Goal: Task Accomplishment & Management: Complete application form

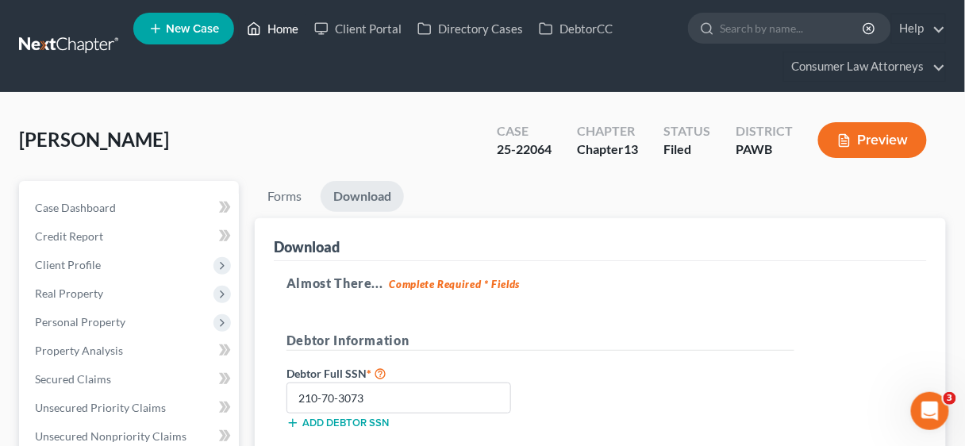
click at [282, 32] on link "Home" at bounding box center [272, 28] width 67 height 29
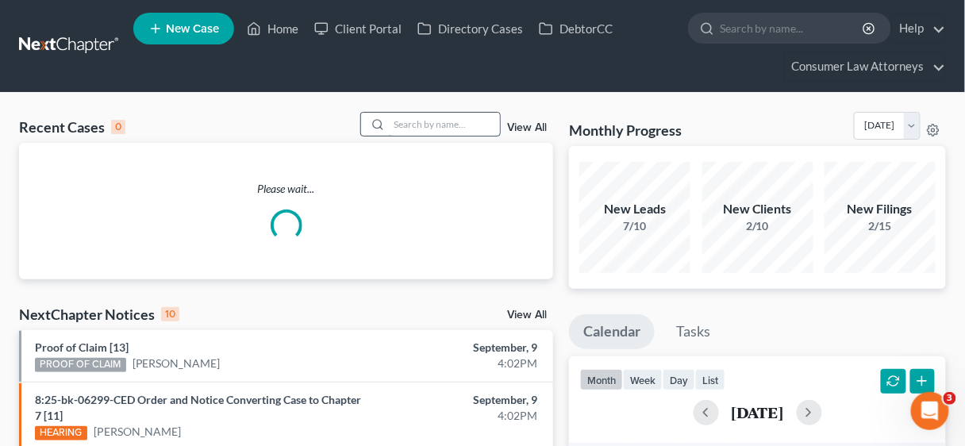
click at [410, 122] on input "search" at bounding box center [444, 124] width 111 height 23
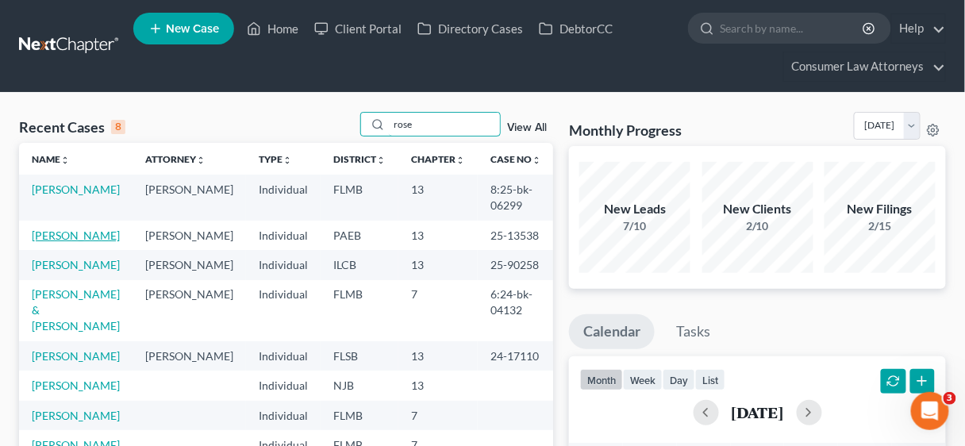
type input "rose"
click at [75, 234] on link "[PERSON_NAME]" at bounding box center [76, 235] width 88 height 13
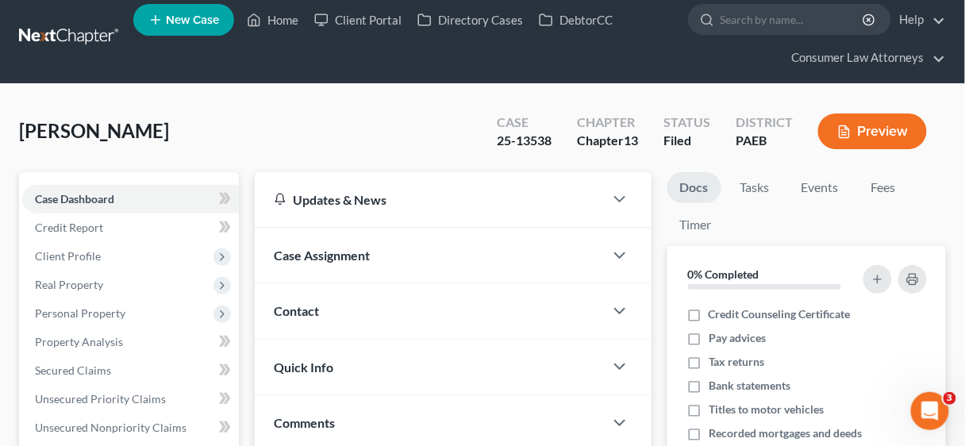
scroll to position [7, 0]
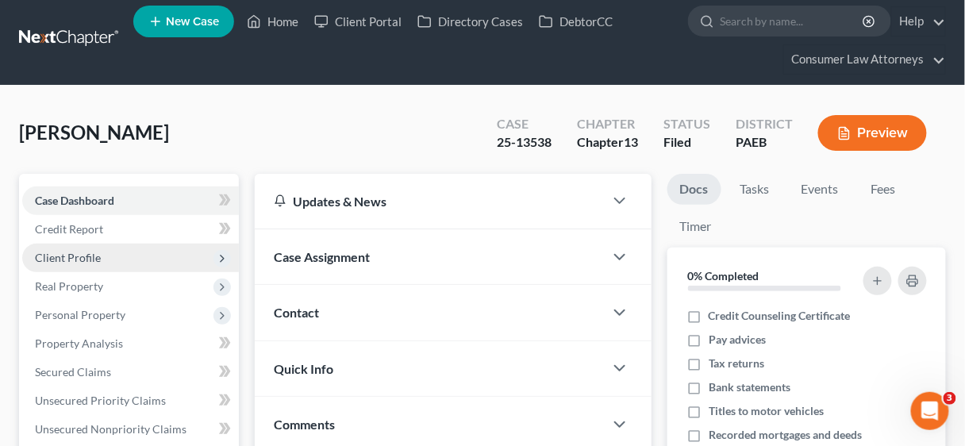
click at [79, 255] on span "Client Profile" at bounding box center [68, 257] width 66 height 13
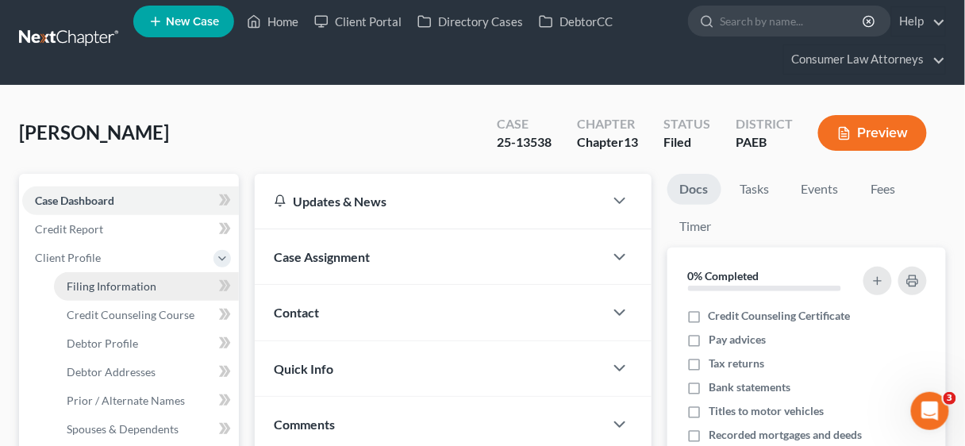
click at [120, 286] on span "Filing Information" at bounding box center [112, 285] width 90 height 13
select select "1"
select select "0"
select select "3"
select select "18"
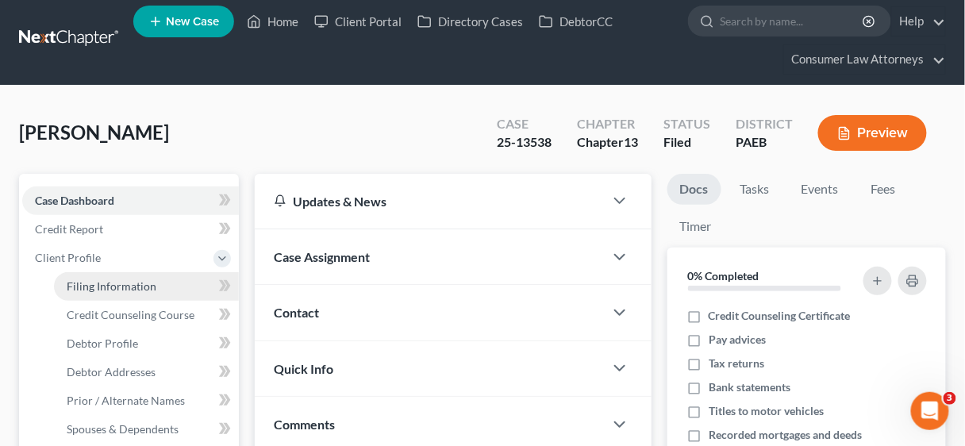
select select "2"
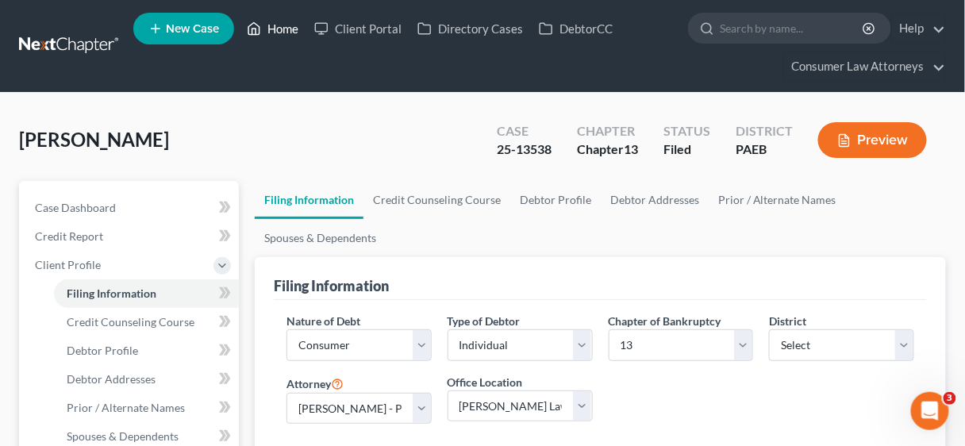
click at [290, 28] on link "Home" at bounding box center [272, 28] width 67 height 29
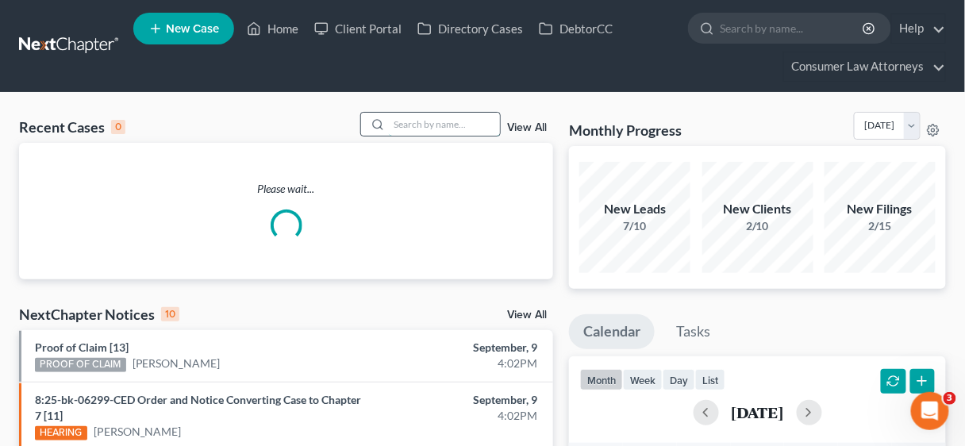
click at [412, 129] on input "search" at bounding box center [444, 124] width 111 height 23
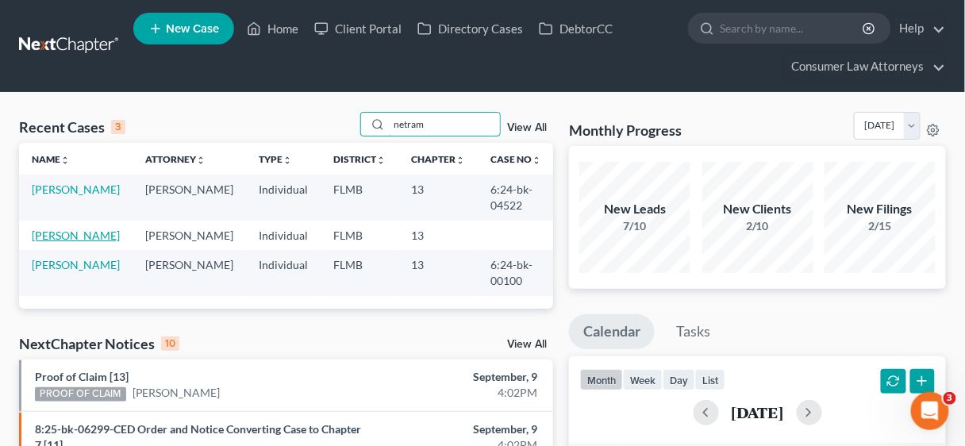
type input "netram"
click at [83, 229] on link "[PERSON_NAME]" at bounding box center [76, 235] width 88 height 13
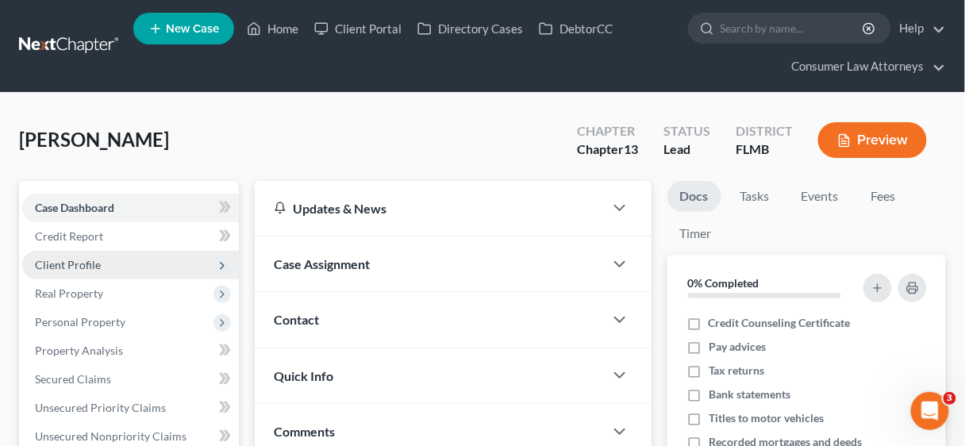
click at [84, 260] on span "Client Profile" at bounding box center [68, 264] width 66 height 13
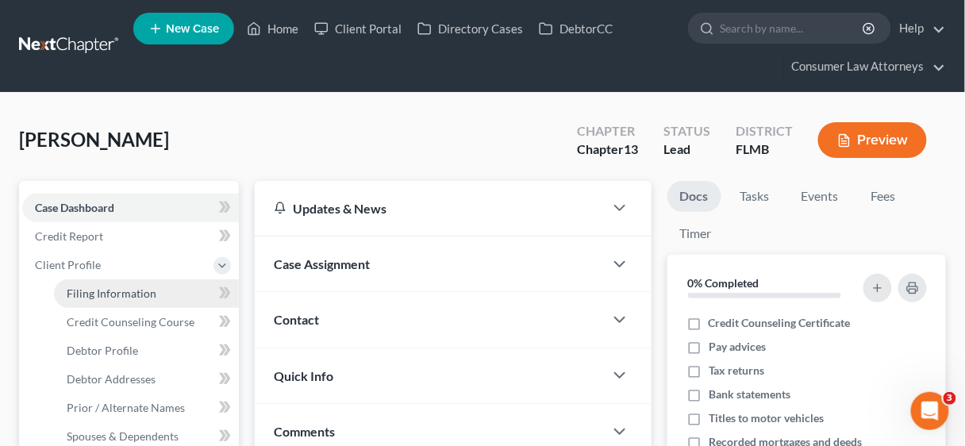
click at [121, 293] on span "Filing Information" at bounding box center [112, 293] width 90 height 13
select select "1"
select select "0"
select select "3"
select select "15"
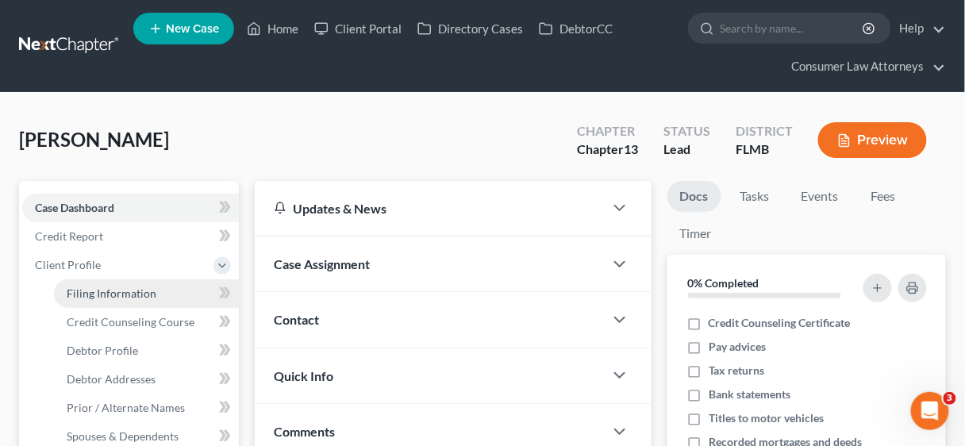
select select "0"
select select "9"
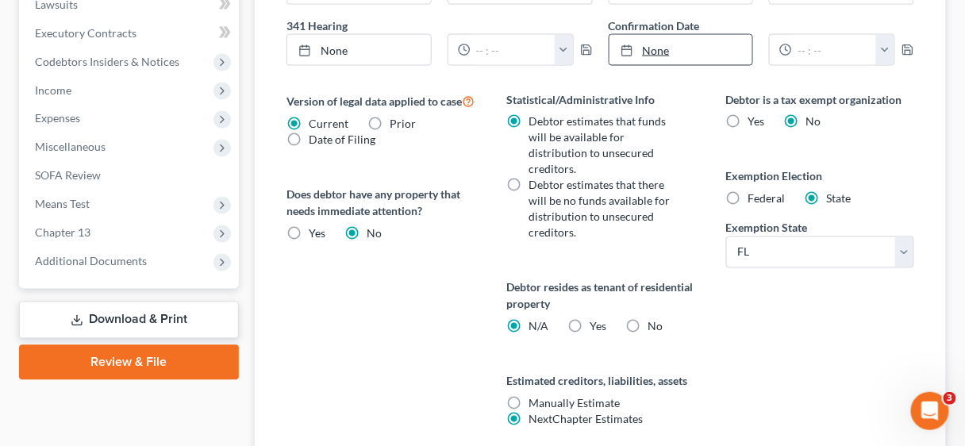
scroll to position [635, 0]
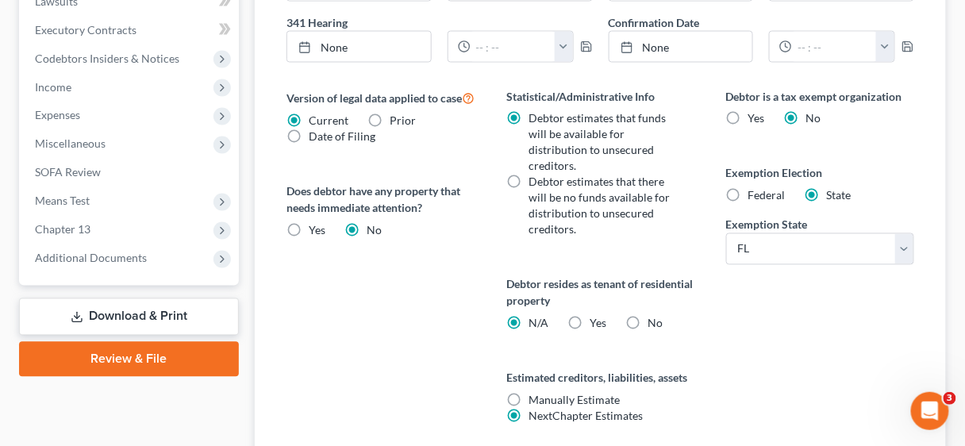
click at [748, 191] on label "Federal" at bounding box center [766, 196] width 37 height 16
click at [755, 191] on input "Federal" at bounding box center [760, 193] width 10 height 10
radio input "true"
radio input "false"
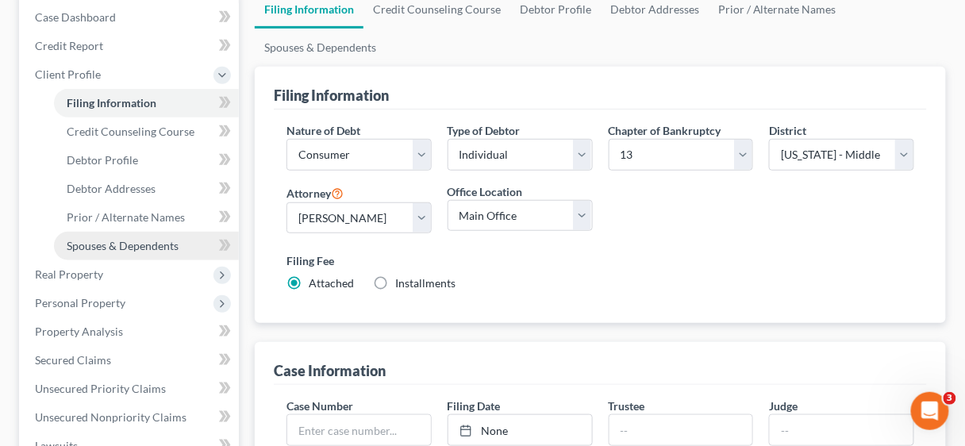
scroll to position [0, 0]
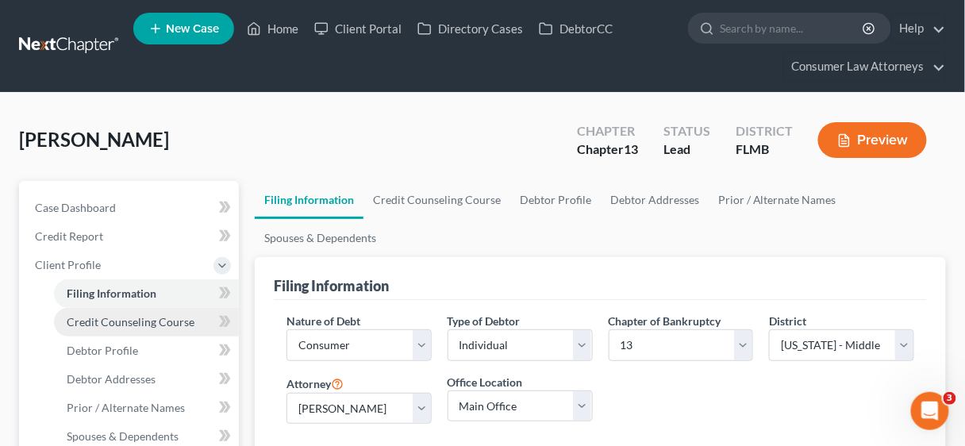
click at [146, 319] on span "Credit Counseling Course" at bounding box center [131, 321] width 128 height 13
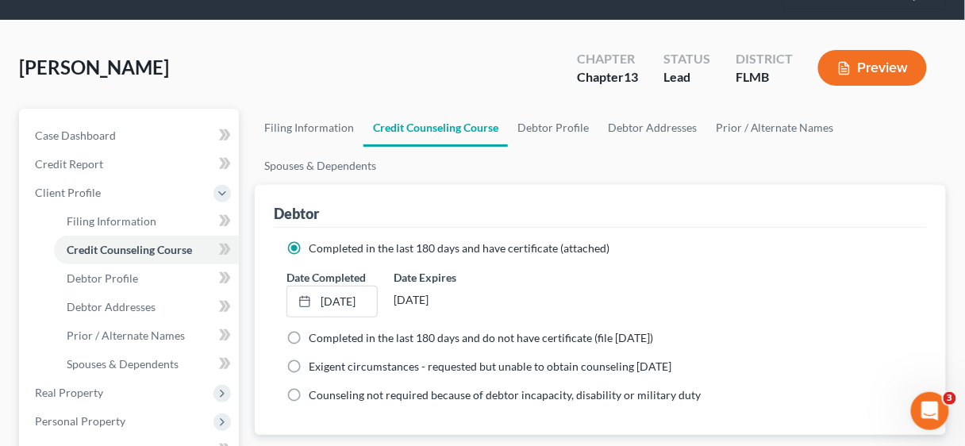
scroll to position [190, 0]
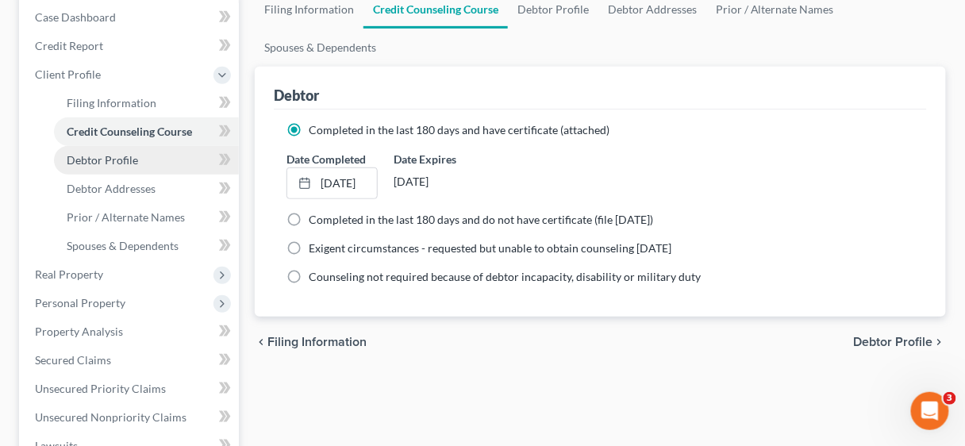
click at [118, 153] on span "Debtor Profile" at bounding box center [102, 159] width 71 height 13
select select "1"
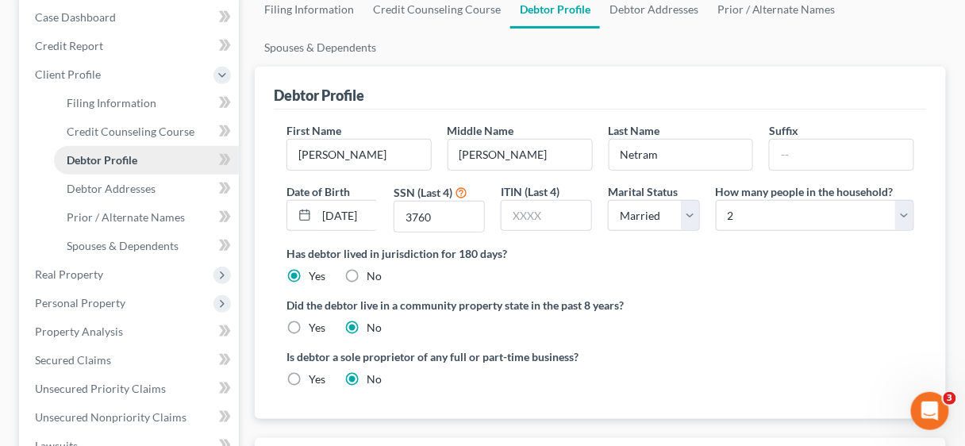
radio input "true"
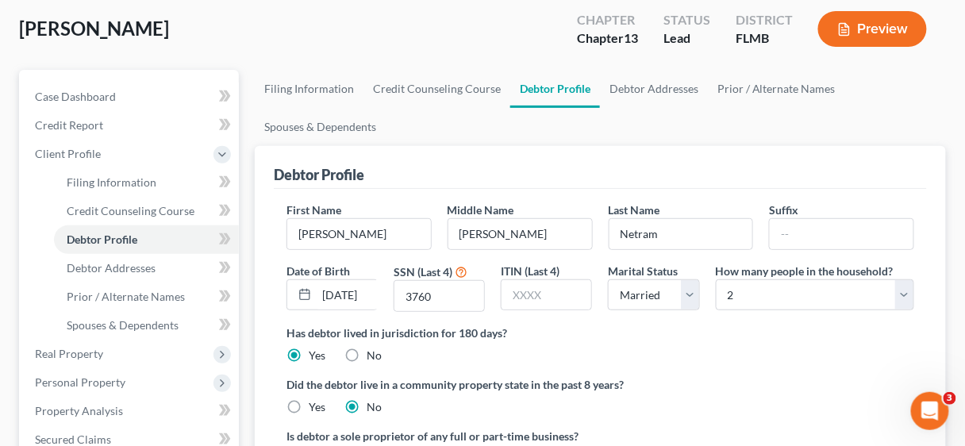
scroll to position [127, 0]
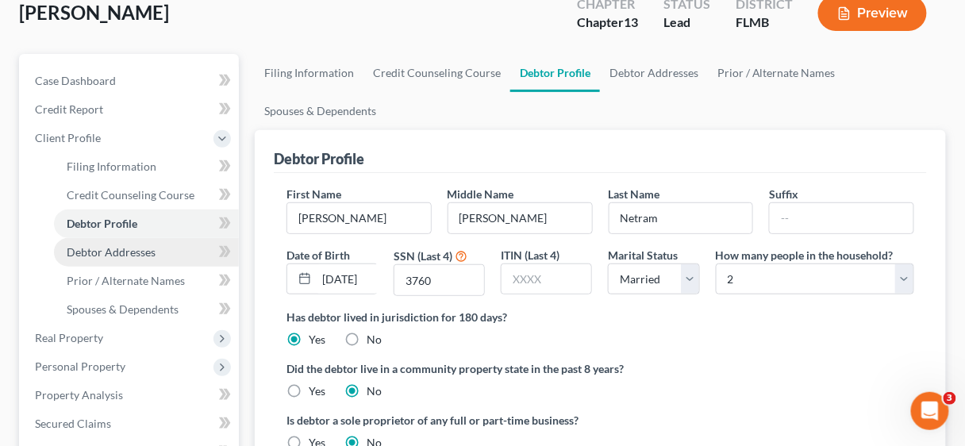
click at [113, 248] on span "Debtor Addresses" at bounding box center [111, 251] width 89 height 13
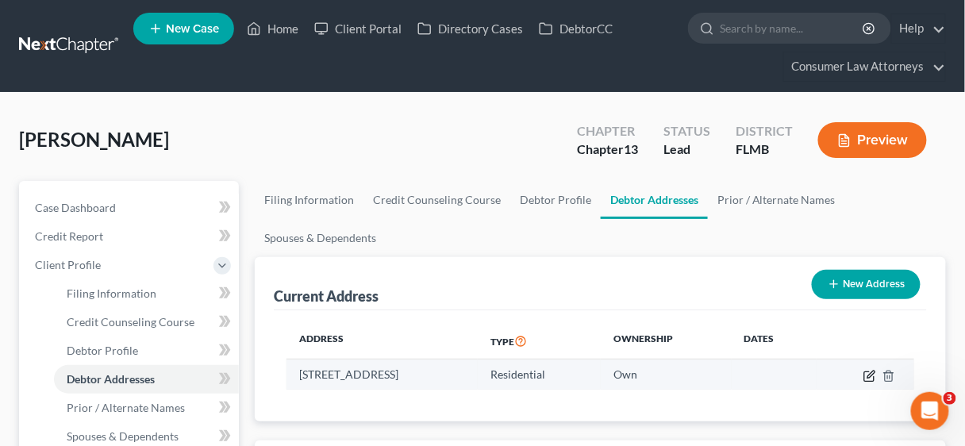
click at [868, 375] on icon "button" at bounding box center [870, 374] width 7 height 7
select select "9"
select select "0"
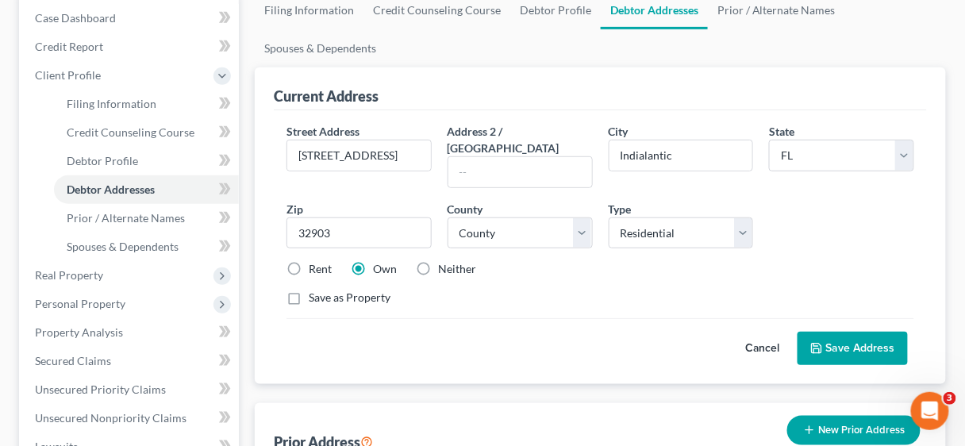
scroll to position [190, 0]
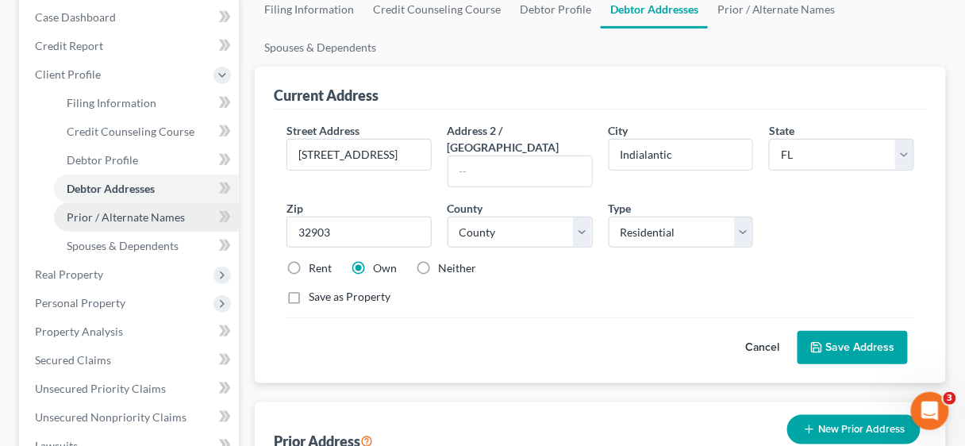
click at [145, 219] on span "Prior / Alternate Names" at bounding box center [126, 216] width 118 height 13
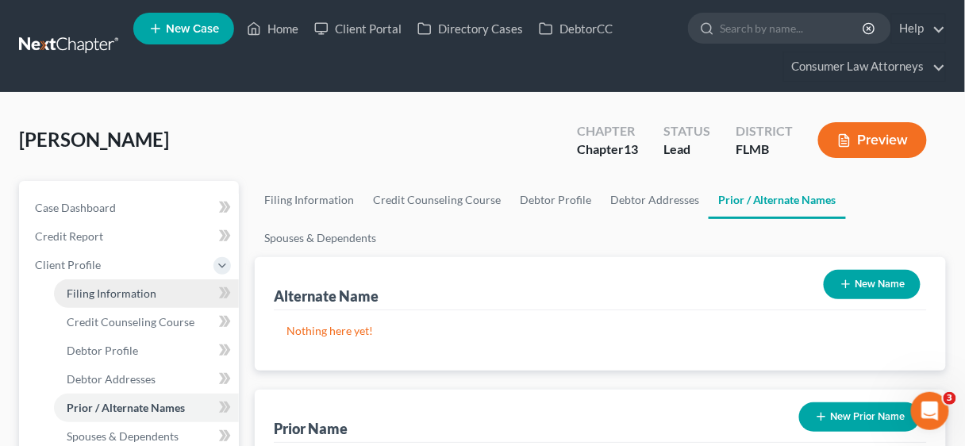
click at [121, 292] on span "Filing Information" at bounding box center [112, 293] width 90 height 13
select select "1"
select select "0"
select select "3"
select select "15"
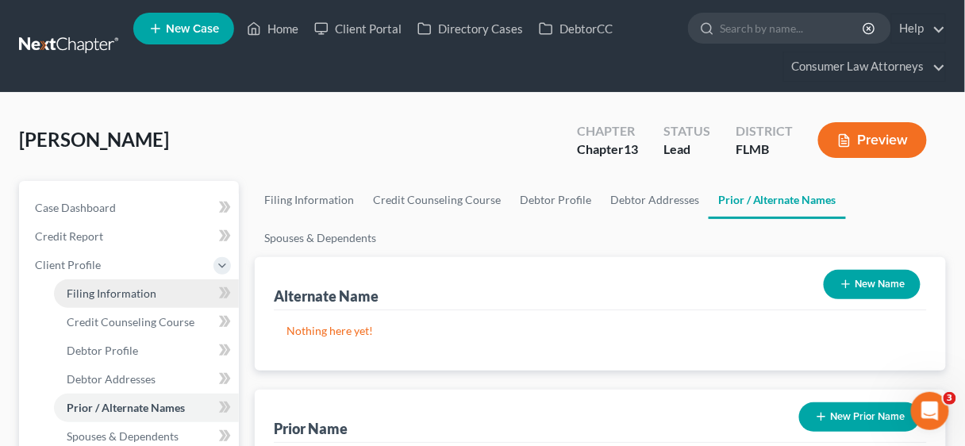
select select "0"
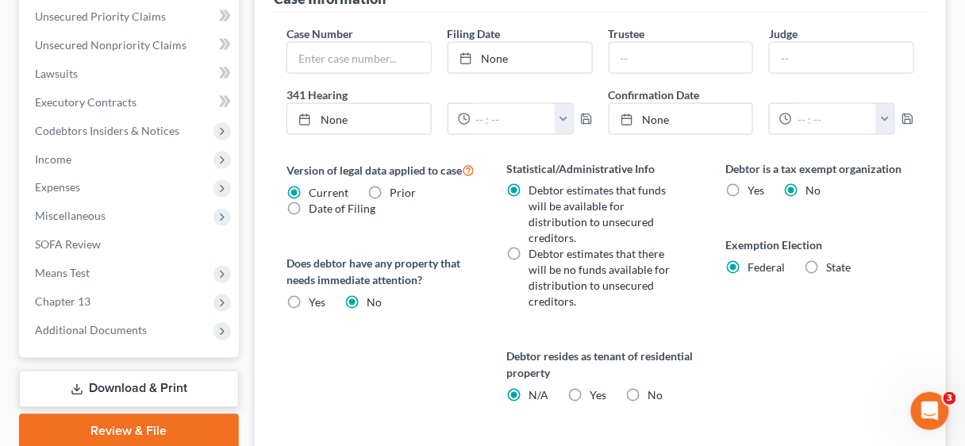
scroll to position [571, 0]
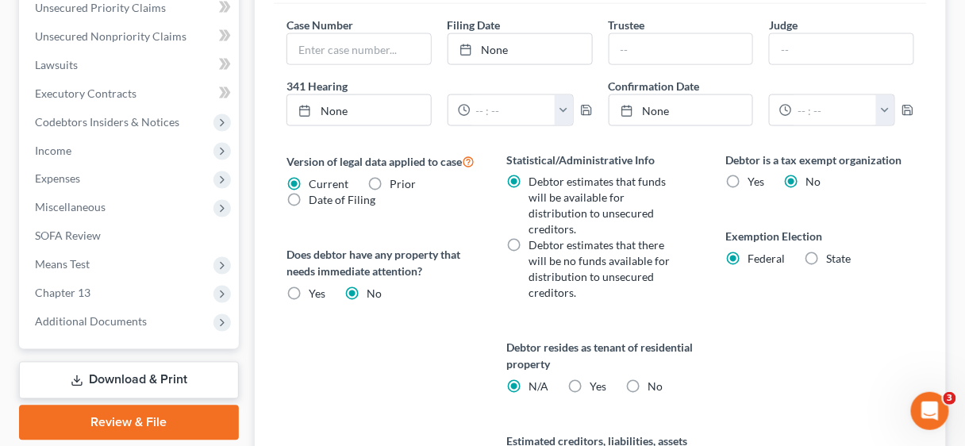
click at [827, 259] on label "State" at bounding box center [839, 260] width 25 height 16
click at [833, 259] on input "State" at bounding box center [838, 257] width 10 height 10
radio input "true"
radio input "false"
select select "9"
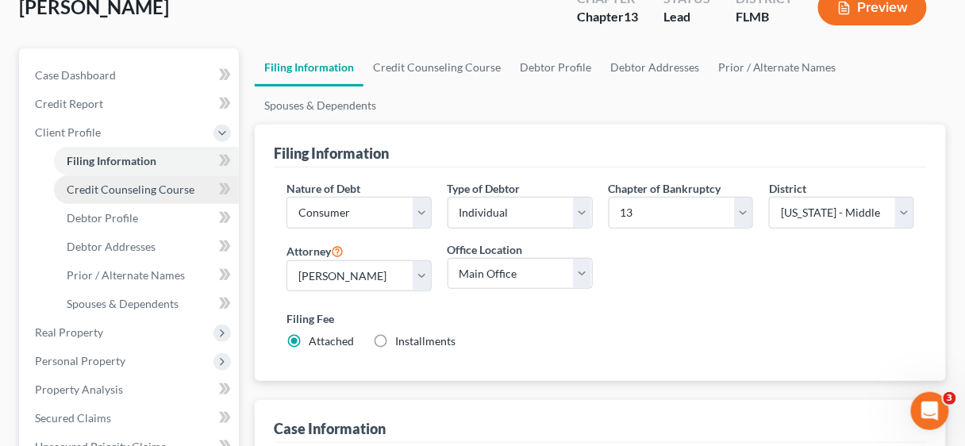
scroll to position [127, 0]
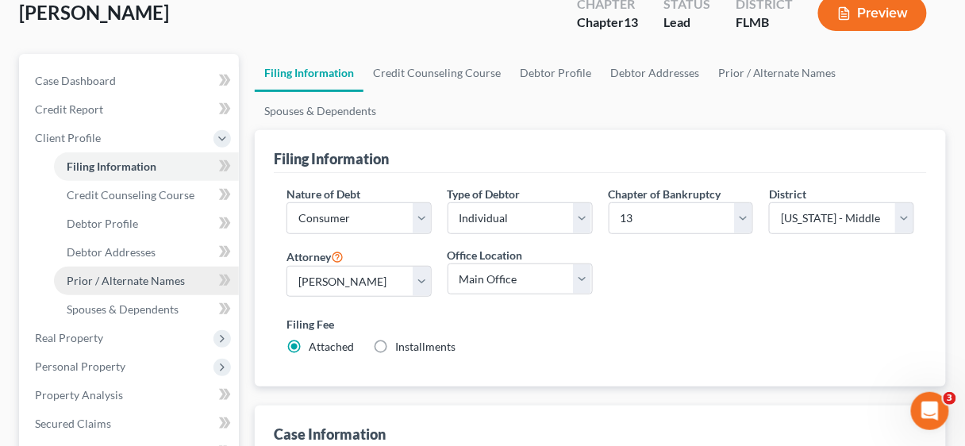
click at [128, 280] on span "Prior / Alternate Names" at bounding box center [126, 280] width 118 height 13
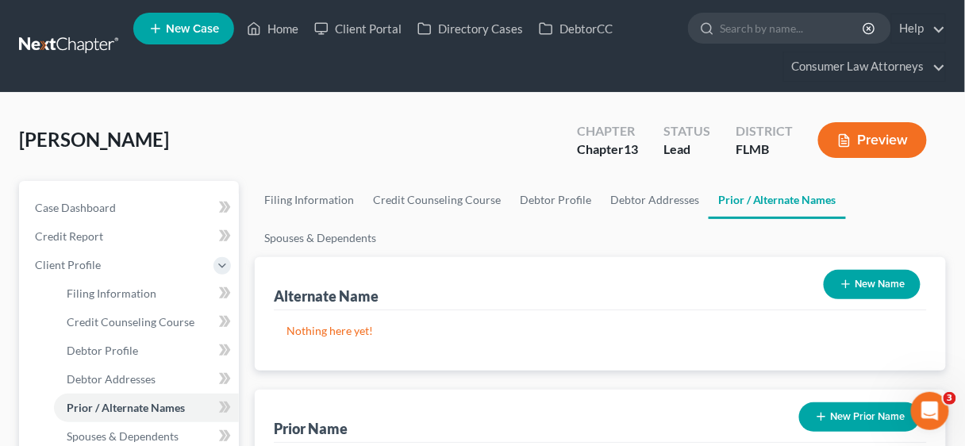
click at [863, 284] on button "New Name" at bounding box center [872, 284] width 97 height 29
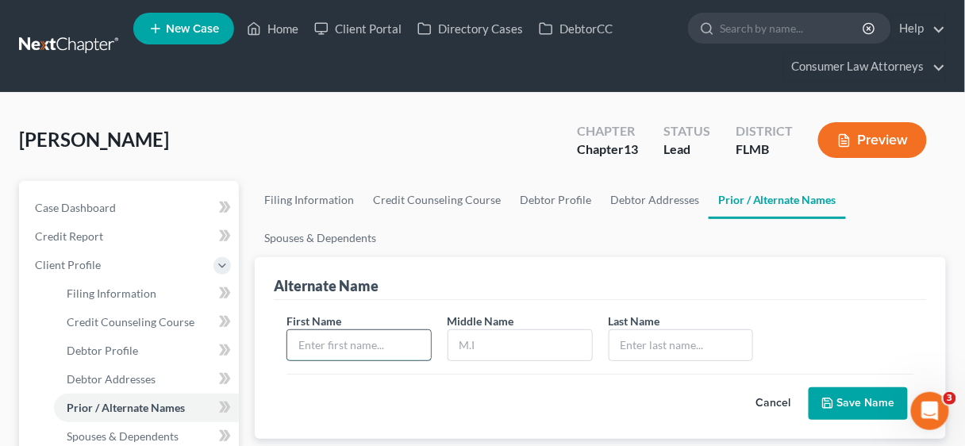
click at [356, 340] on input "text" at bounding box center [359, 345] width 144 height 30
type input "[PERSON_NAME]"
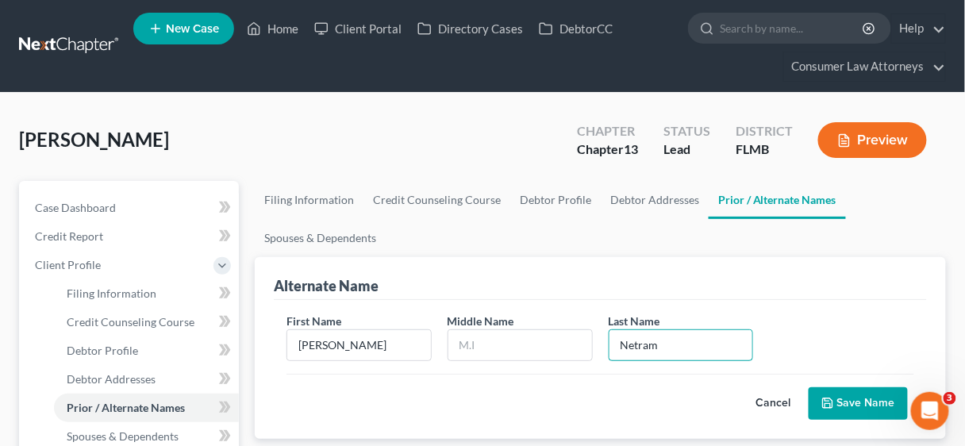
type input "Netram"
click at [848, 394] on button "Save Name" at bounding box center [858, 403] width 99 height 33
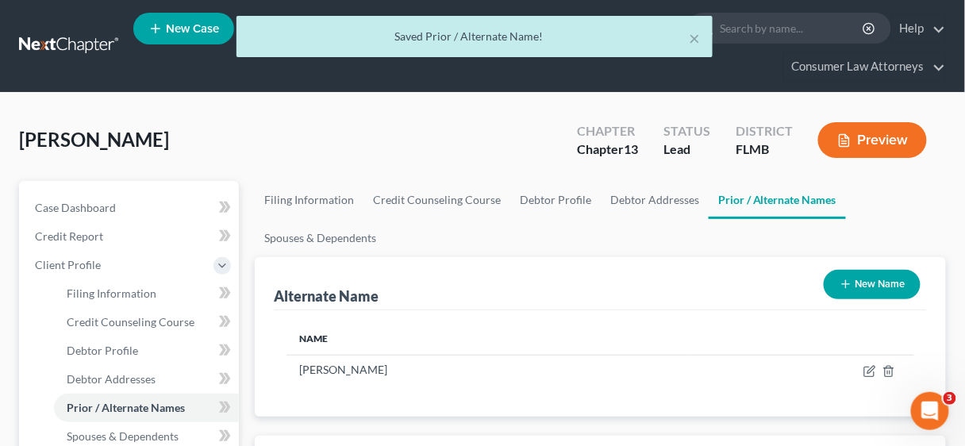
click at [869, 284] on button "New Name" at bounding box center [872, 284] width 97 height 29
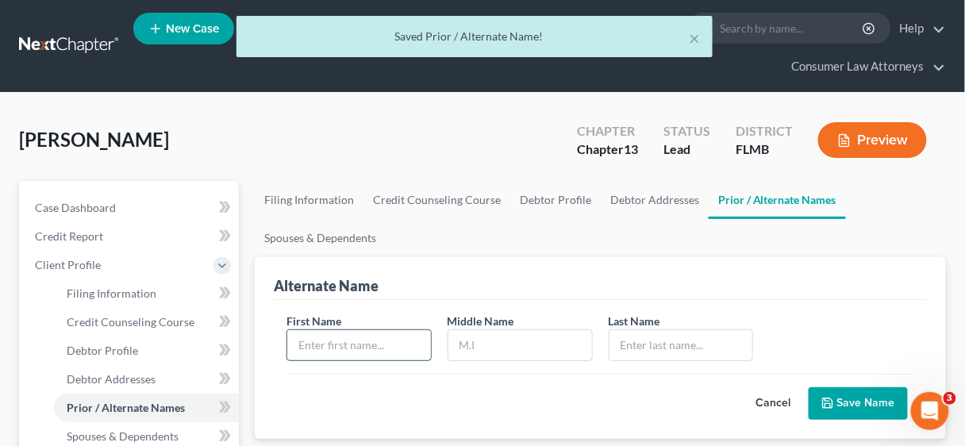
click at [364, 344] on input "text" at bounding box center [359, 345] width 144 height 30
type input "[PERSON_NAME]"
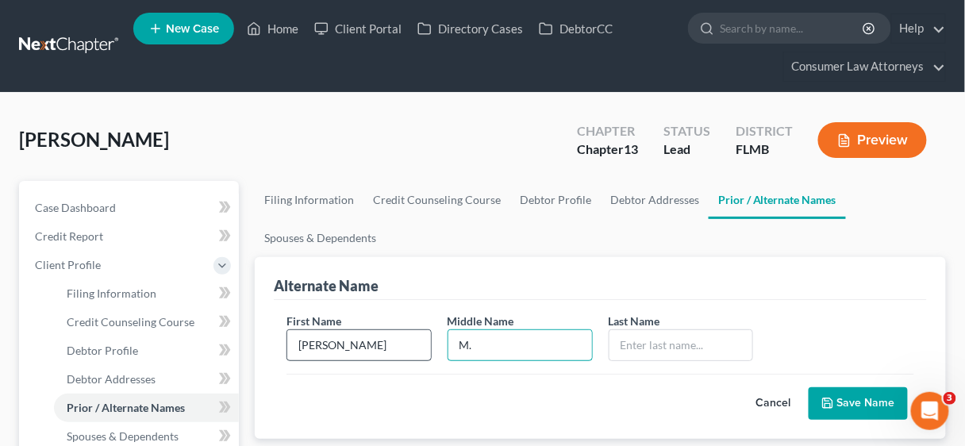
type input "M."
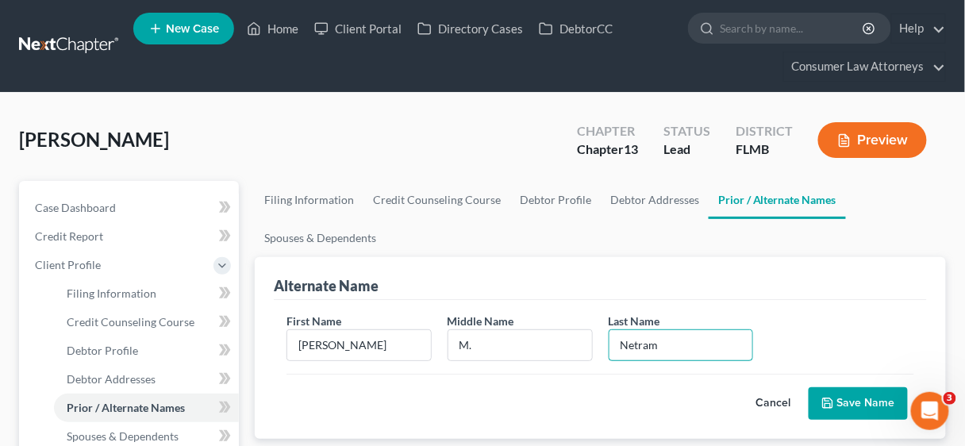
type input "Netram"
click at [844, 390] on button "Save Name" at bounding box center [858, 403] width 99 height 33
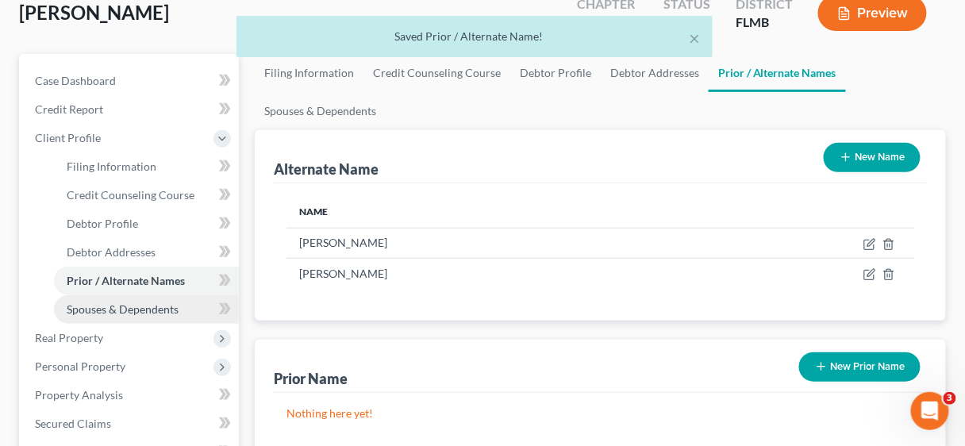
click at [138, 306] on span "Spouses & Dependents" at bounding box center [123, 308] width 112 height 13
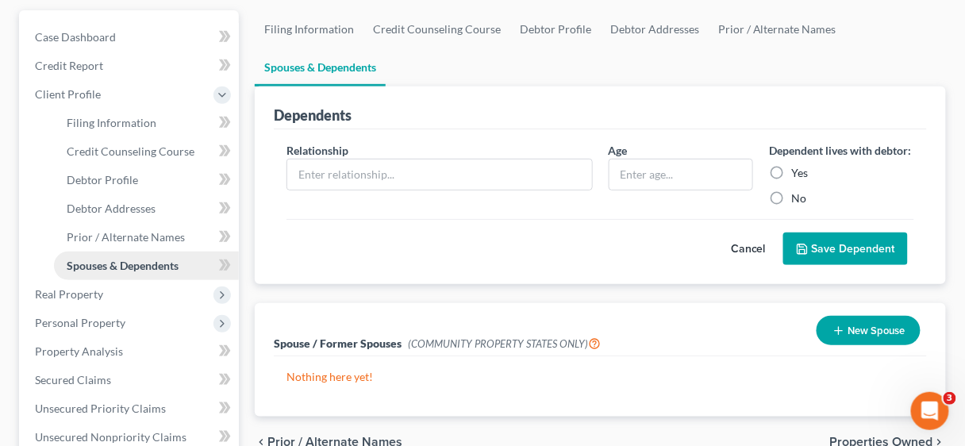
scroll to position [190, 0]
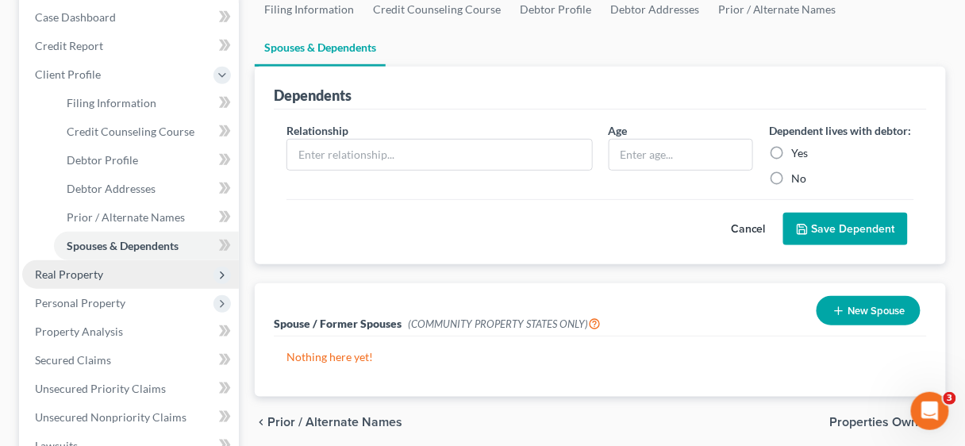
click at [87, 274] on span "Real Property" at bounding box center [69, 273] width 68 height 13
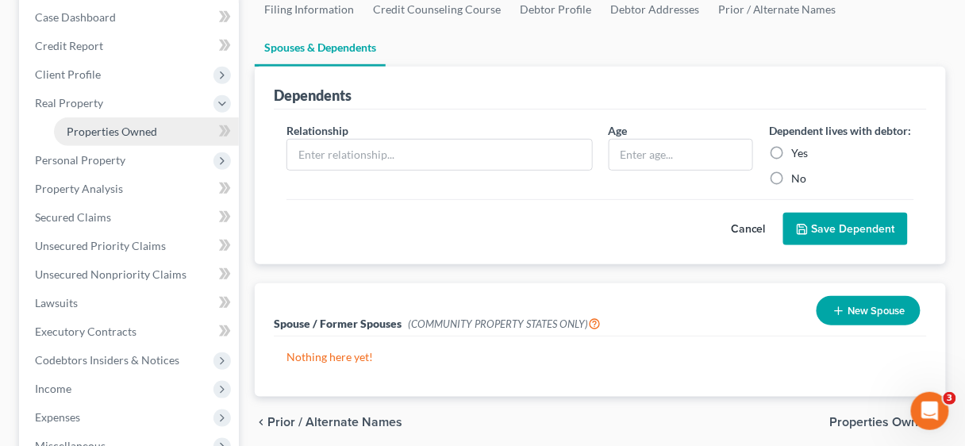
click at [98, 132] on span "Properties Owned" at bounding box center [112, 131] width 90 height 13
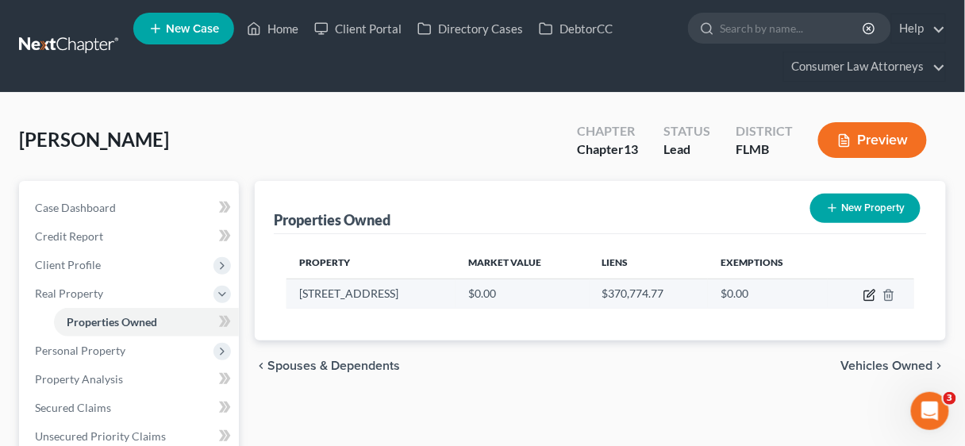
click at [863, 291] on icon "button" at bounding box center [869, 295] width 13 height 13
select select "9"
select select "4"
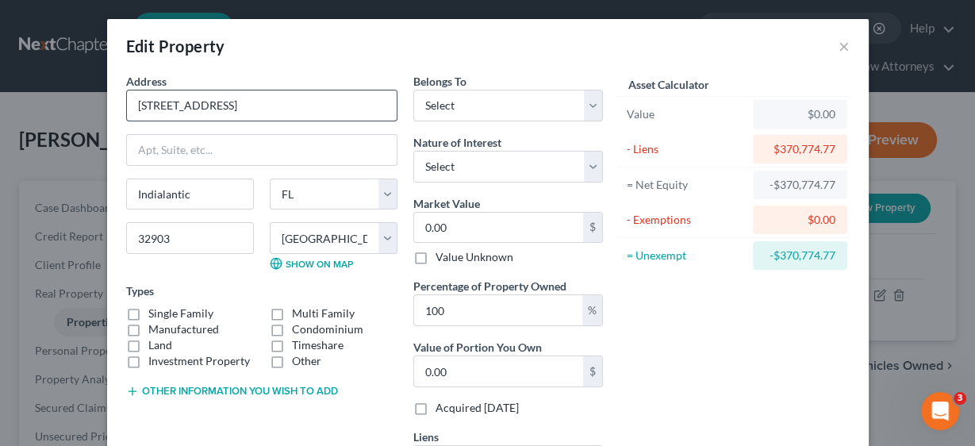
drag, startPoint x: 280, startPoint y: 106, endPoint x: 131, endPoint y: 102, distance: 149.3
click at [131, 102] on input "[STREET_ADDRESS]" at bounding box center [262, 105] width 270 height 30
type input "6"
type input "6.00"
type input "60"
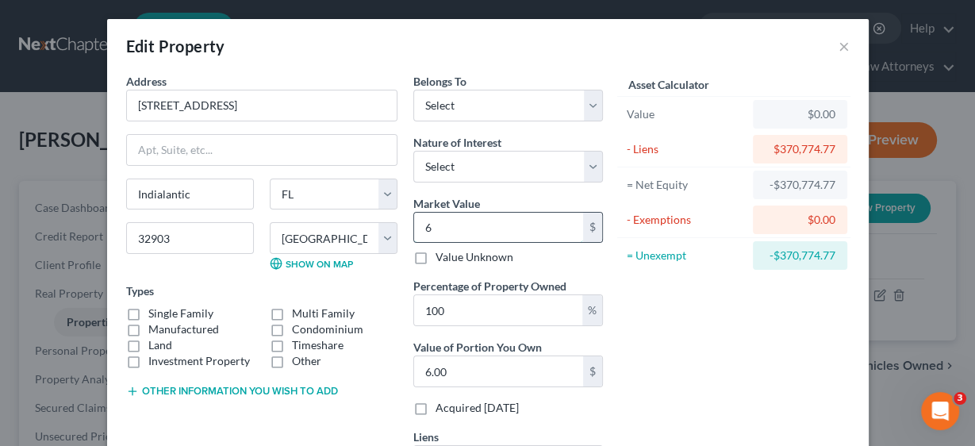
type input "60.00"
type input "607"
type input "607.00"
type input "6070"
type input "6,070.00"
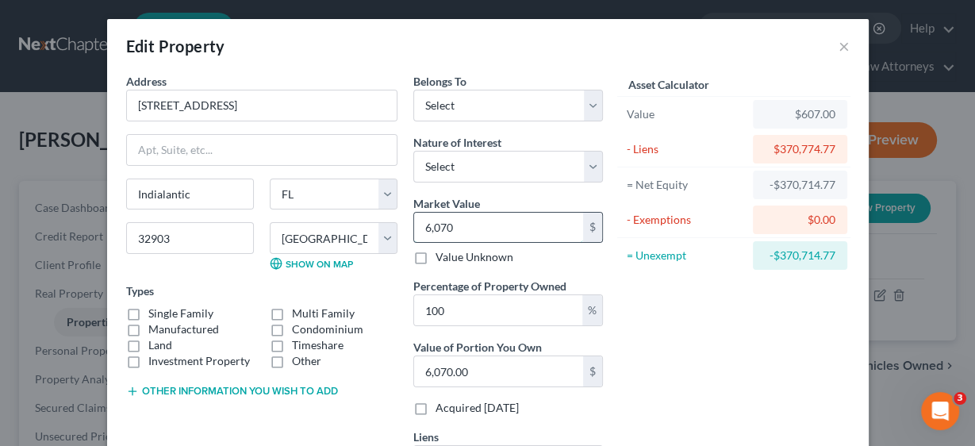
type input "6,0700"
type input "60,700.00"
type input "60,7000"
type input "607,000.00"
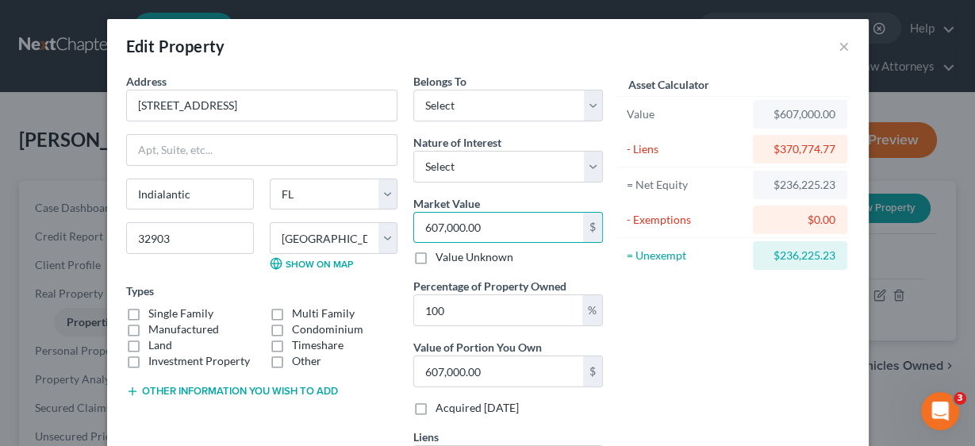
click at [667, 332] on div "Asset Calculator Value $607,000.00 - Liens $370,774.77 = Net Equity $236,225.23…" at bounding box center [734, 281] width 247 height 417
drag, startPoint x: 501, startPoint y: 311, endPoint x: 417, endPoint y: 307, distance: 83.4
click at [417, 307] on input "100" at bounding box center [498, 310] width 168 height 30
type input "5"
type input "30,350.00"
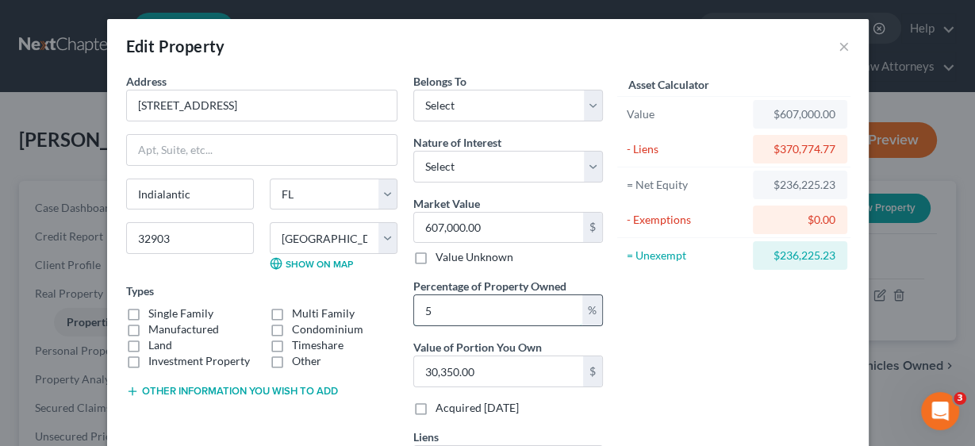
type input "50"
type input "303,500.00"
type input "50"
click at [681, 343] on div "Asset Calculator Value $607,000.00 - Liens $370,774.77 = Net Equity $236,225.23…" at bounding box center [734, 281] width 247 height 417
click at [292, 325] on label "Condominium" at bounding box center [327, 329] width 71 height 16
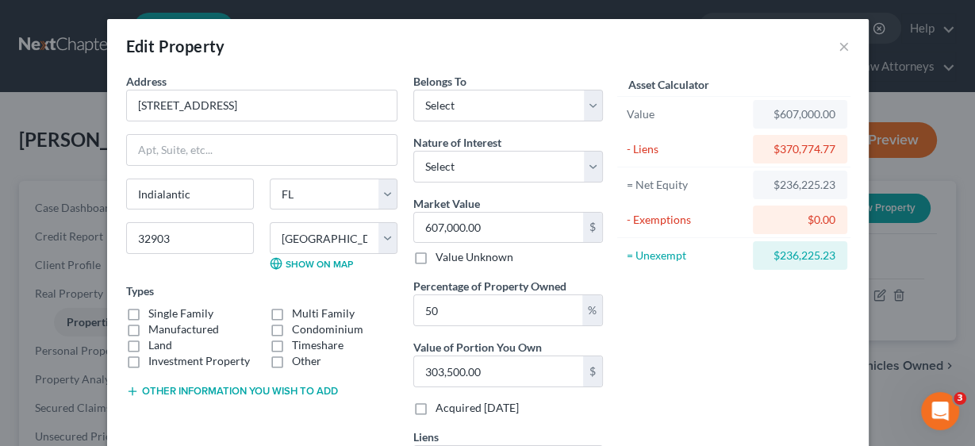
click at [298, 325] on input "Condominium" at bounding box center [303, 326] width 10 height 10
checkbox input "true"
click at [584, 110] on select "Select Debtor 1 Only Debtor 2 Only Debtor 1 And Debtor 2 Only At Least One Of T…" at bounding box center [508, 106] width 190 height 32
select select "3"
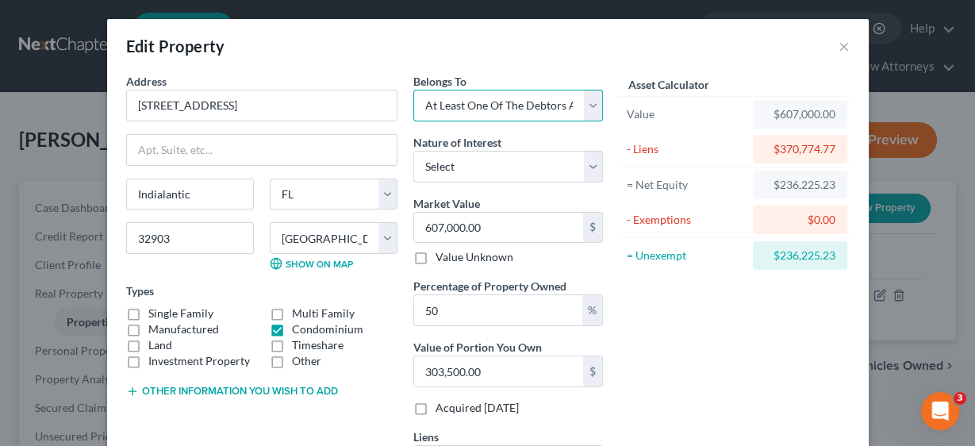
click at [413, 90] on select "Select Debtor 1 Only Debtor 2 Only Debtor 1 And Debtor 2 Only At Least One Of T…" at bounding box center [508, 106] width 190 height 32
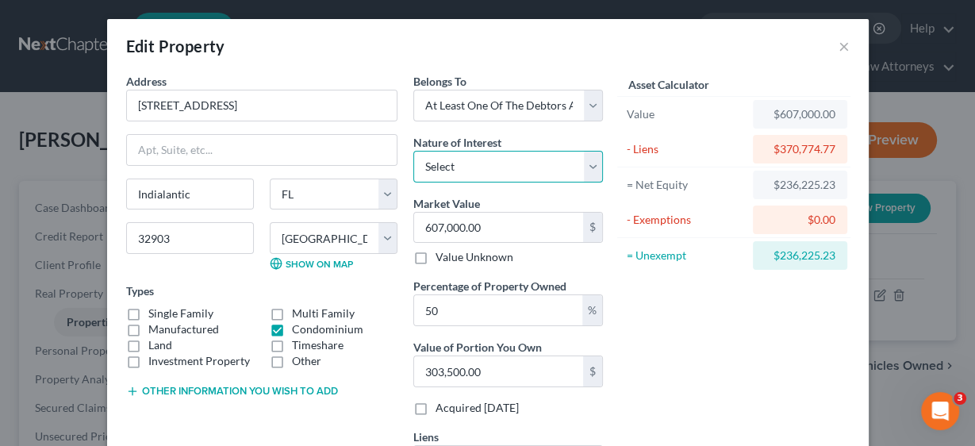
click at [590, 163] on select "Select Fee Simple Joint Tenant Life Estate Equitable Interest Future Interest T…" at bounding box center [508, 167] width 190 height 32
select select "0"
click at [413, 151] on select "Select Fee Simple Joint Tenant Life Estate Equitable Interest Future Interest T…" at bounding box center [508, 167] width 190 height 32
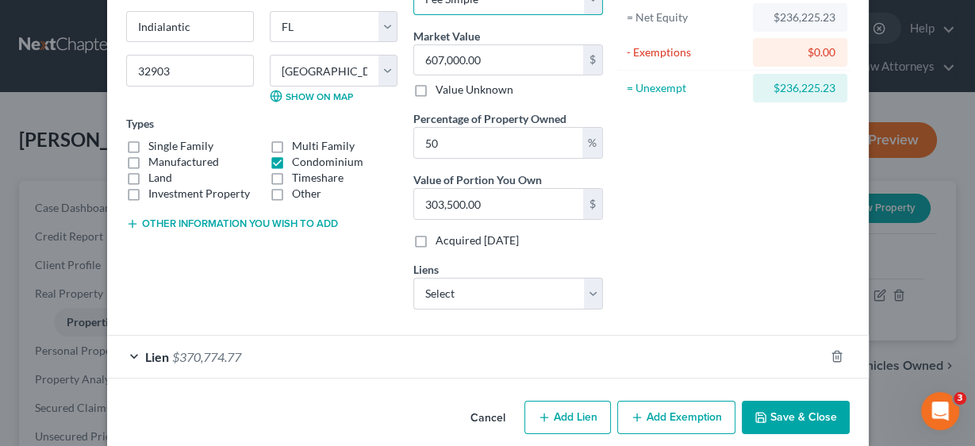
scroll to position [183, 0]
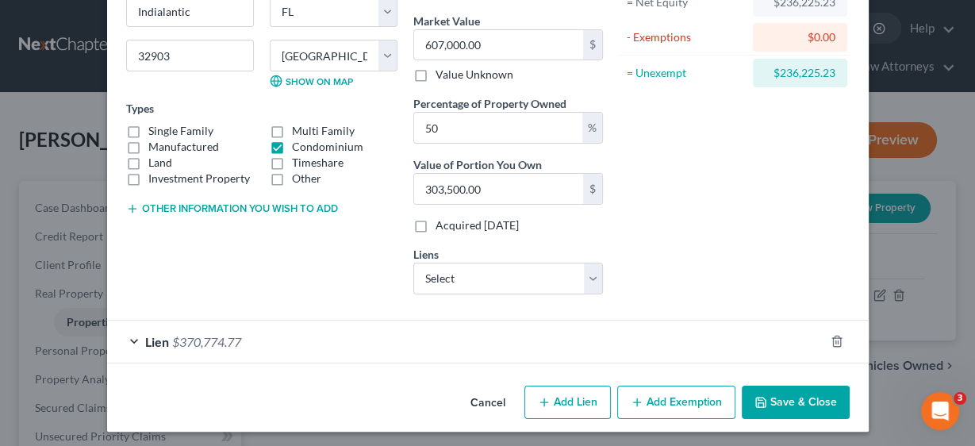
click at [199, 338] on span "$370,774.77" at bounding box center [206, 341] width 69 height 15
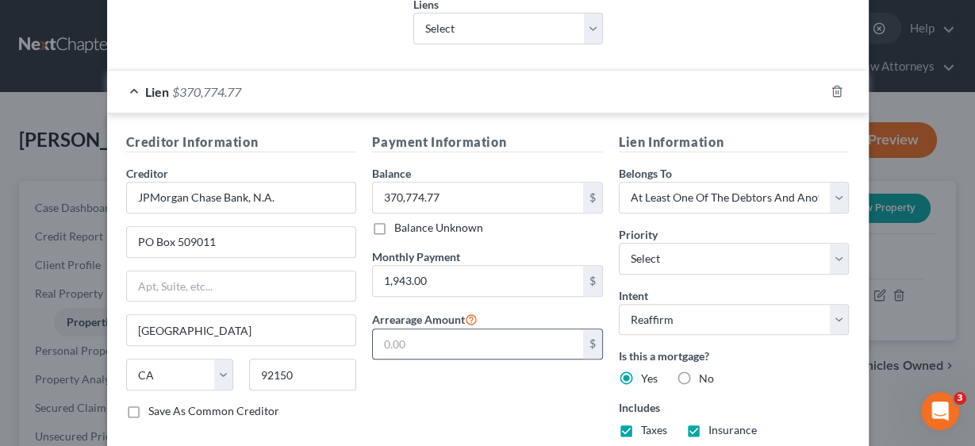
scroll to position [437, 0]
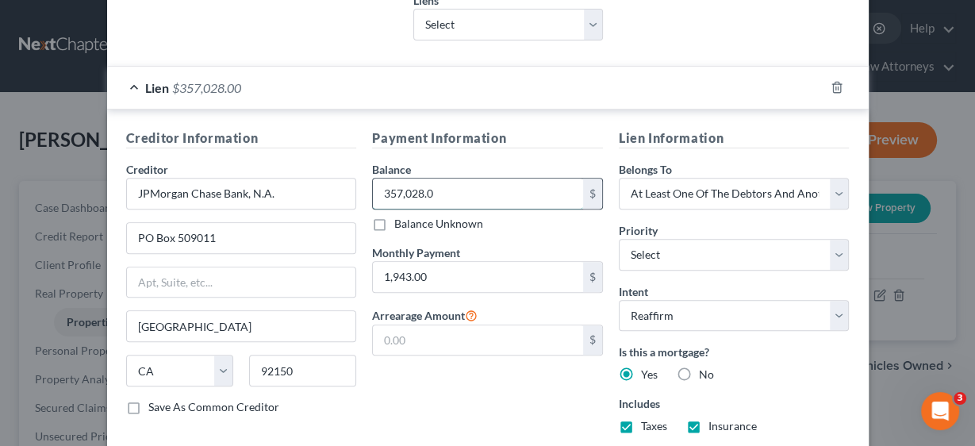
drag, startPoint x: 470, startPoint y: 191, endPoint x: 378, endPoint y: 191, distance: 92.1
click at [378, 191] on input "357,028.0" at bounding box center [478, 194] width 210 height 30
type input "370,774.77"
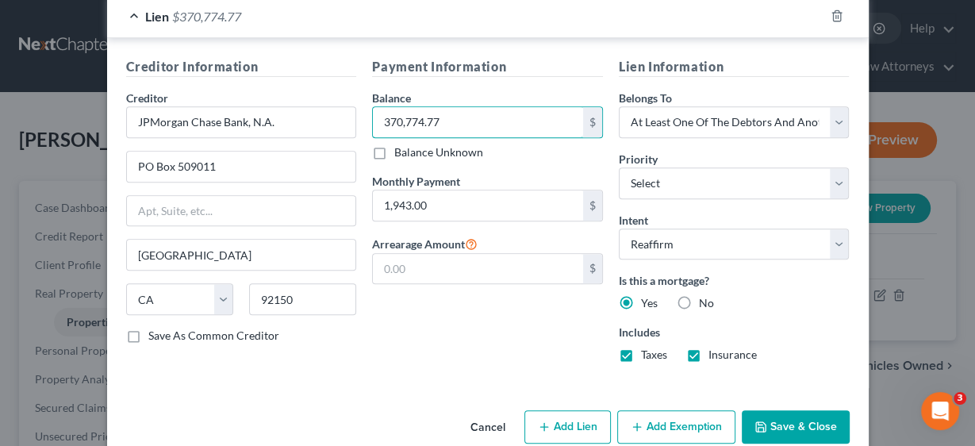
scroll to position [530, 0]
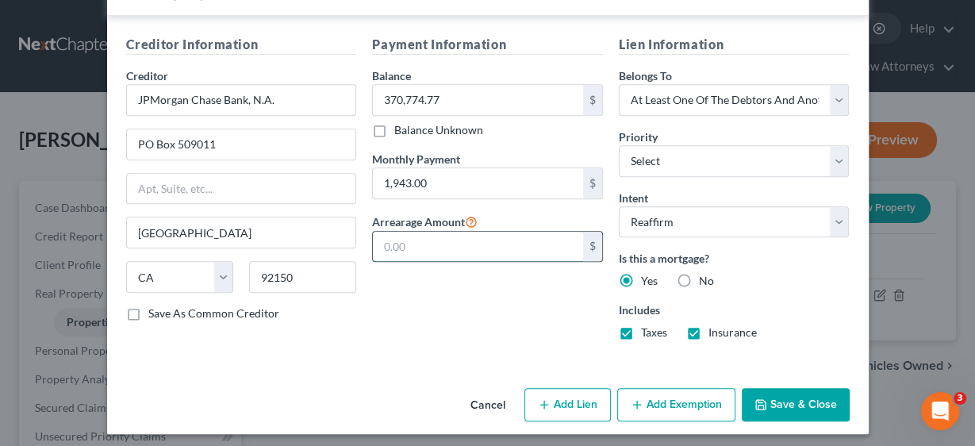
click at [414, 237] on input "text" at bounding box center [478, 247] width 210 height 30
click at [440, 246] on input "text" at bounding box center [478, 247] width 210 height 30
type input "127,006.31"
click at [678, 397] on button "Add Exemption" at bounding box center [676, 404] width 118 height 33
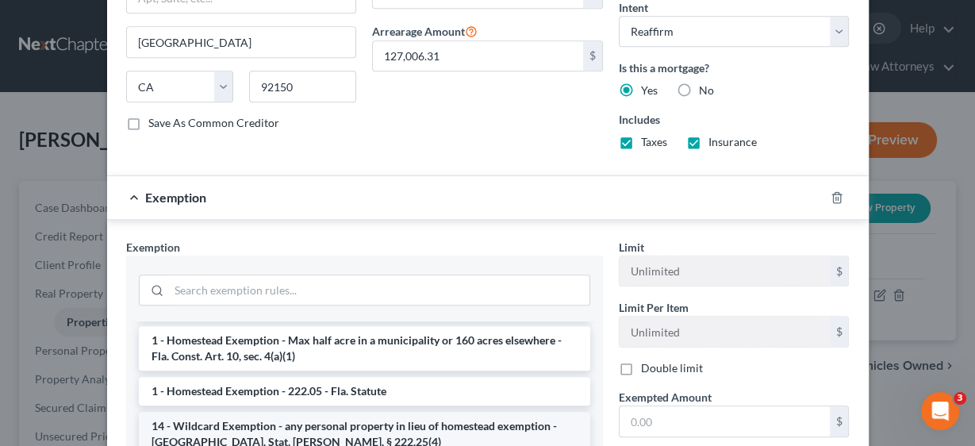
scroll to position [63, 0]
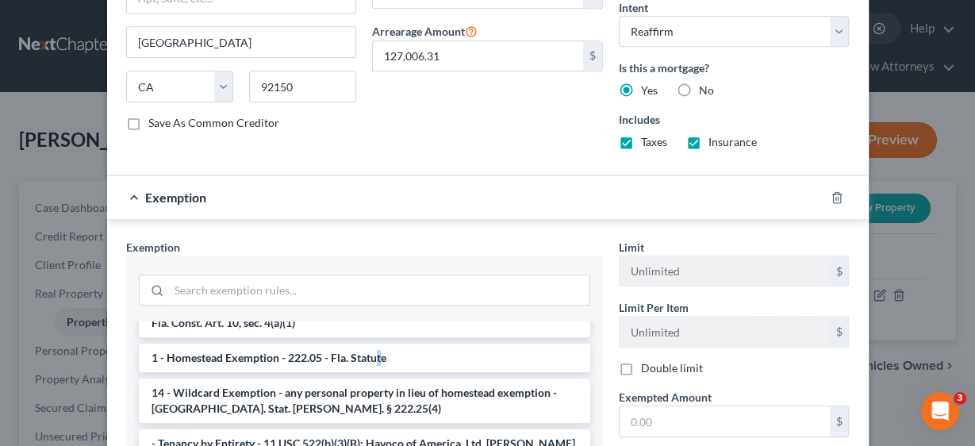
click at [373, 352] on li "1 - Homestead Exemption - 222.05 - Fla. Statute" at bounding box center [365, 358] width 452 height 29
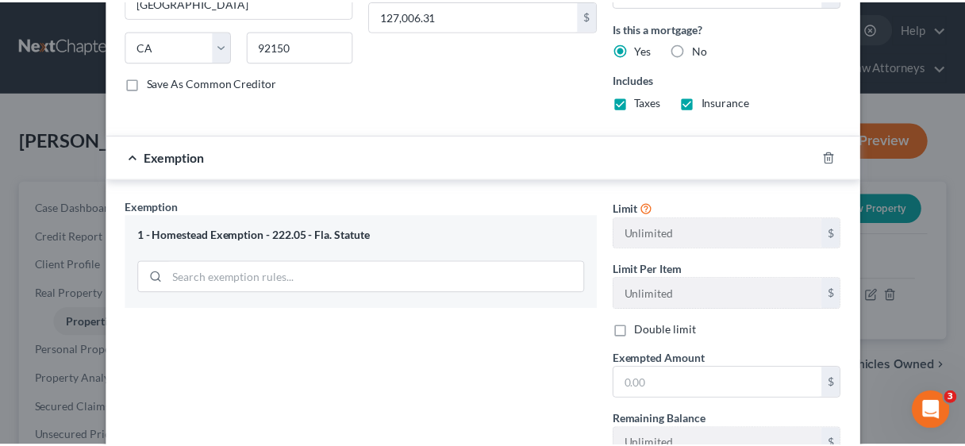
scroll to position [848, 0]
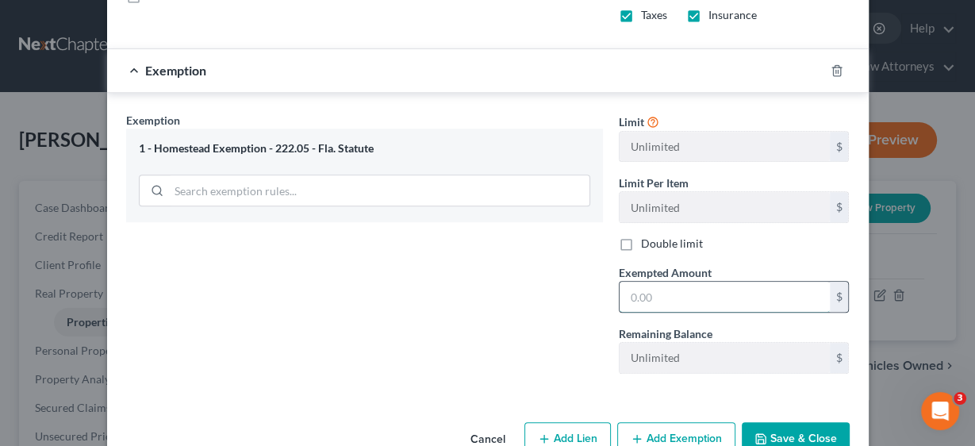
click at [654, 292] on input "text" at bounding box center [725, 297] width 210 height 30
type input "118,112.62"
click at [807, 423] on button "Save & Close" at bounding box center [796, 438] width 108 height 33
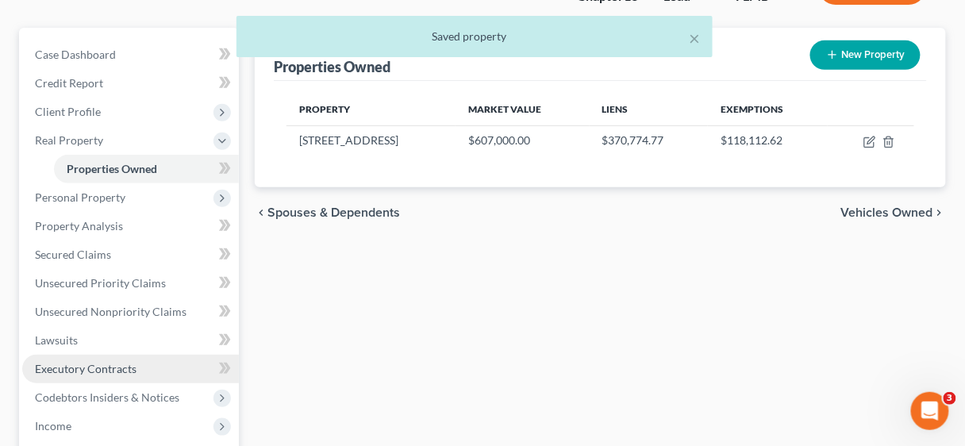
scroll to position [190, 0]
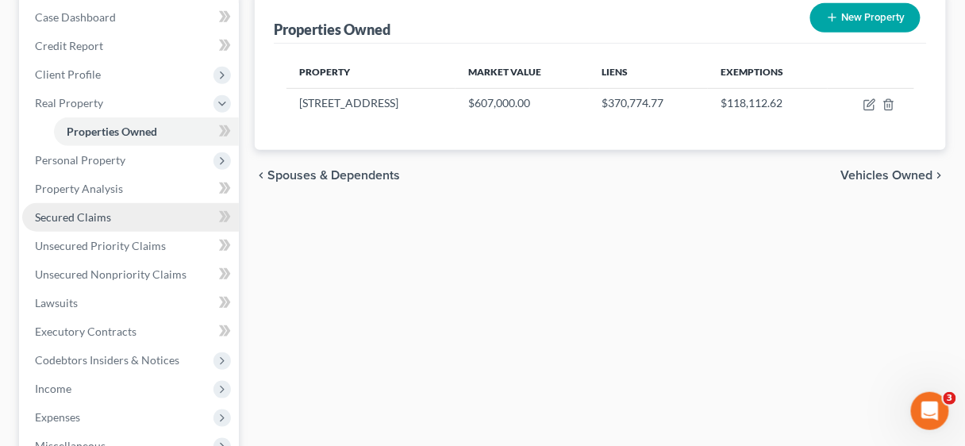
click at [97, 214] on span "Secured Claims" at bounding box center [73, 216] width 76 height 13
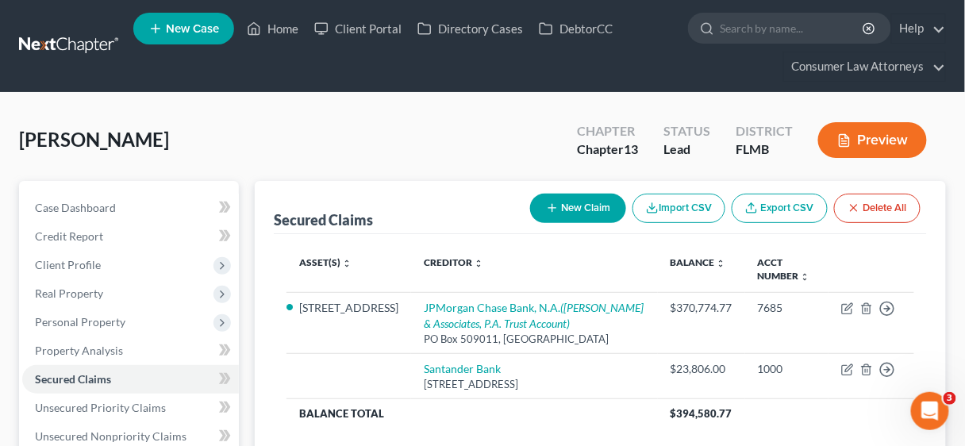
click at [571, 202] on button "New Claim" at bounding box center [578, 208] width 96 height 29
select select "0"
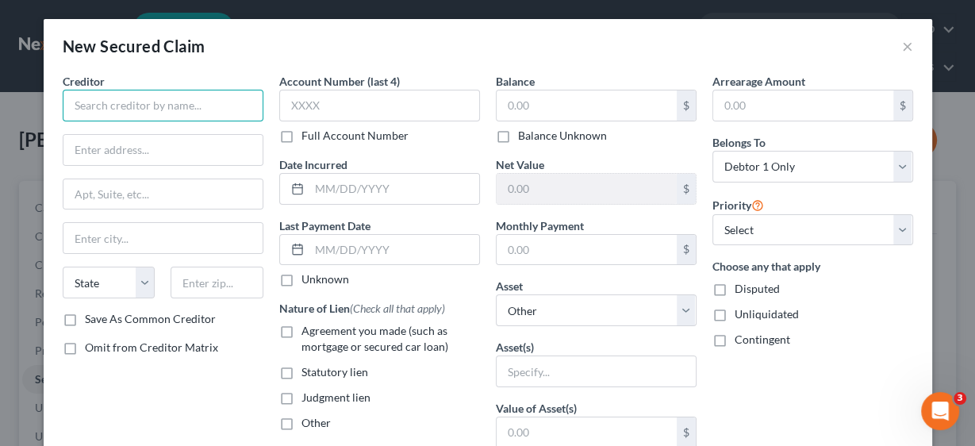
click at [187, 91] on input "text" at bounding box center [163, 106] width 201 height 32
click at [194, 110] on input "RPO Condominiums" at bounding box center [163, 106] width 201 height 32
type input "RPO Condominium Association, Inc."
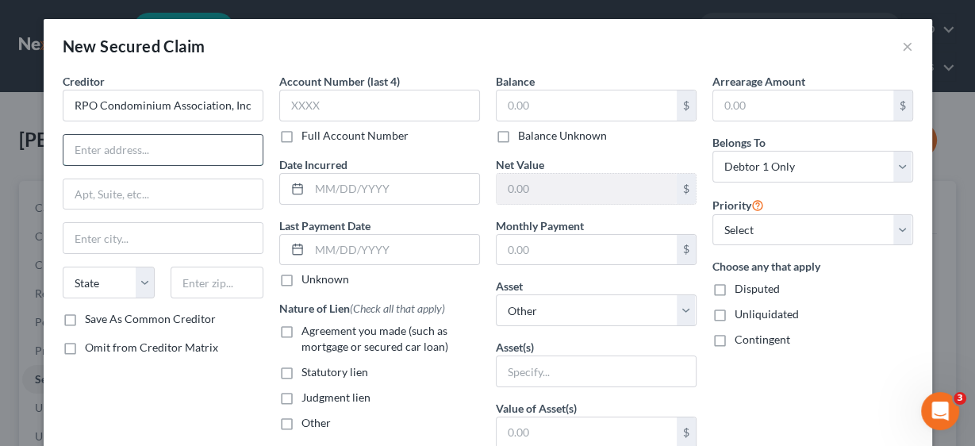
click at [111, 144] on input "text" at bounding box center [162, 150] width 199 height 30
type input "c/[PERSON_NAME] & [PERSON_NAME], [GEOGRAPHIC_DATA]"
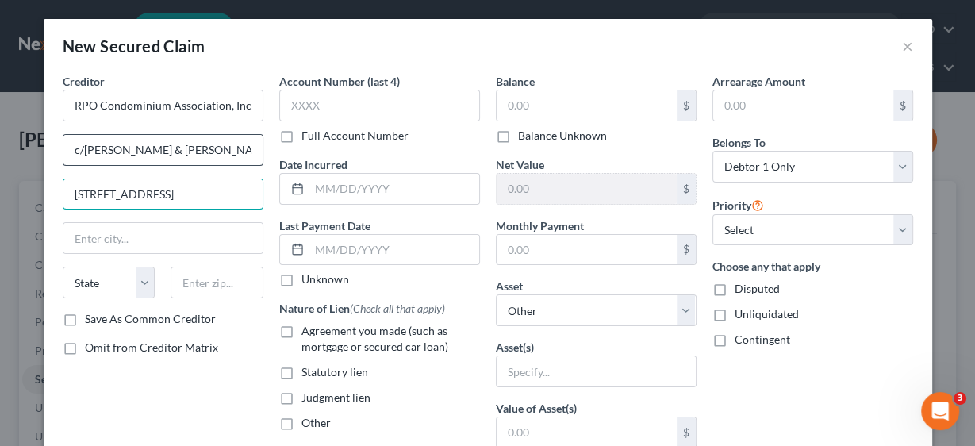
scroll to position [0, 7]
type input "[STREET_ADDRESS]"
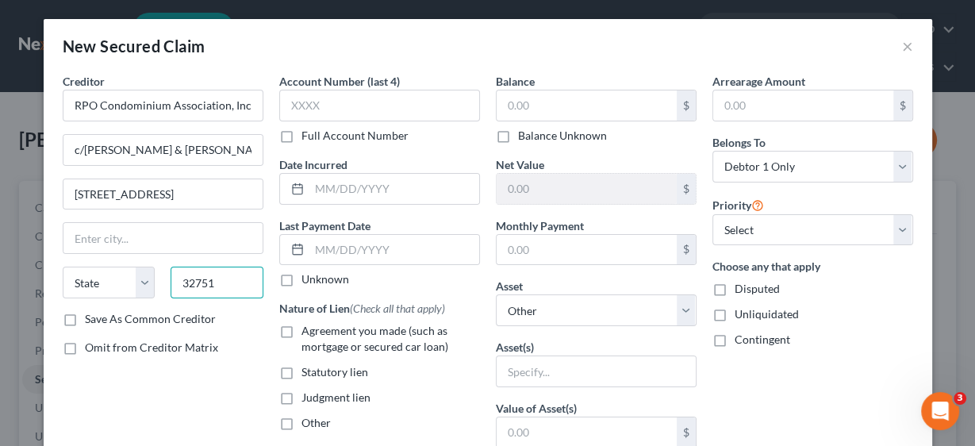
type input "32751"
click at [85, 311] on label "Save As Common Creditor" at bounding box center [150, 319] width 131 height 16
click at [91, 311] on input "Save As Common Creditor" at bounding box center [96, 316] width 10 height 10
checkbox input "true"
type input "[GEOGRAPHIC_DATA]"
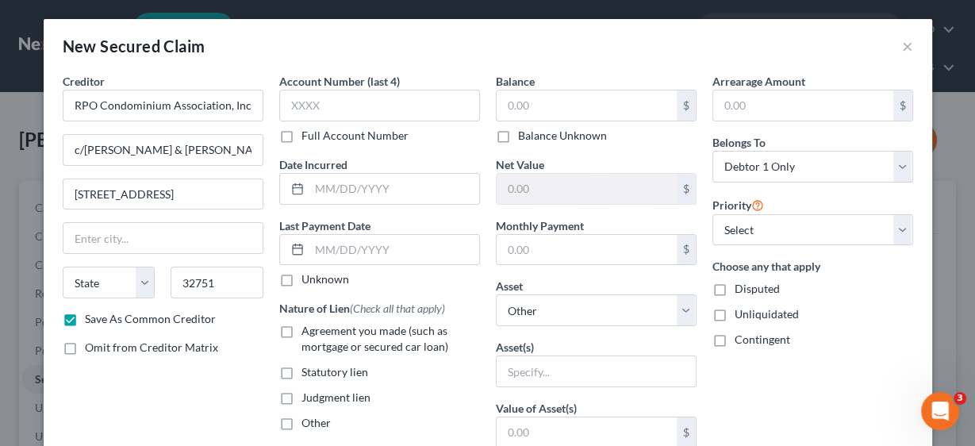
select select "9"
click at [313, 110] on input "text" at bounding box center [379, 106] width 201 height 32
click at [547, 105] on input "text" at bounding box center [587, 105] width 180 height 30
type input "91,791.55"
click at [552, 251] on input "text" at bounding box center [587, 250] width 180 height 30
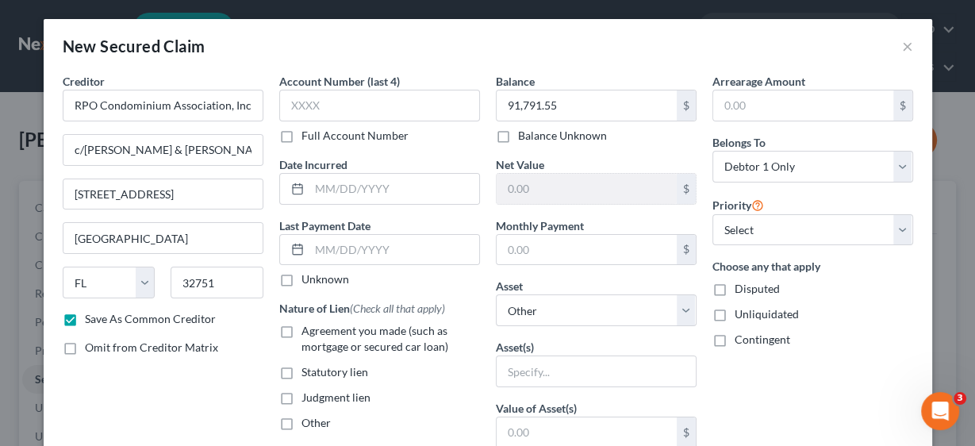
click at [302, 329] on label "Agreement you made (such as mortgage or secured car loan)" at bounding box center [391, 339] width 179 height 32
click at [308, 329] on input "Agreement you made (such as mortgage or secured car loan)" at bounding box center [313, 328] width 10 height 10
checkbox input "true"
click at [684, 307] on select "Select Other Multiple Assets [STREET_ADDRESS] - $607000.0" at bounding box center [596, 310] width 201 height 32
select select "2"
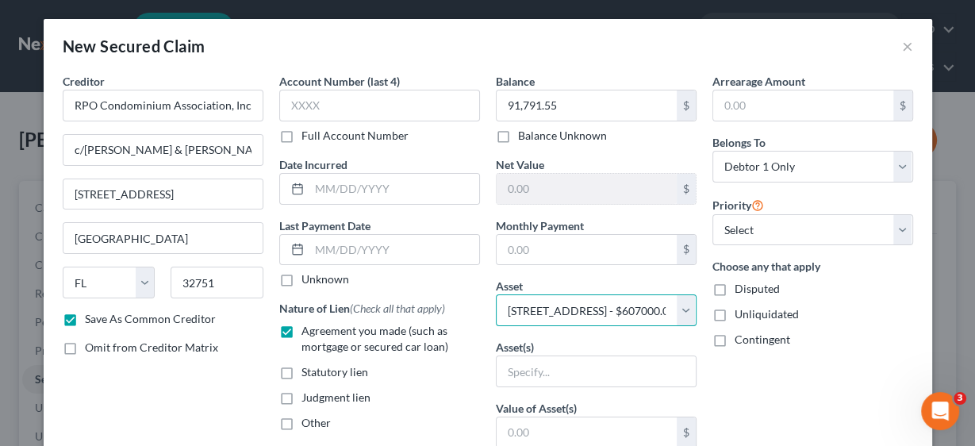
click at [496, 294] on select "Select Other Multiple Assets [STREET_ADDRESS] - $607000.0" at bounding box center [596, 310] width 201 height 32
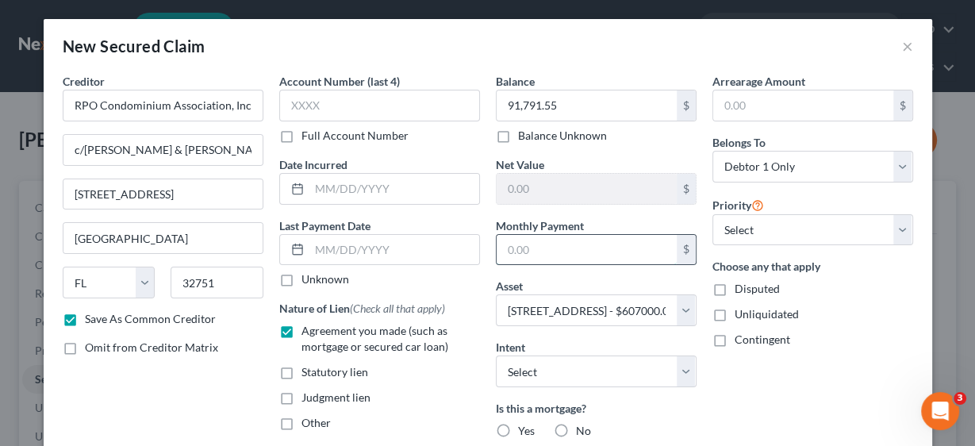
click at [585, 252] on input "text" at bounding box center [587, 250] width 180 height 30
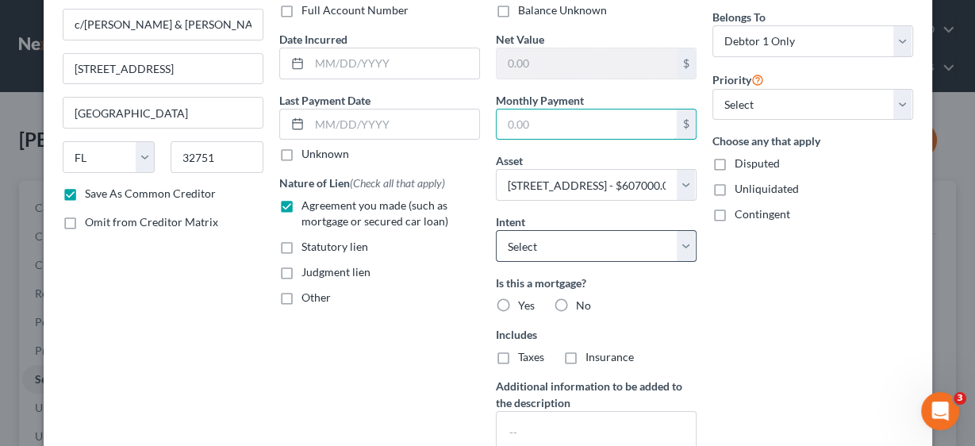
scroll to position [127, 0]
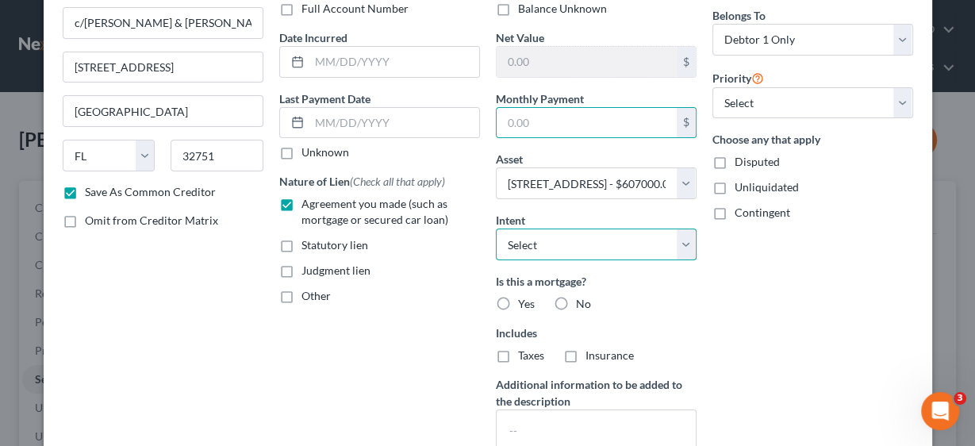
click at [684, 246] on select "Select Surrender Redeem Reaffirm Avoid Other" at bounding box center [596, 245] width 201 height 32
select select "2"
click at [496, 229] on select "Select Surrender Redeem Reaffirm Avoid Other" at bounding box center [596, 245] width 201 height 32
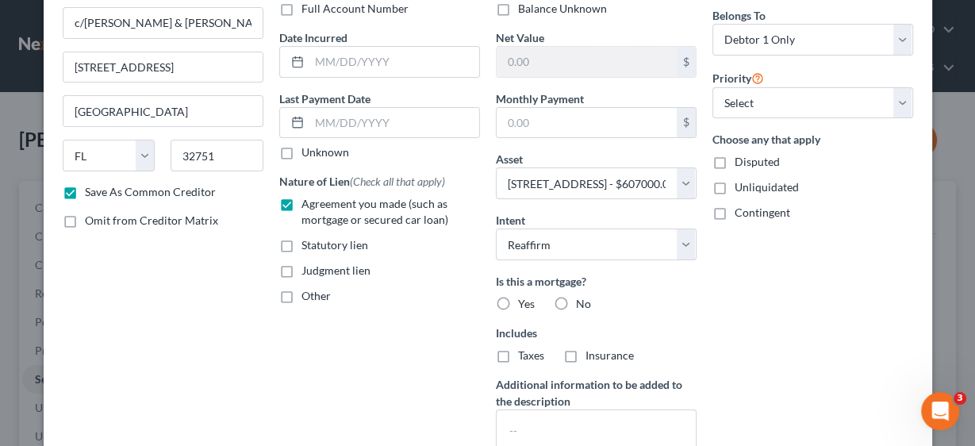
click at [576, 298] on label "No" at bounding box center [583, 304] width 15 height 16
click at [583, 298] on input "No" at bounding box center [588, 301] width 10 height 10
radio input "true"
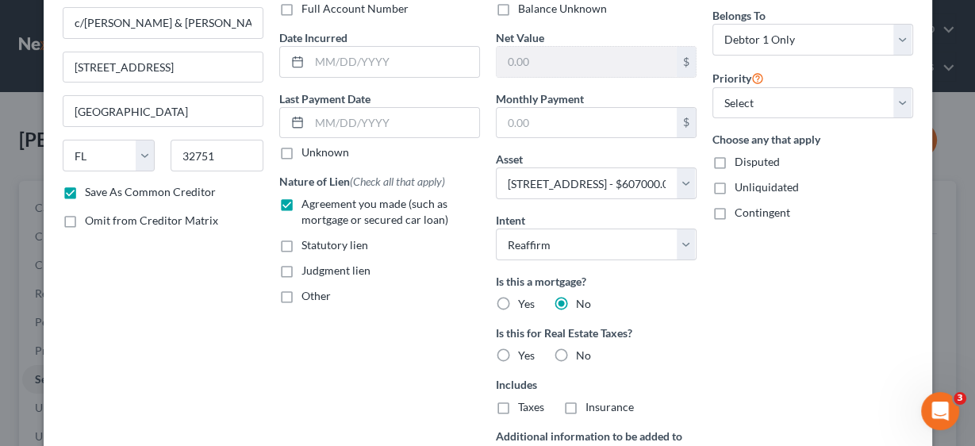
click at [576, 351] on label "No" at bounding box center [583, 356] width 15 height 16
click at [583, 351] on input "No" at bounding box center [588, 353] width 10 height 10
radio input "true"
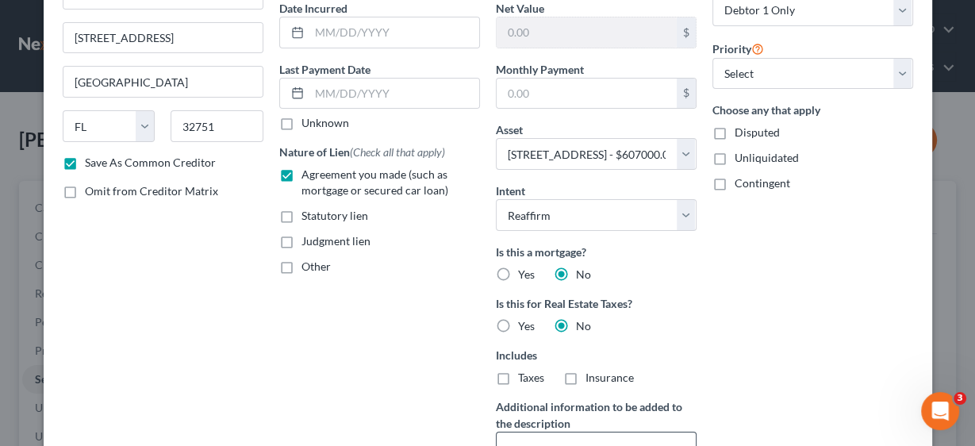
scroll to position [254, 0]
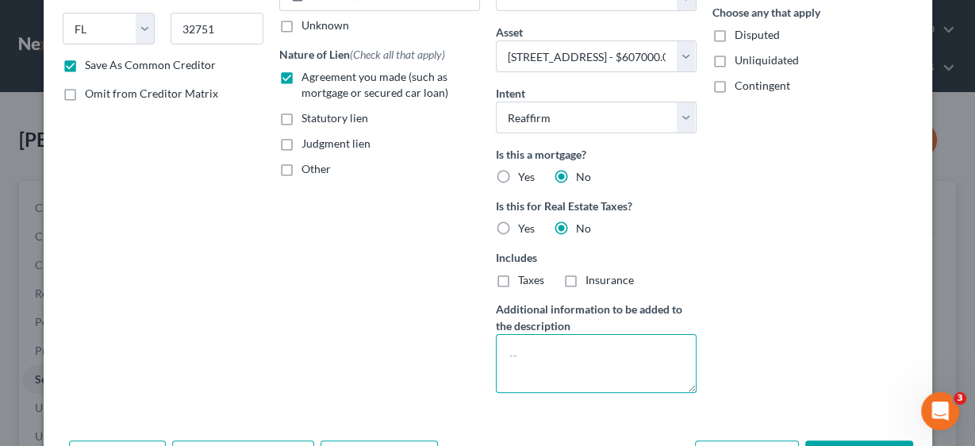
click at [548, 350] on textarea at bounding box center [596, 363] width 201 height 59
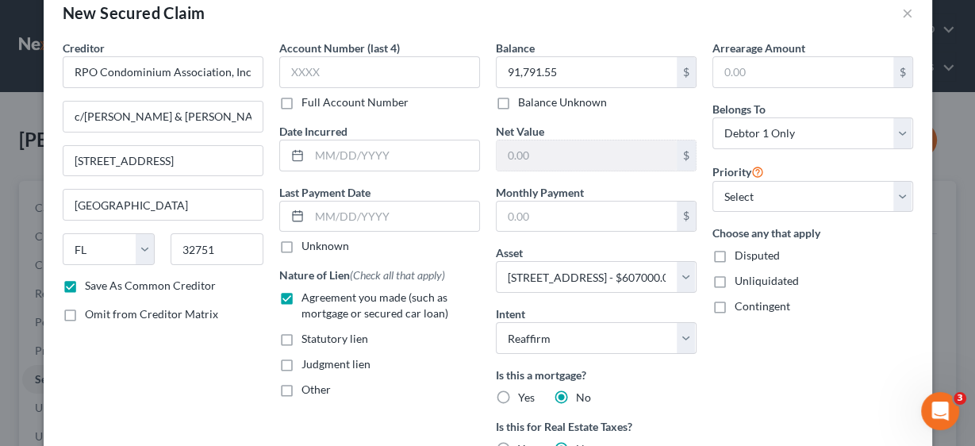
scroll to position [0, 0]
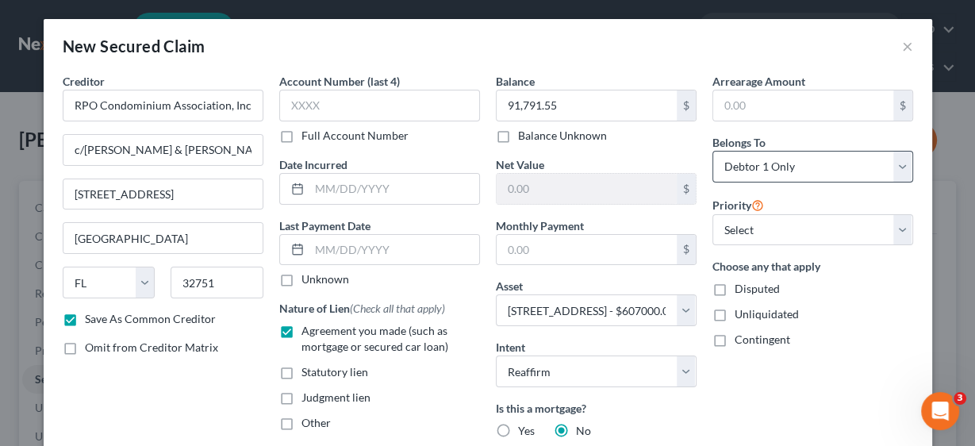
type textarea "HOA Fees"
click at [901, 170] on select "Select Debtor 1 Only Debtor 2 Only Debtor 1 And Debtor 2 Only At Least One Of T…" at bounding box center [813, 167] width 201 height 32
select select "3"
click at [713, 151] on select "Select Debtor 1 Only Debtor 2 Only Debtor 1 And Debtor 2 Only At Least One Of T…" at bounding box center [813, 167] width 201 height 32
click at [597, 240] on input "text" at bounding box center [587, 250] width 180 height 30
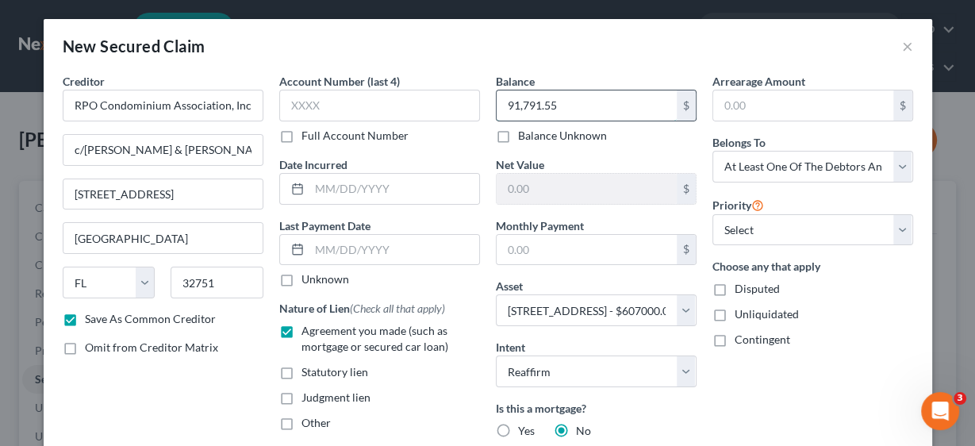
click at [563, 106] on input "91,791.55" at bounding box center [587, 105] width 180 height 30
click at [579, 106] on input "108,314." at bounding box center [587, 105] width 180 height 30
type input "108,314.03"
click at [567, 235] on input "text" at bounding box center [587, 250] width 180 height 30
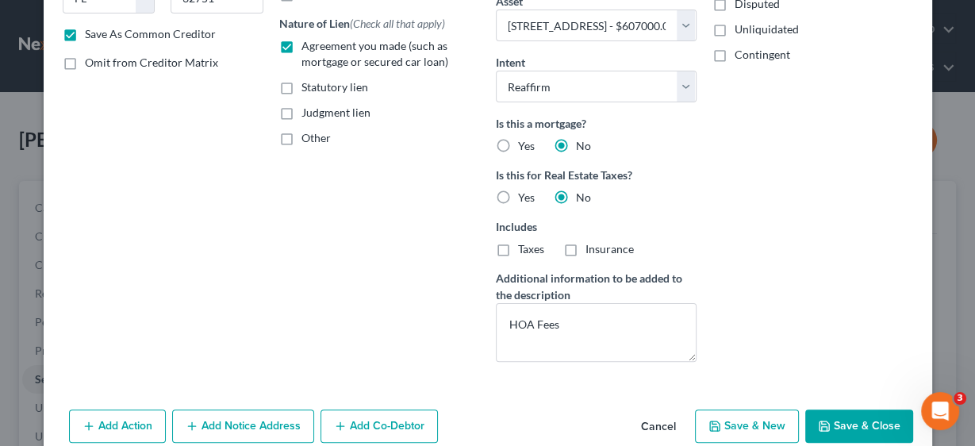
scroll to position [309, 0]
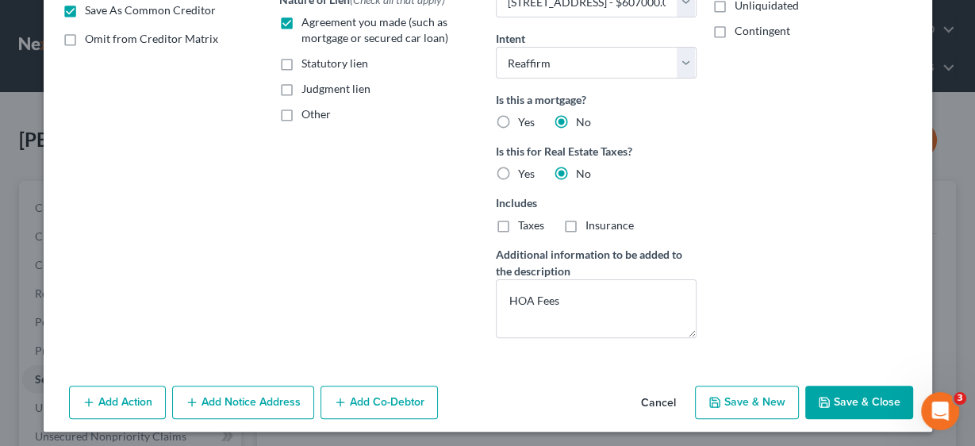
click at [382, 398] on button "Add Co-Debtor" at bounding box center [379, 402] width 117 height 33
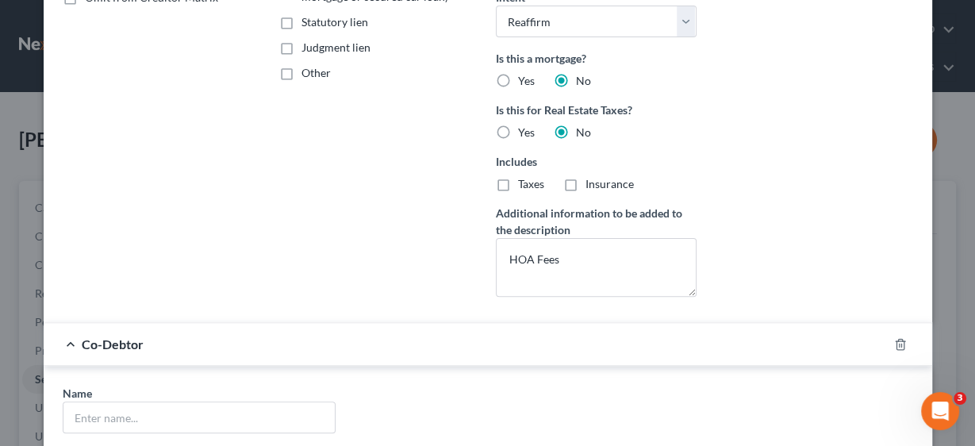
scroll to position [436, 0]
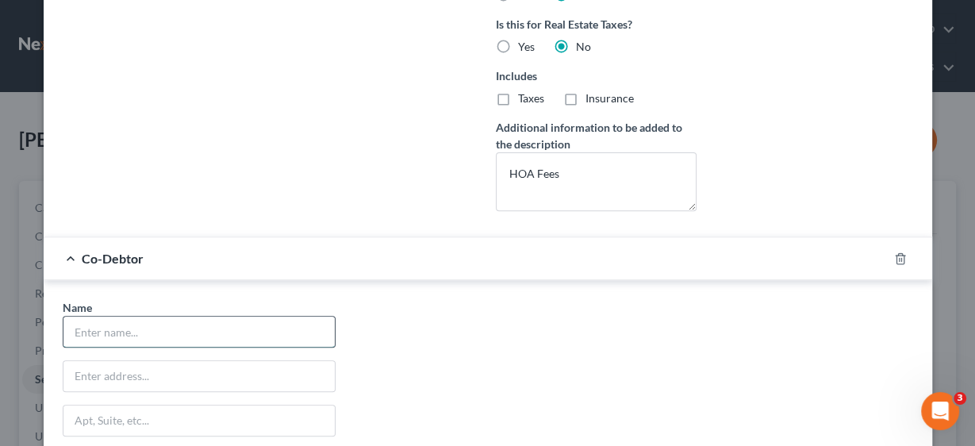
click at [117, 327] on input "text" at bounding box center [198, 332] width 271 height 30
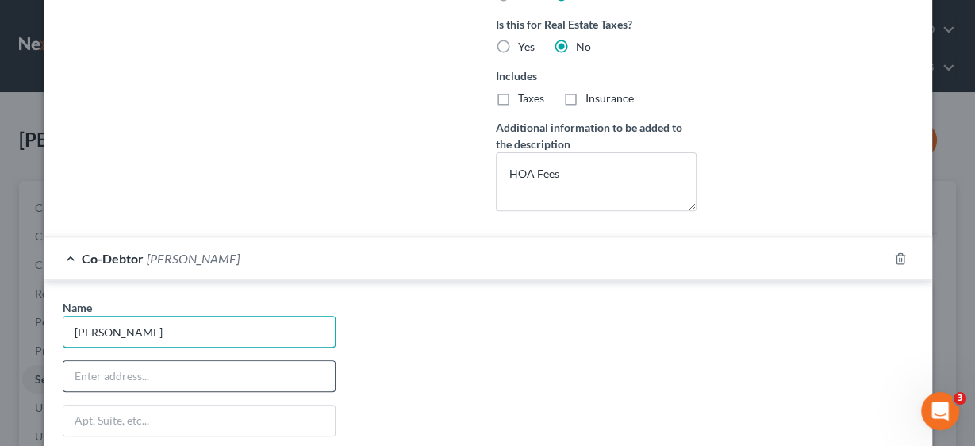
type input "[PERSON_NAME]"
click at [102, 375] on input "text" at bounding box center [198, 376] width 271 height 30
click at [142, 367] on input "text" at bounding box center [198, 376] width 271 height 30
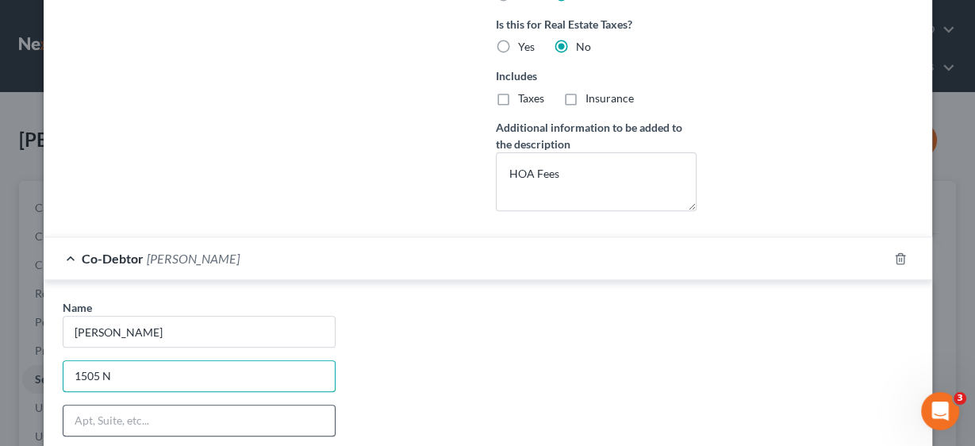
type input "[STREET_ADDRESS]"
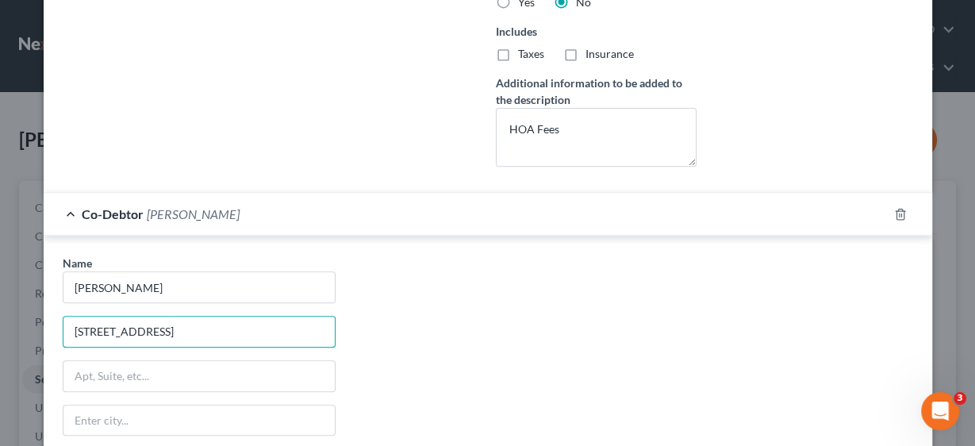
scroll to position [563, 0]
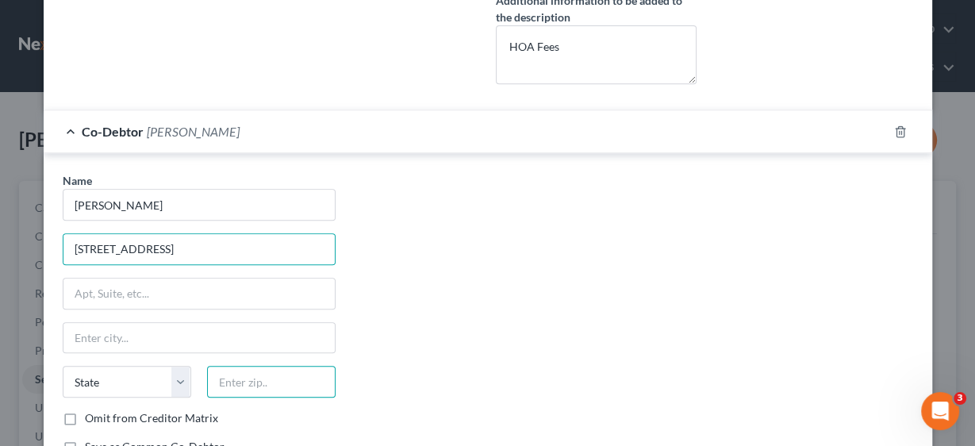
click at [227, 370] on input "text" at bounding box center [271, 382] width 129 height 32
click at [239, 379] on input "text" at bounding box center [271, 382] width 129 height 32
type input "32903"
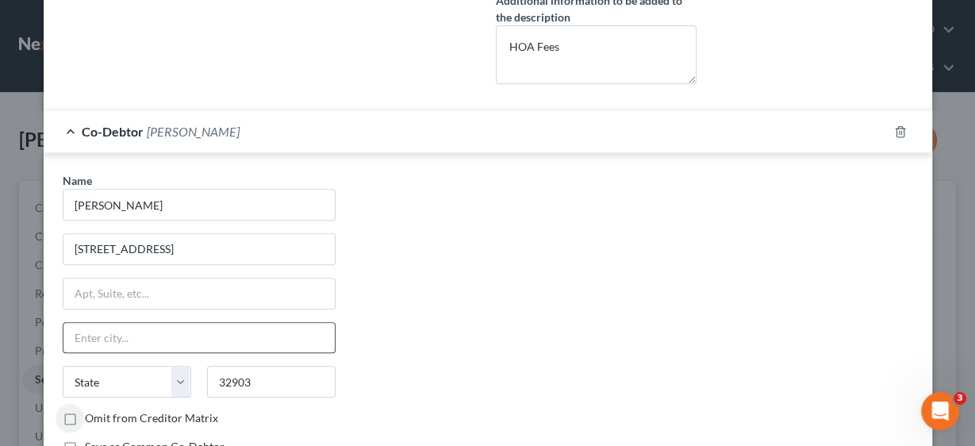
type input "Indialantic"
select select "9"
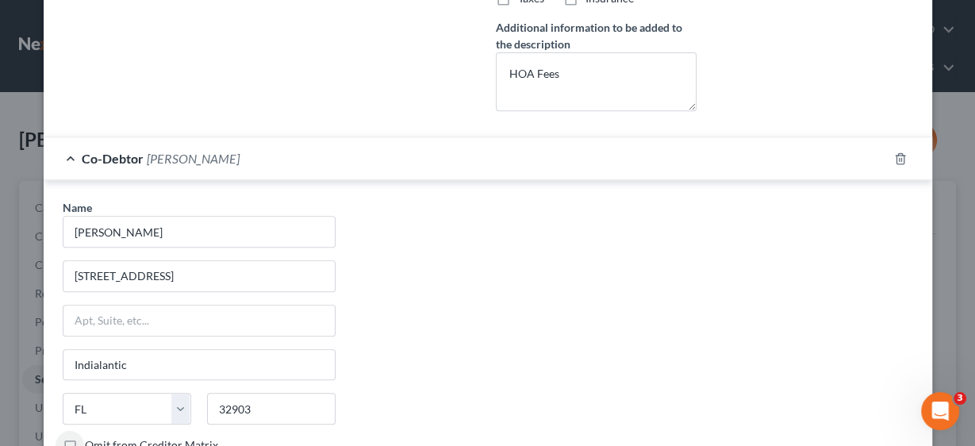
scroll to position [676, 0]
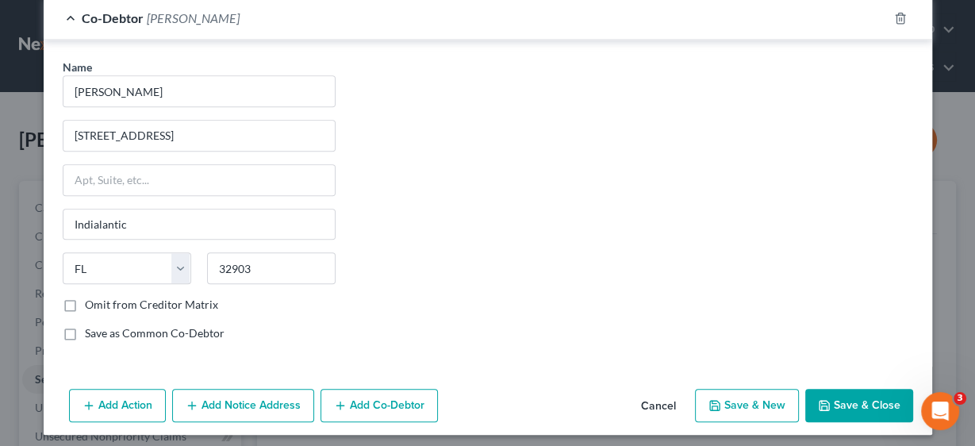
click at [855, 396] on button "Save & Close" at bounding box center [860, 405] width 108 height 33
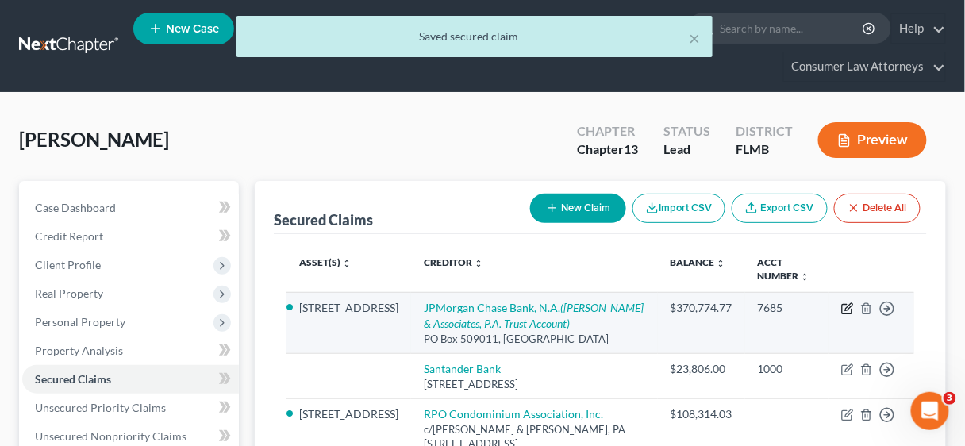
click at [849, 306] on icon "button" at bounding box center [847, 308] width 13 height 13
select select "4"
select select "2"
select select "3"
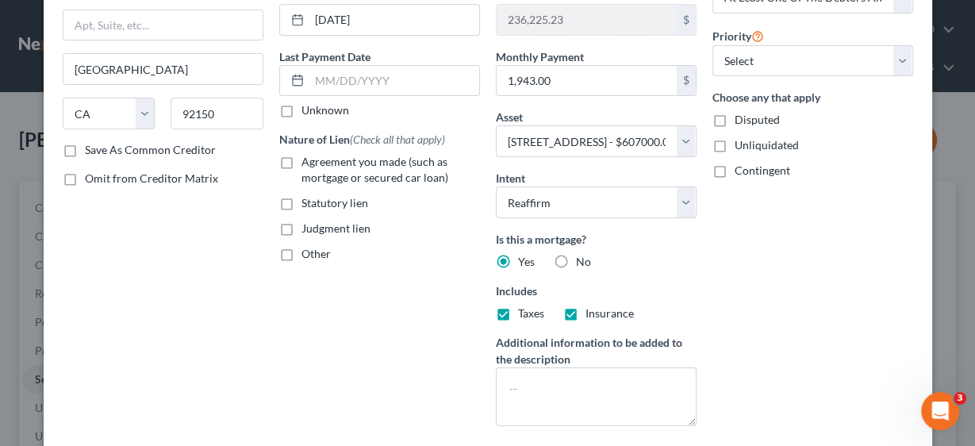
scroll to position [190, 0]
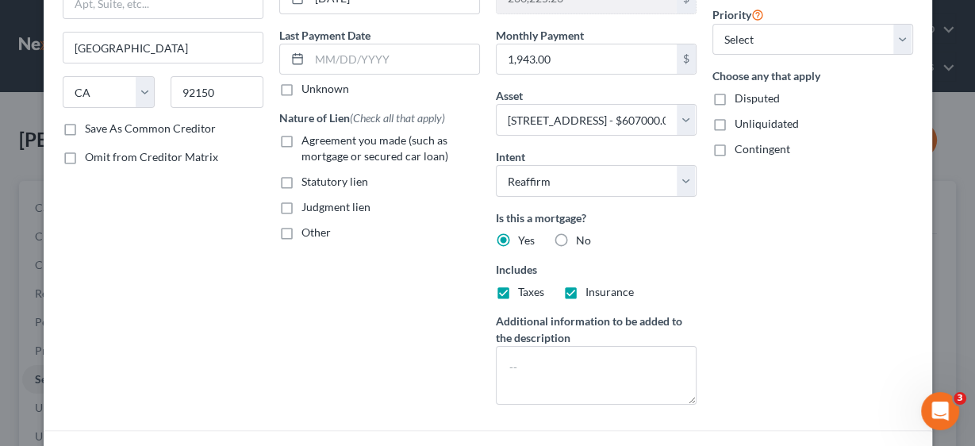
click at [302, 137] on label "Agreement you made (such as mortgage or secured car loan)" at bounding box center [391, 149] width 179 height 32
click at [308, 137] on input "Agreement you made (such as mortgage or secured car loan)" at bounding box center [313, 138] width 10 height 10
checkbox input "true"
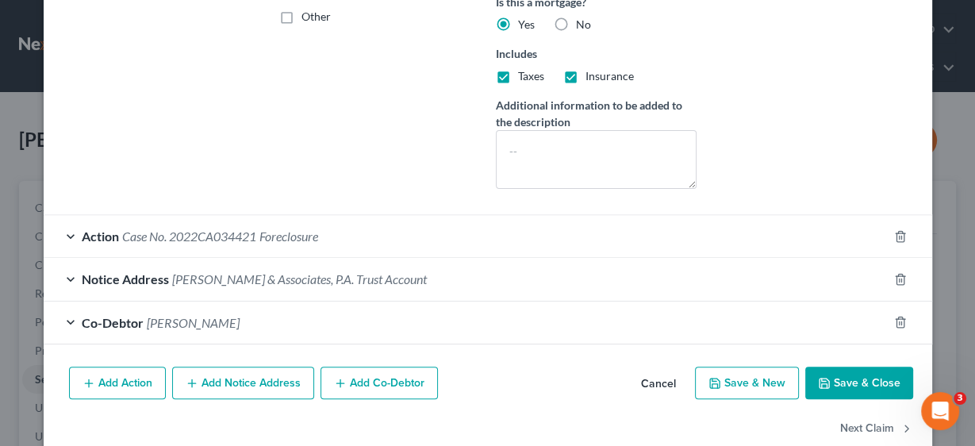
scroll to position [432, 0]
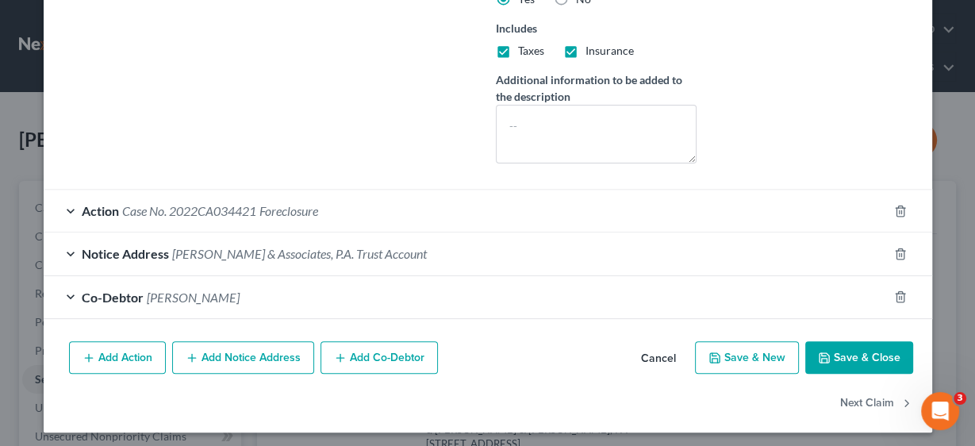
click at [147, 291] on span "[PERSON_NAME]" at bounding box center [193, 297] width 93 height 15
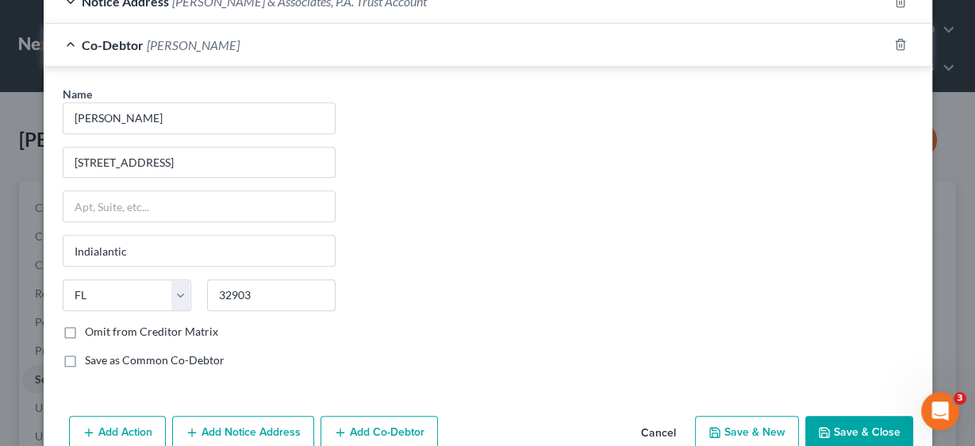
scroll to position [686, 0]
click at [862, 422] on button "Save & Close" at bounding box center [860, 430] width 108 height 33
select select
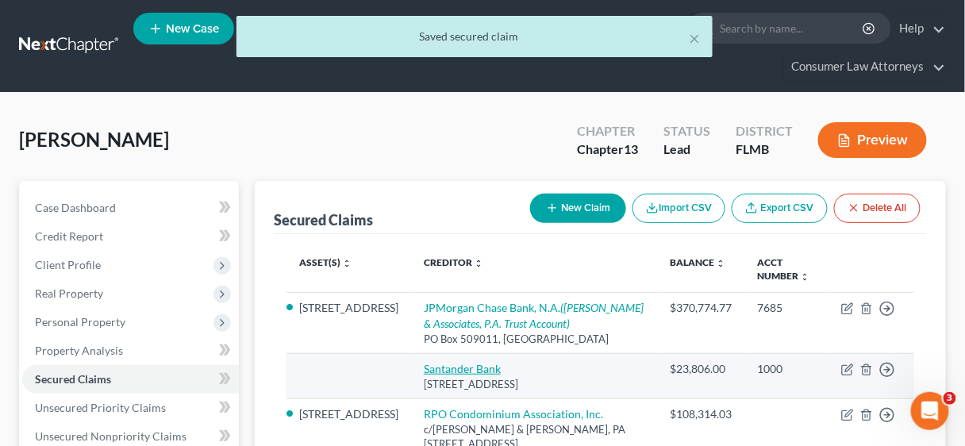
click at [450, 365] on link "Santander Bank" at bounding box center [462, 368] width 77 height 13
select select "45"
select select "0"
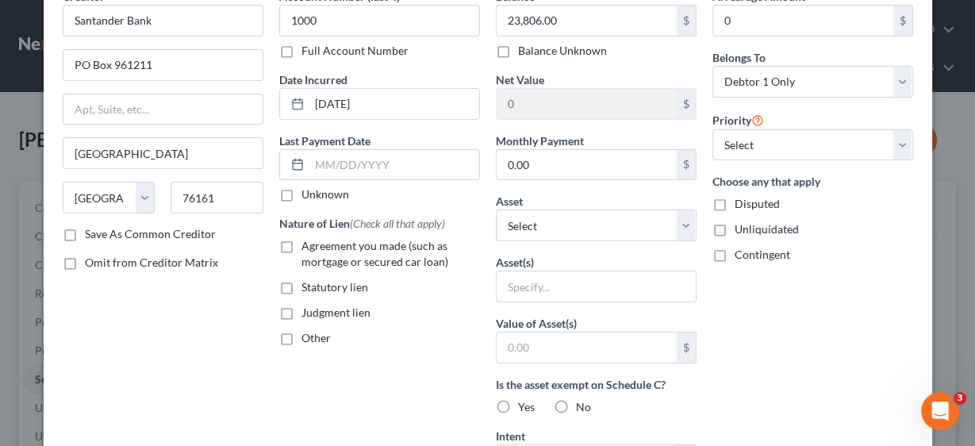
scroll to position [0, 0]
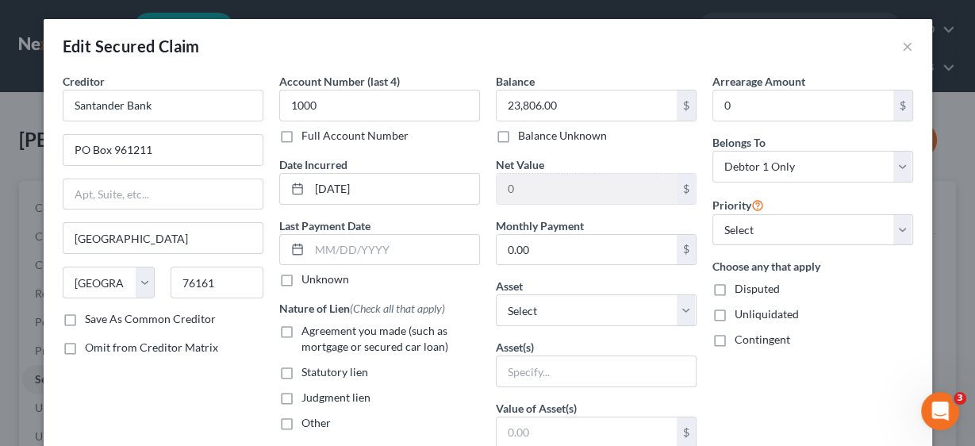
click at [302, 332] on label "Agreement you made (such as mortgage or secured car loan)" at bounding box center [391, 339] width 179 height 32
click at [308, 332] on input "Agreement you made (such as mortgage or secured car loan)" at bounding box center [313, 328] width 10 height 10
checkbox input "true"
click at [683, 308] on select "Select Other Multiple Assets [STREET_ADDRESS] - $607000.0" at bounding box center [596, 310] width 201 height 32
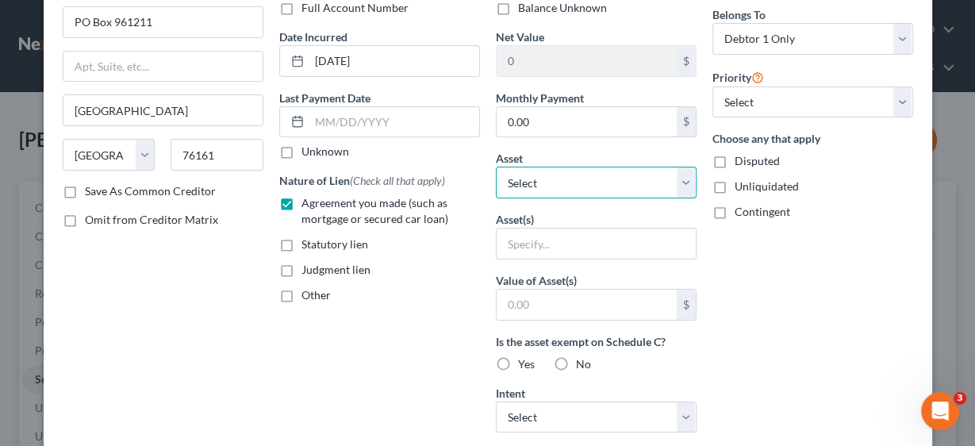
scroll to position [190, 0]
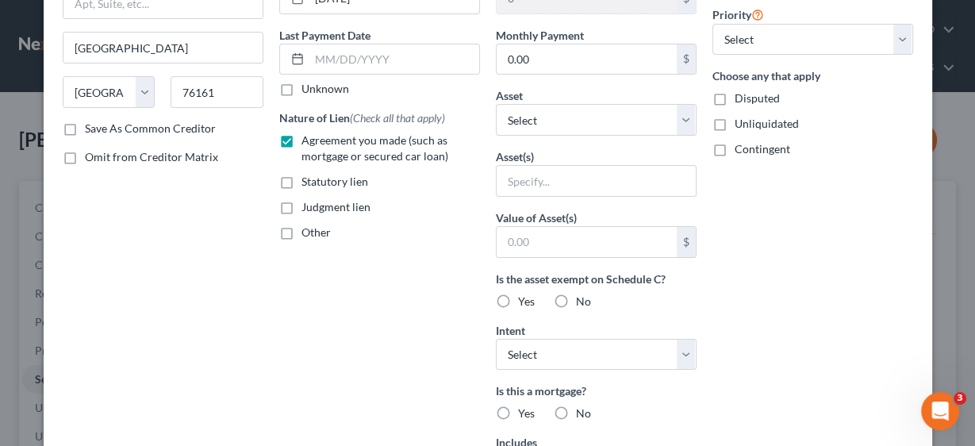
click at [518, 298] on label "Yes" at bounding box center [526, 302] width 17 height 16
click at [525, 298] on input "Yes" at bounding box center [530, 299] width 10 height 10
radio input "true"
click at [684, 348] on select "Select Surrender Redeem Reaffirm Avoid Other" at bounding box center [596, 355] width 201 height 32
select select "2"
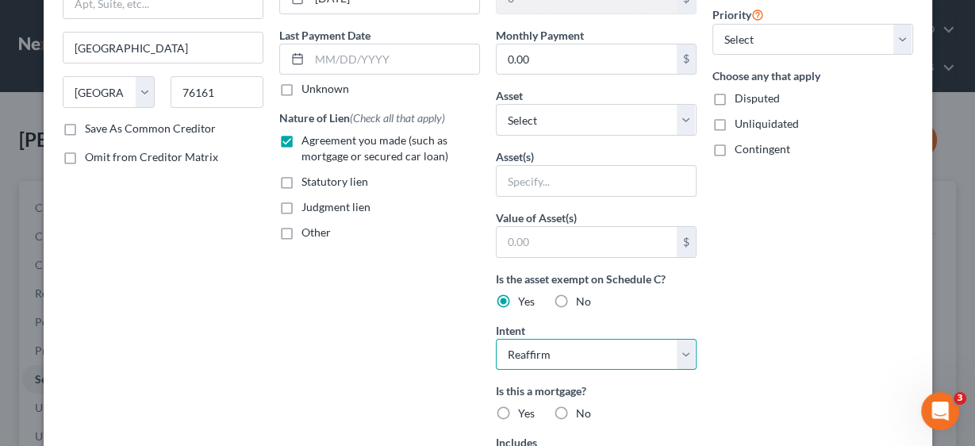
click at [496, 339] on select "Select Surrender Redeem Reaffirm Avoid Other" at bounding box center [596, 355] width 201 height 32
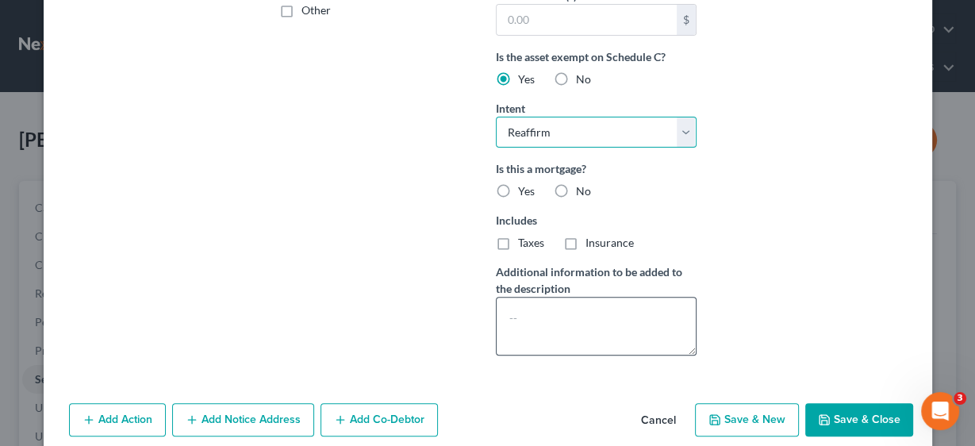
scroll to position [444, 0]
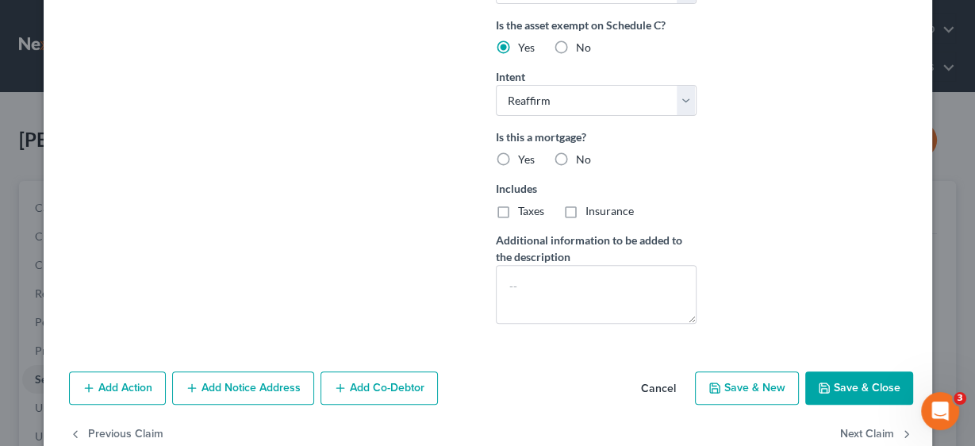
click at [576, 156] on label "No" at bounding box center [583, 160] width 15 height 16
click at [583, 156] on input "No" at bounding box center [588, 157] width 10 height 10
radio input "true"
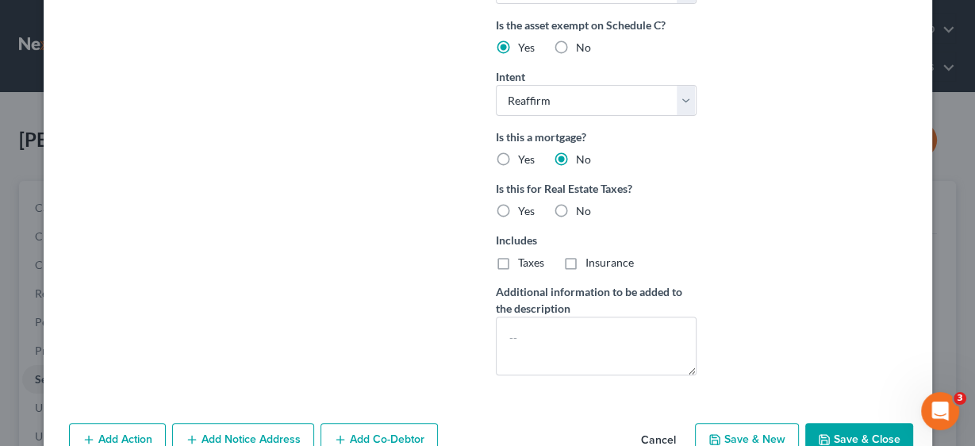
click at [576, 206] on label "No" at bounding box center [583, 211] width 15 height 16
click at [583, 206] on input "No" at bounding box center [588, 208] width 10 height 10
radio input "true"
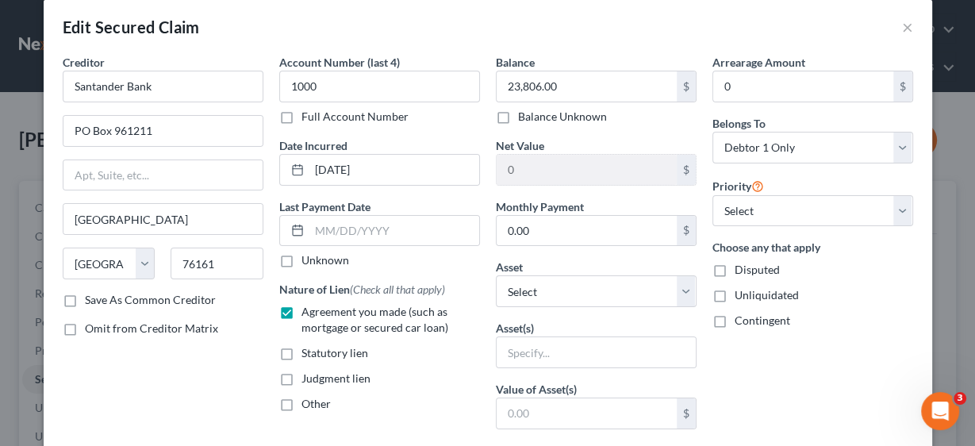
scroll to position [0, 0]
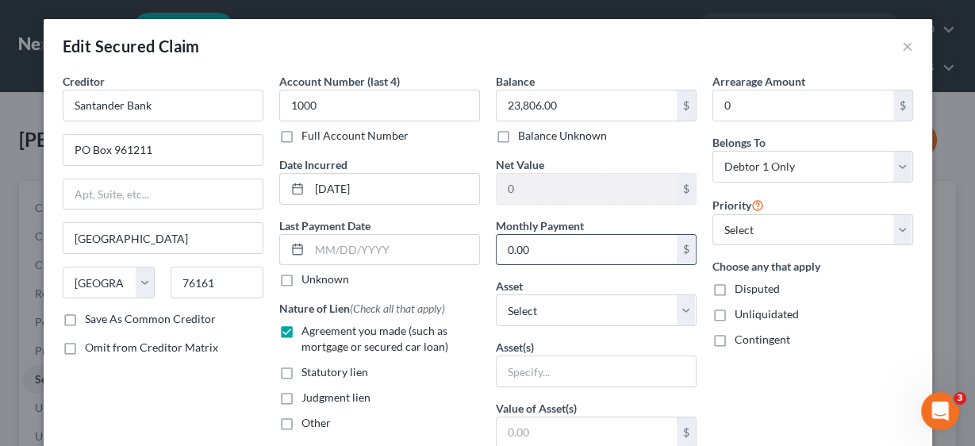
click at [585, 249] on input "0.00" at bounding box center [587, 250] width 180 height 30
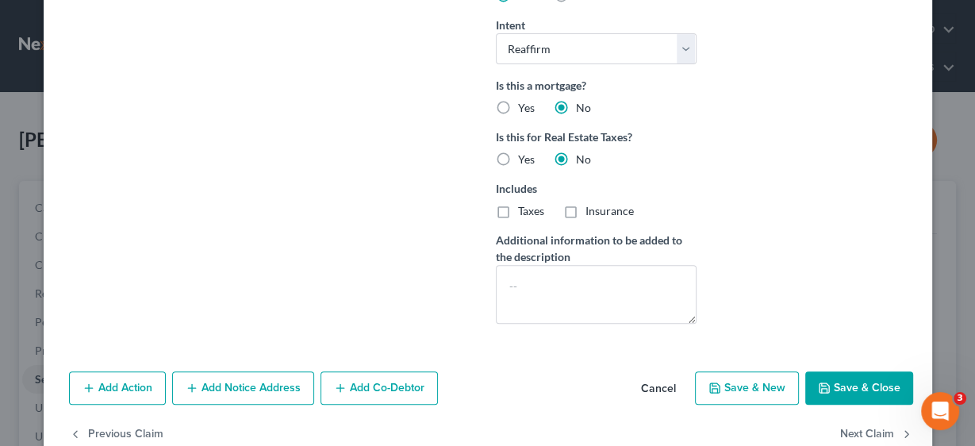
scroll to position [508, 0]
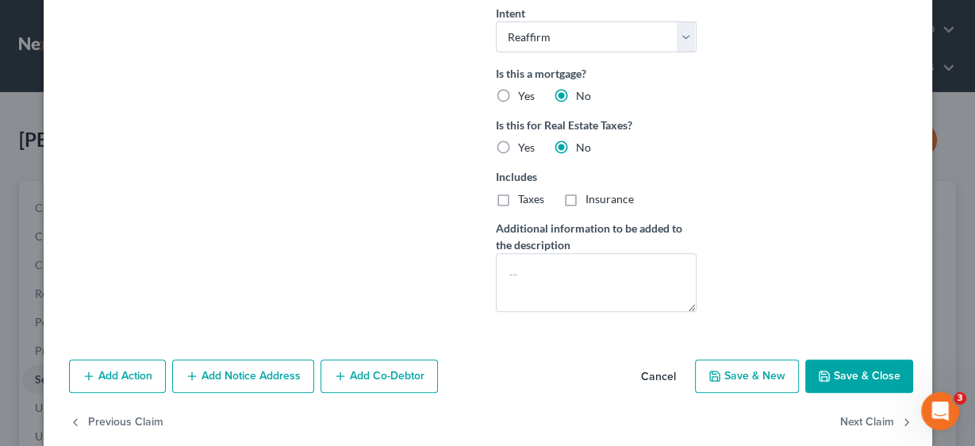
click at [866, 373] on button "Save & Close" at bounding box center [860, 376] width 108 height 33
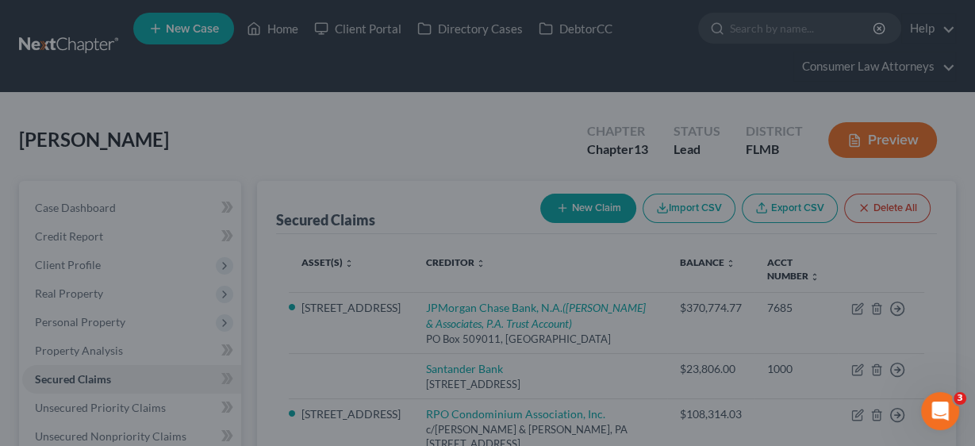
scroll to position [355, 0]
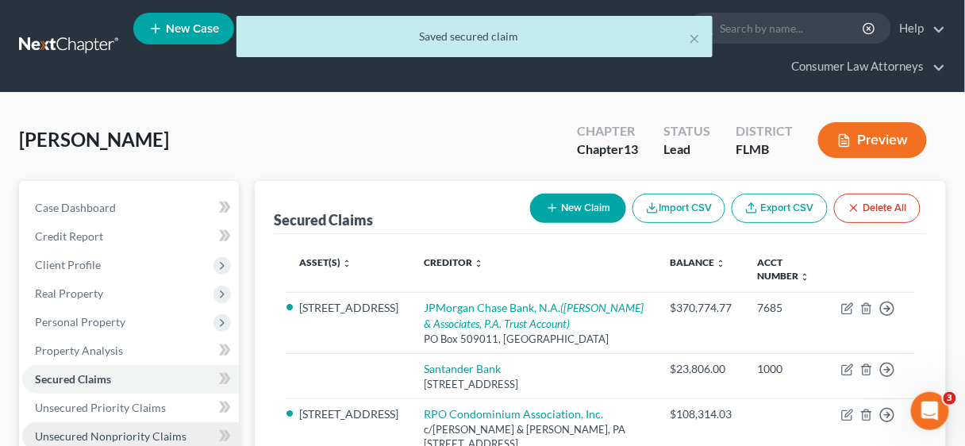
click at [95, 435] on span "Unsecured Nonpriority Claims" at bounding box center [111, 435] width 152 height 13
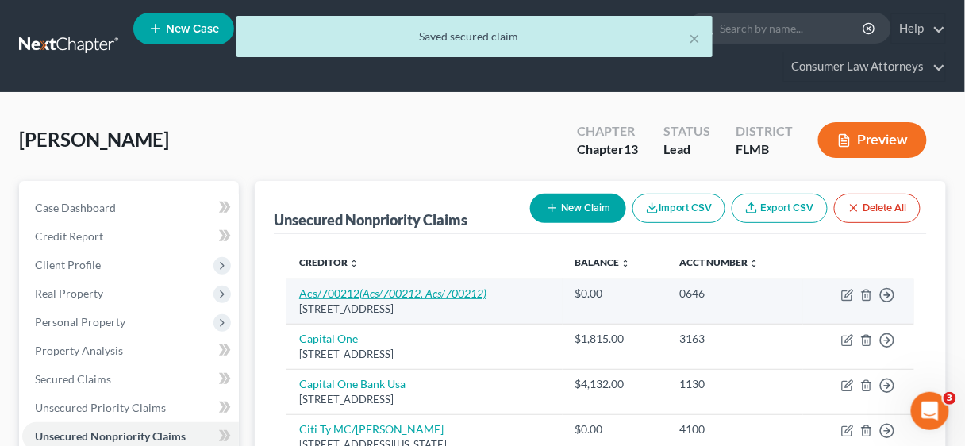
click at [375, 291] on icon "(Acs/700212, Acs/700212)" at bounding box center [423, 293] width 127 height 13
select select "43"
select select "0"
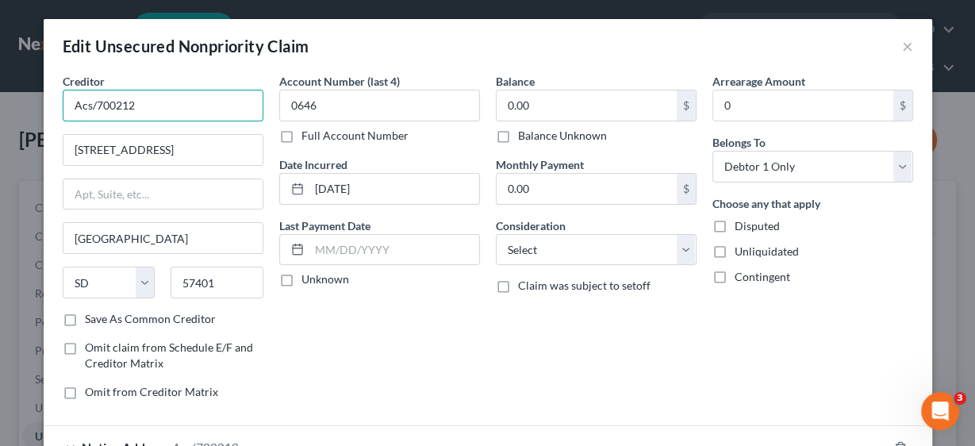
drag, startPoint x: 171, startPoint y: 104, endPoint x: 63, endPoint y: 100, distance: 108.0
click at [63, 100] on input "Acs/700212" at bounding box center [163, 106] width 201 height 32
drag, startPoint x: 150, startPoint y: 111, endPoint x: 97, endPoint y: 105, distance: 53.6
click at [97, 105] on input "Acs/700212" at bounding box center [163, 106] width 201 height 32
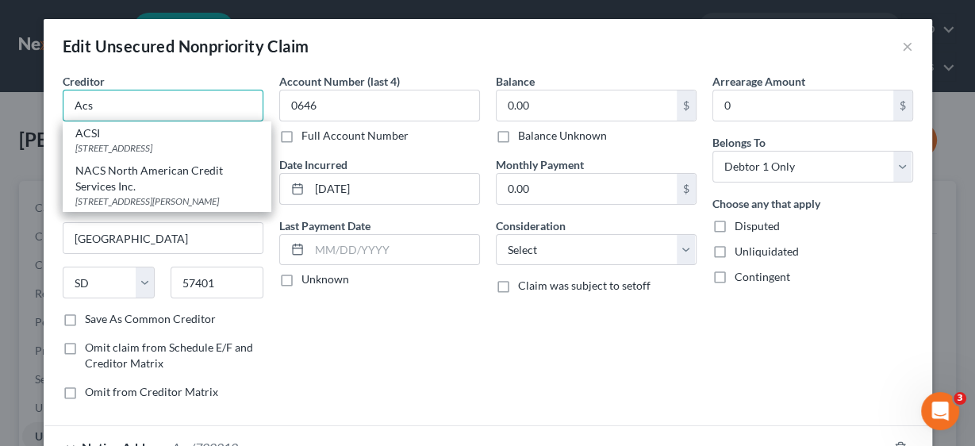
drag, startPoint x: 107, startPoint y: 106, endPoint x: 60, endPoint y: 104, distance: 46.9
click at [63, 104] on input "Acs" at bounding box center [163, 106] width 201 height 32
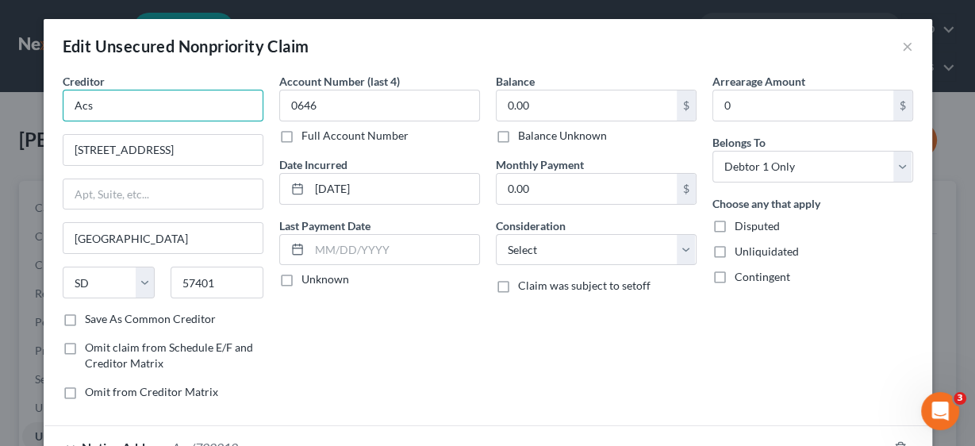
drag, startPoint x: 107, startPoint y: 102, endPoint x: 56, endPoint y: 102, distance: 50.8
click at [56, 102] on div "Creditor * Acs [GEOGRAPHIC_DATA] [US_STATE] AK AR AZ [GEOGRAPHIC_DATA] CO [GEOG…" at bounding box center [163, 243] width 217 height 340
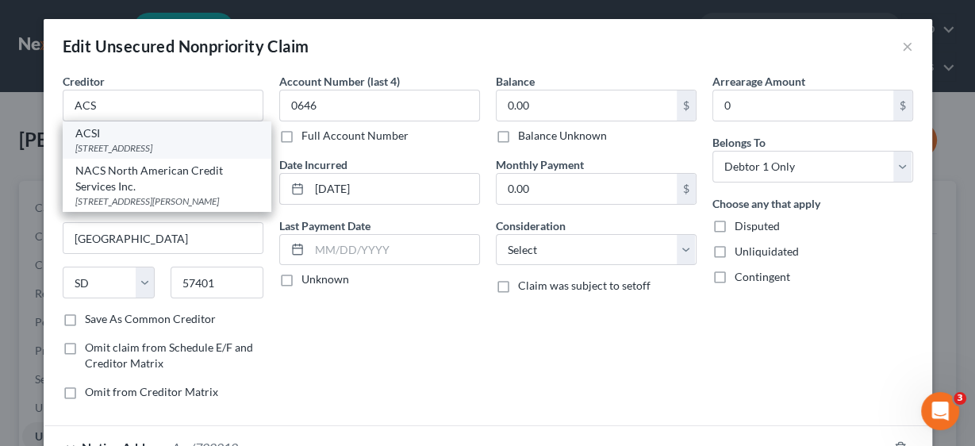
drag, startPoint x: 171, startPoint y: 150, endPoint x: 59, endPoint y: 157, distance: 112.1
click at [63, 157] on div "ACSI [STREET_ADDRESS]" at bounding box center [167, 139] width 209 height 37
type input "ACSI"
type input "PO Box 1489"
type input "[GEOGRAPHIC_DATA]"
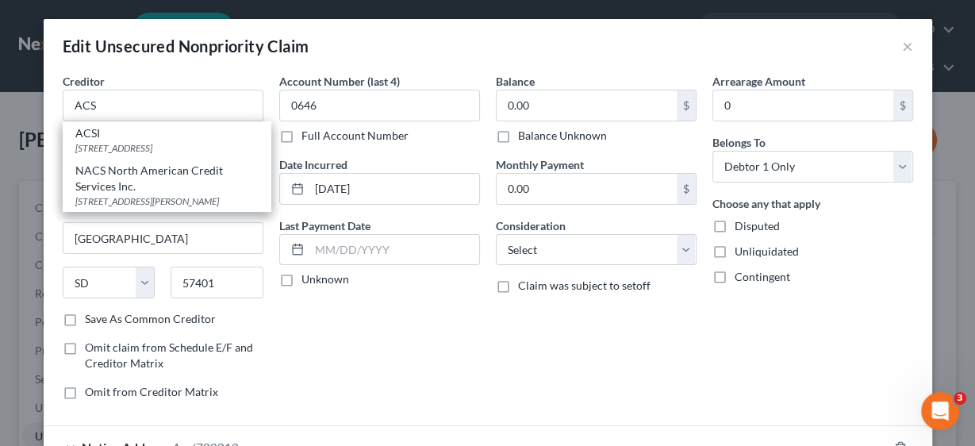
select select "44"
type input "37070"
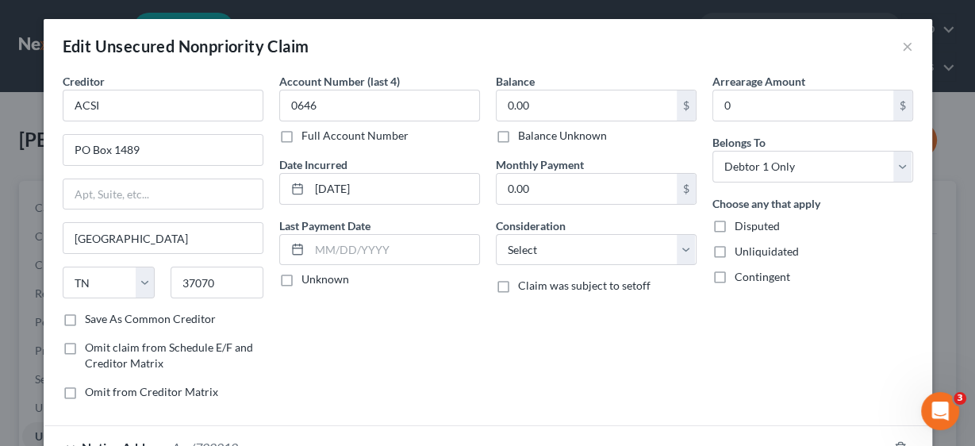
drag, startPoint x: 318, startPoint y: 327, endPoint x: 311, endPoint y: 316, distance: 13.2
click at [320, 327] on div "Account Number (last 4) 0646 Full Account Number Date Incurred [DATE] Last Paym…" at bounding box center [379, 243] width 217 height 340
click at [160, 152] on input "PO Box 1489" at bounding box center [162, 150] width 199 height 30
drag, startPoint x: 143, startPoint y: 105, endPoint x: 72, endPoint y: 105, distance: 70.6
click at [72, 105] on input "ACSI" at bounding box center [163, 106] width 201 height 32
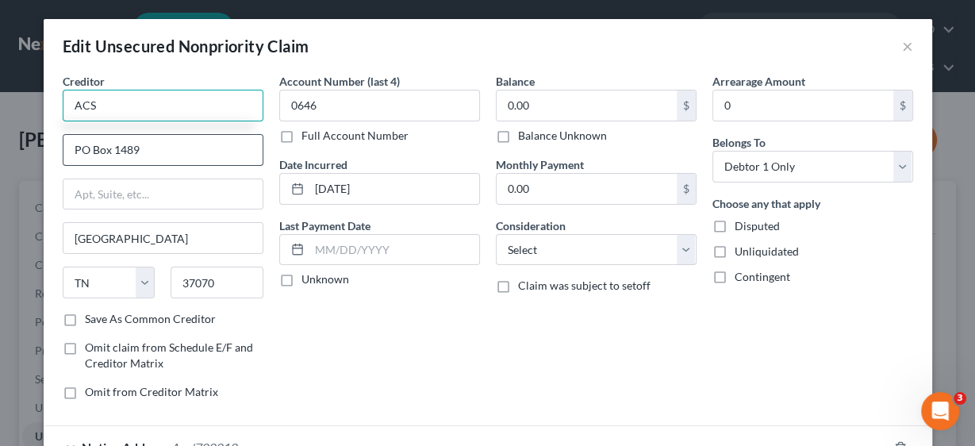
type input "ACS"
click at [176, 148] on input "PO Box 1489" at bounding box center [162, 150] width 199 height 30
drag, startPoint x: 162, startPoint y: 151, endPoint x: 63, endPoint y: 149, distance: 98.4
click at [63, 149] on input "PO Box 1489" at bounding box center [162, 150] width 199 height 30
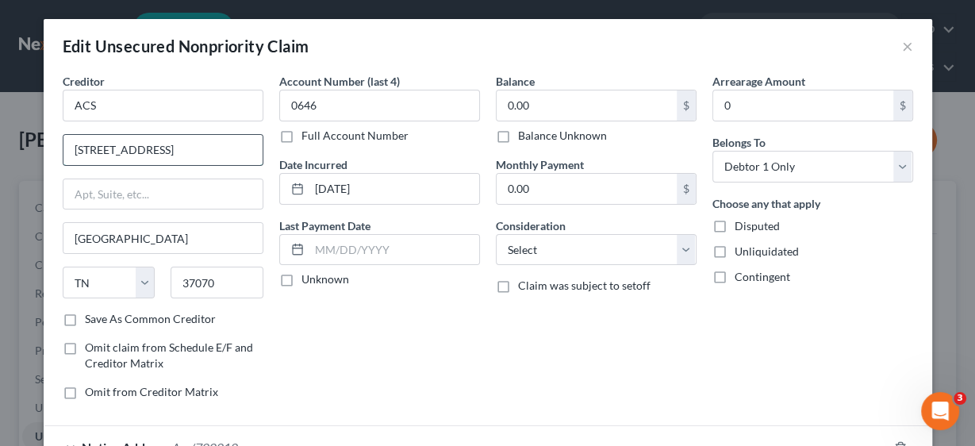
type input "[STREET_ADDRESS]"
type input "57401"
type input "[GEOGRAPHIC_DATA]"
select select "43"
drag, startPoint x: 194, startPoint y: 145, endPoint x: 49, endPoint y: 147, distance: 145.2
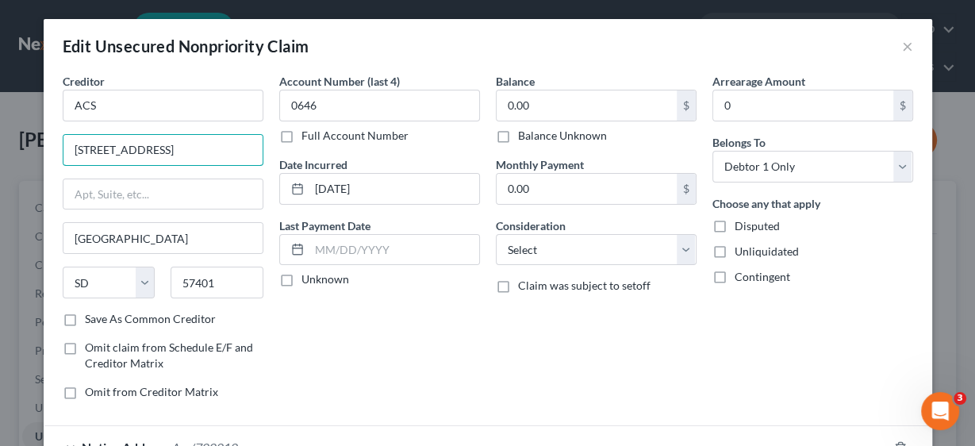
click at [55, 147] on div "Creditor * ACS [GEOGRAPHIC_DATA] [GEOGRAPHIC_DATA] [US_STATE][GEOGRAPHIC_DATA] …" at bounding box center [163, 243] width 217 height 340
click at [430, 352] on div "Account Number (last 4) 0646 Full Account Number Date Incurred [DATE] Last Paym…" at bounding box center [379, 243] width 217 height 340
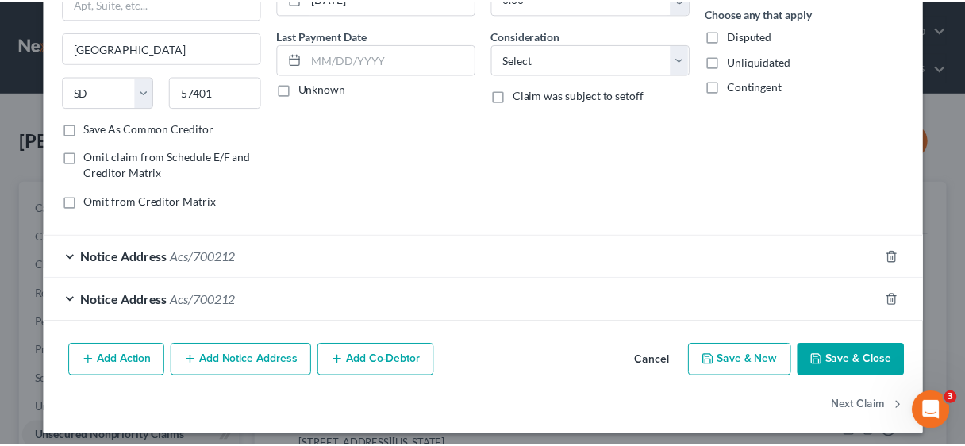
scroll to position [194, 0]
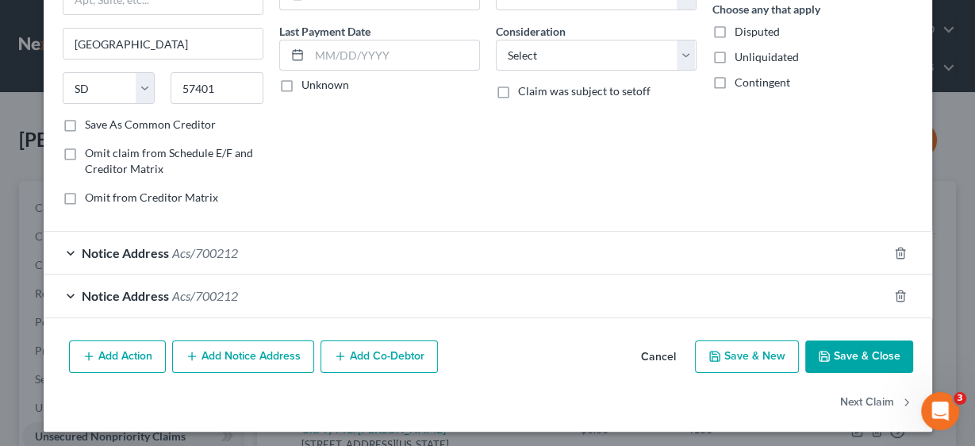
click at [831, 344] on button "Save & Close" at bounding box center [860, 356] width 108 height 33
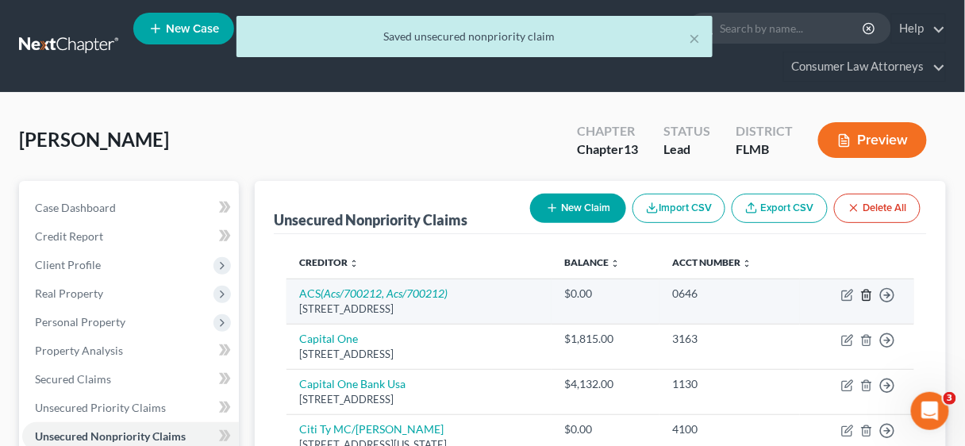
click at [866, 292] on icon "button" at bounding box center [866, 295] width 13 height 13
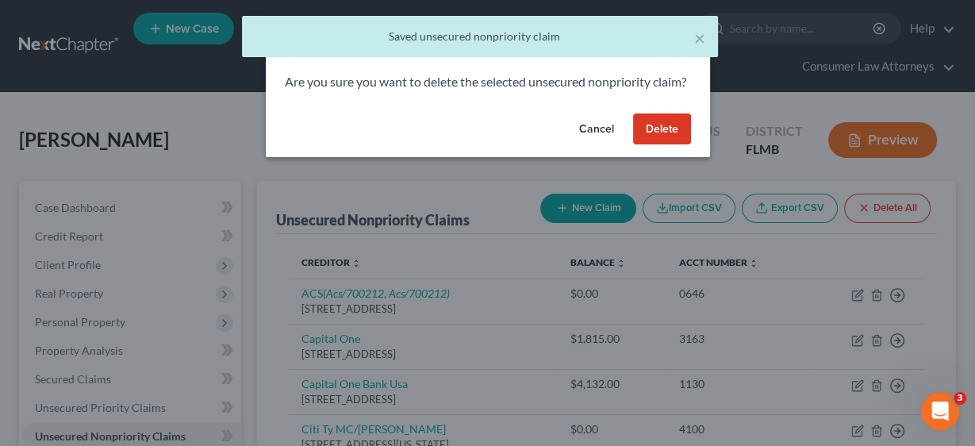
click at [664, 144] on button "Delete" at bounding box center [662, 129] width 58 height 32
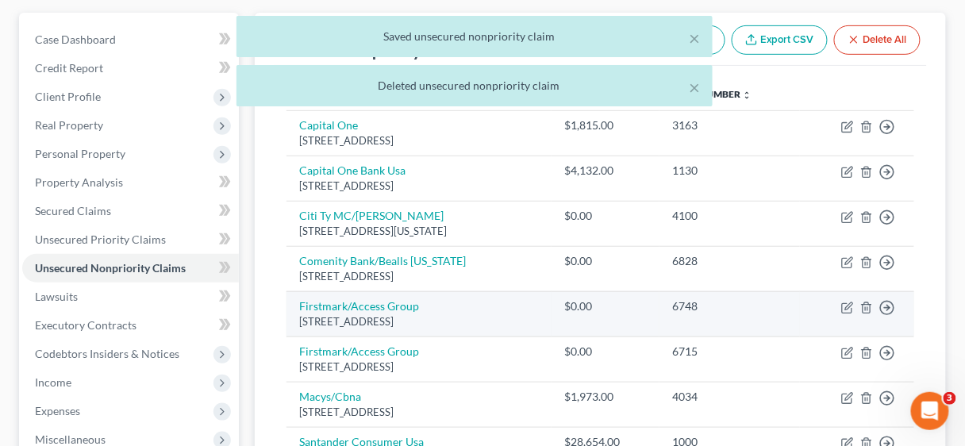
scroll to position [190, 0]
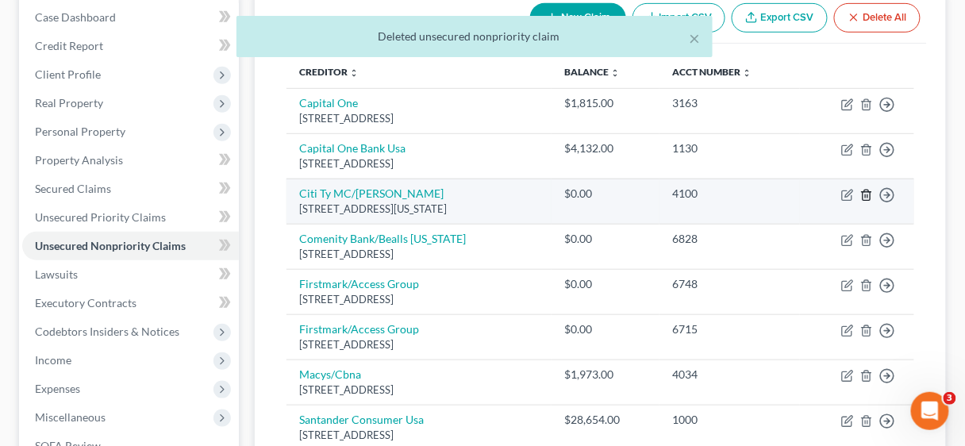
click at [868, 191] on icon "button" at bounding box center [866, 195] width 13 height 13
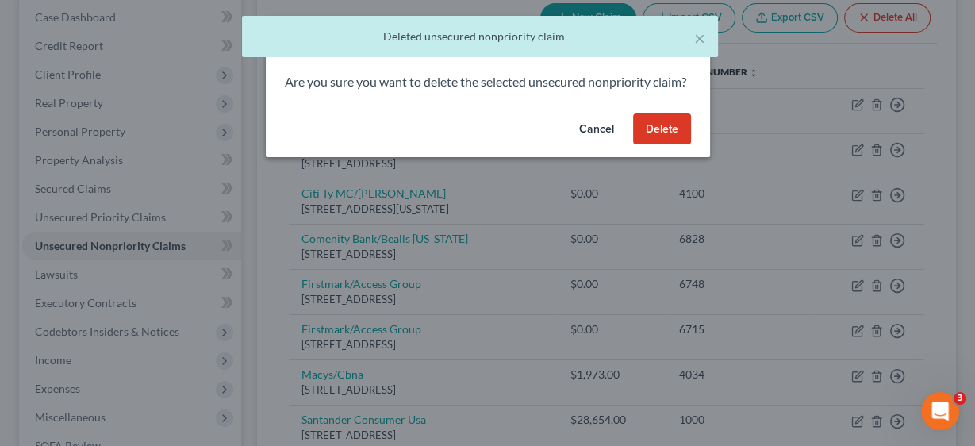
click at [648, 144] on button "Delete" at bounding box center [662, 129] width 58 height 32
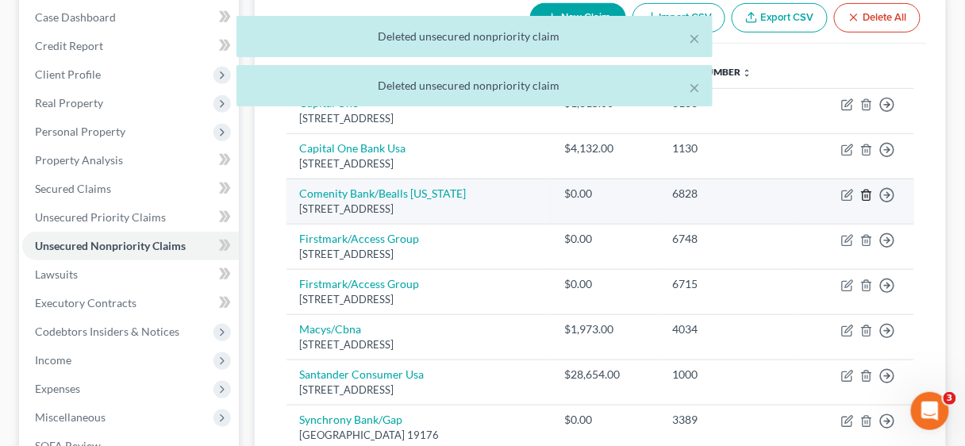
click at [867, 191] on icon "button" at bounding box center [866, 195] width 13 height 13
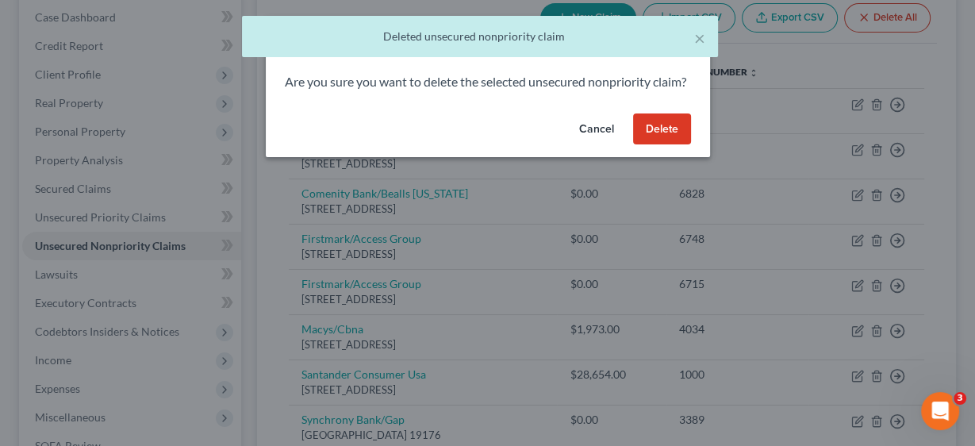
click at [653, 145] on button "Delete" at bounding box center [662, 129] width 58 height 32
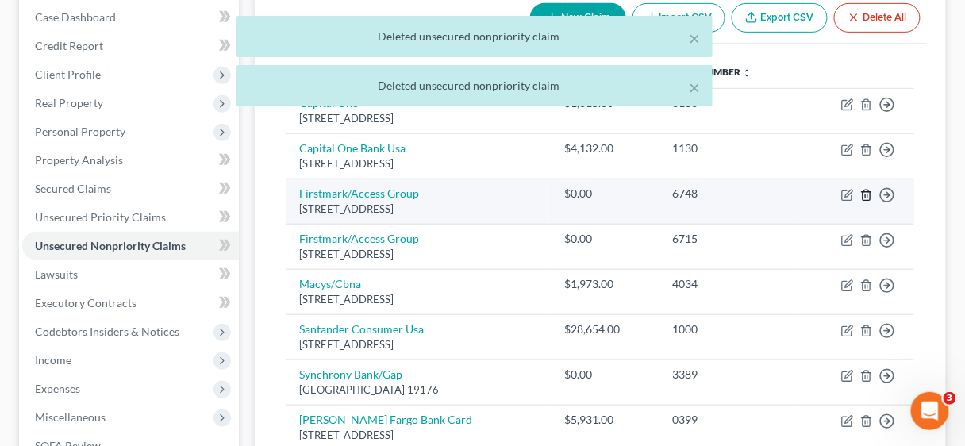
click at [866, 190] on icon "button" at bounding box center [866, 195] width 13 height 13
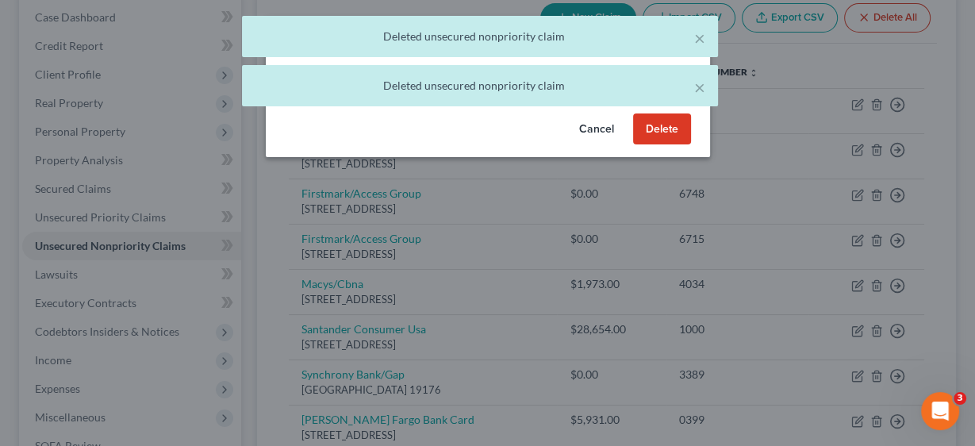
click at [649, 143] on button "Delete" at bounding box center [662, 129] width 58 height 32
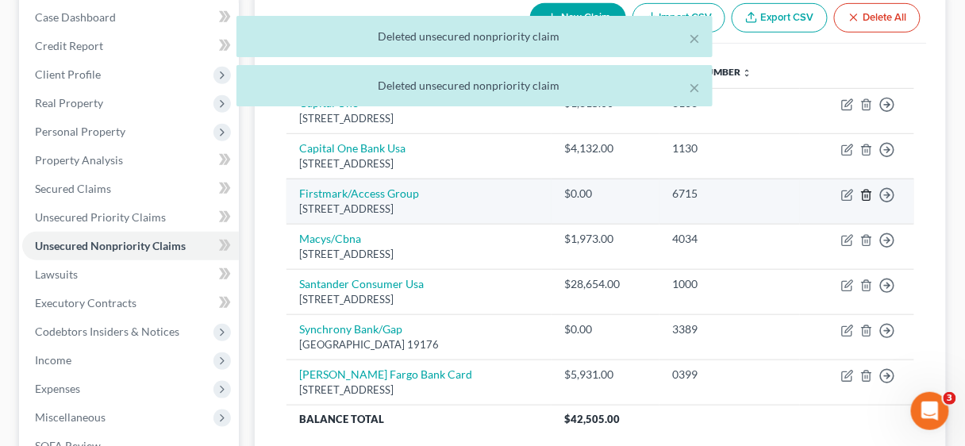
click at [862, 191] on icon "button" at bounding box center [866, 195] width 13 height 13
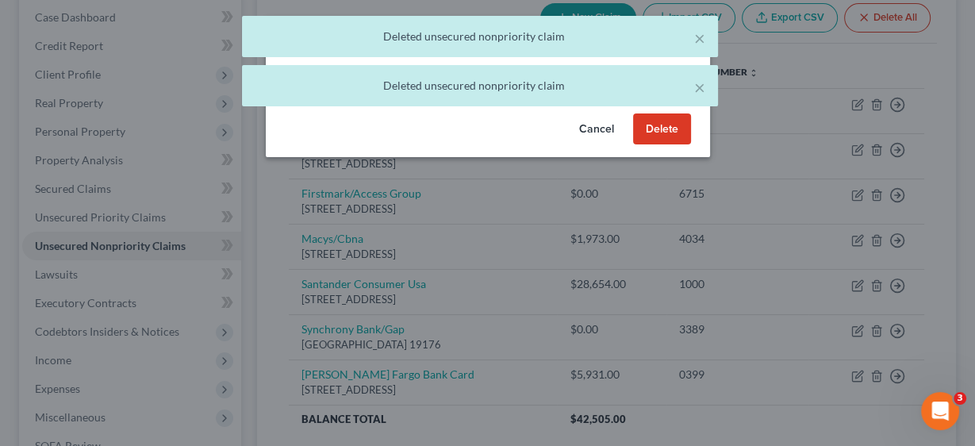
click at [665, 145] on button "Delete" at bounding box center [662, 129] width 58 height 32
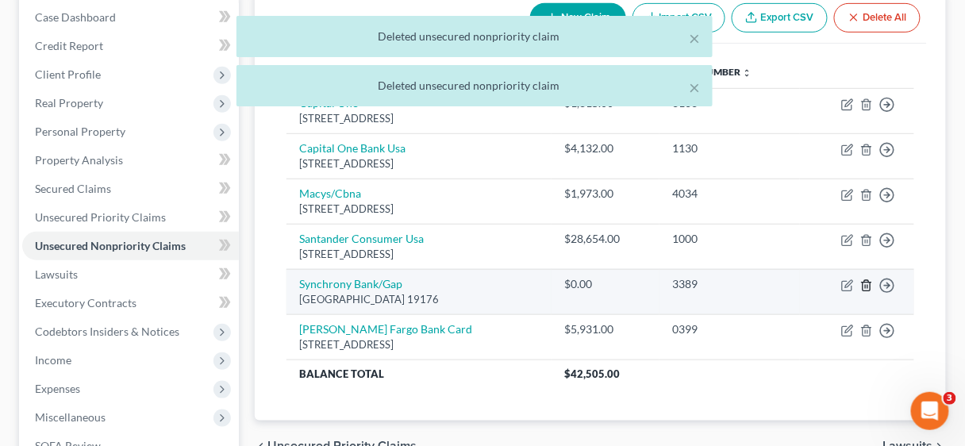
click at [866, 280] on icon "button" at bounding box center [866, 285] width 7 height 10
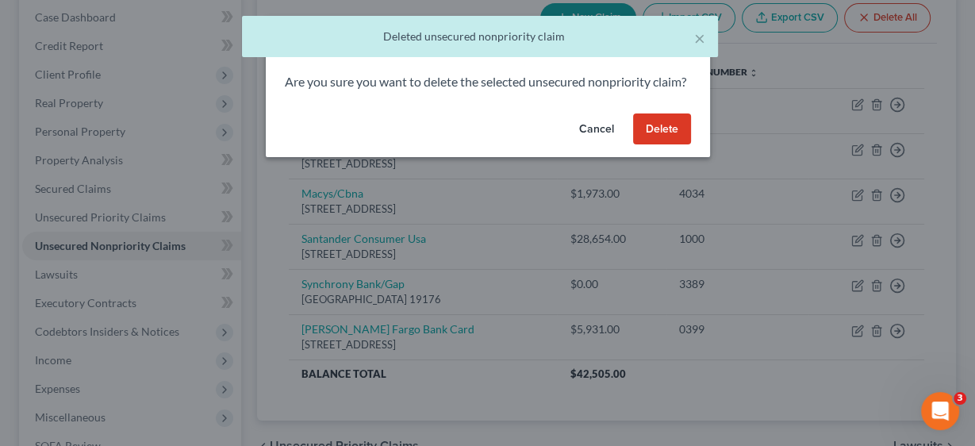
click at [661, 145] on button "Delete" at bounding box center [662, 129] width 58 height 32
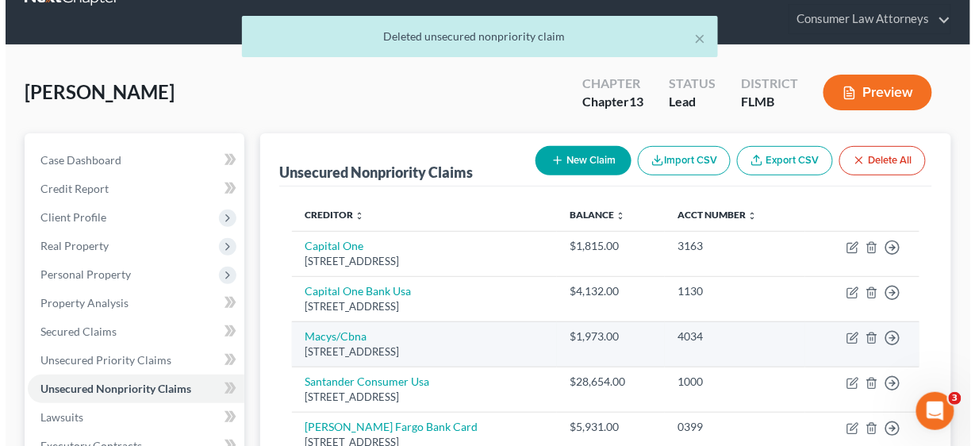
scroll to position [127, 0]
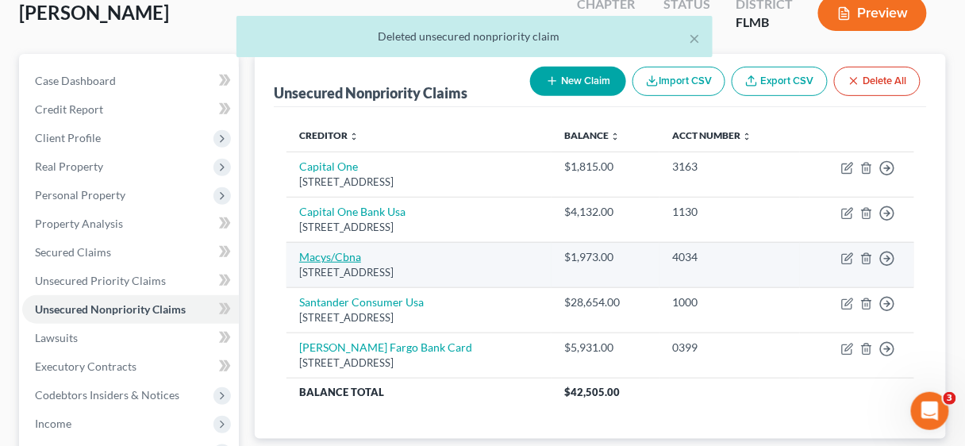
click at [327, 256] on link "Macys/Cbna" at bounding box center [330, 256] width 62 height 13
select select "43"
select select "2"
select select "0"
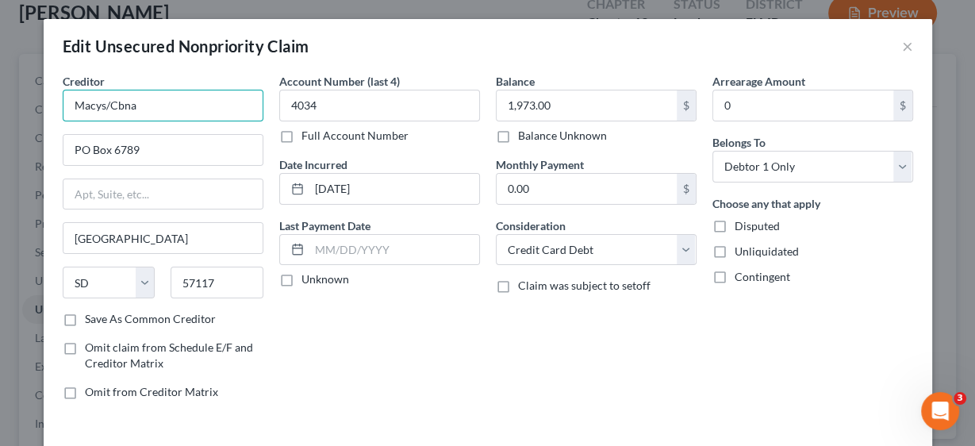
drag, startPoint x: 175, startPoint y: 100, endPoint x: 24, endPoint y: 93, distance: 151.8
click at [24, 93] on div "Edit Unsecured Nonpriority Claim × Creditor * Macys/Cbna PO Box 6789 [GEOGRAPHI…" at bounding box center [487, 223] width 975 height 446
drag, startPoint x: 163, startPoint y: 104, endPoint x: 69, endPoint y: 102, distance: 94.5
click at [69, 102] on input "Macys/Cbna" at bounding box center [163, 106] width 201 height 32
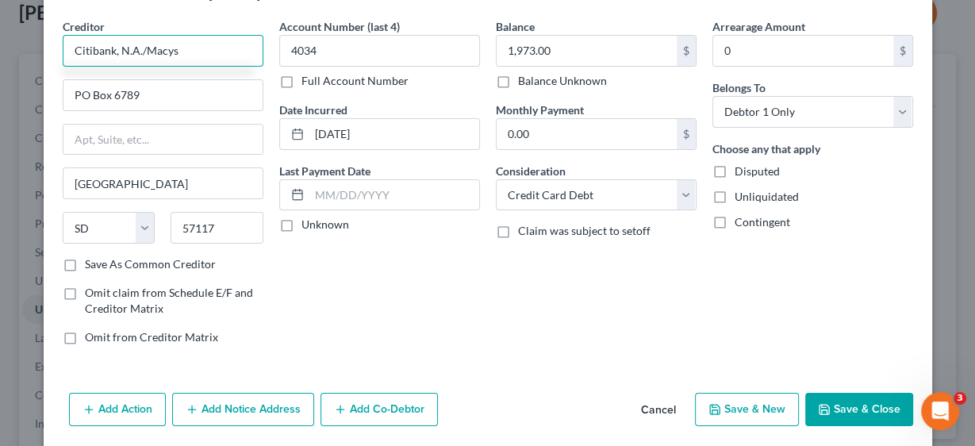
scroll to position [108, 0]
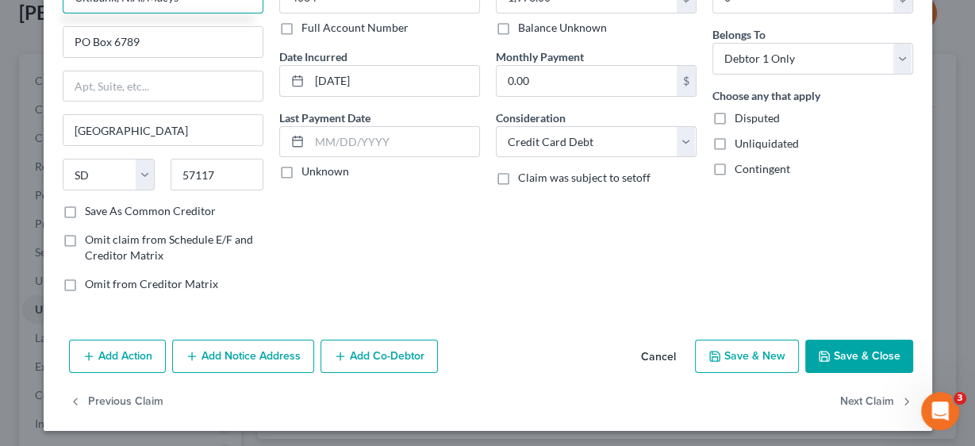
type input "Citibank, N.A./Macys"
click at [855, 345] on button "Save & Close" at bounding box center [860, 356] width 108 height 33
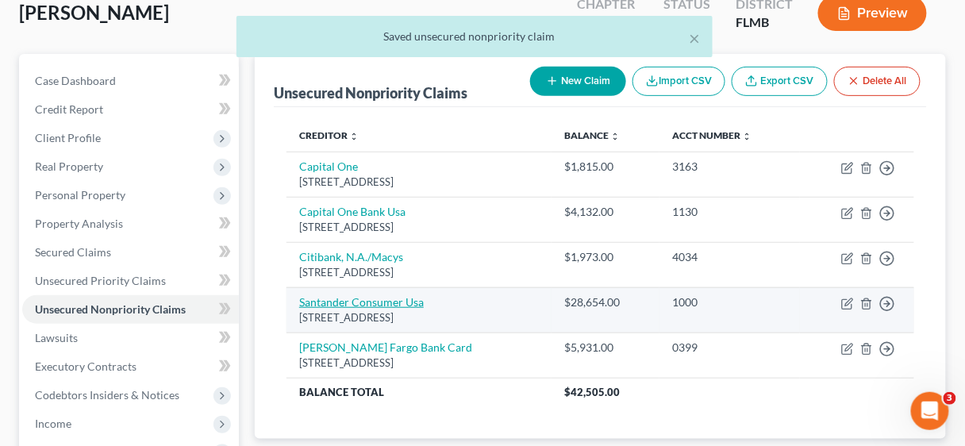
click at [383, 298] on link "Santander Consumer Usa" at bounding box center [361, 301] width 125 height 13
select select "45"
select select "1"
select select "0"
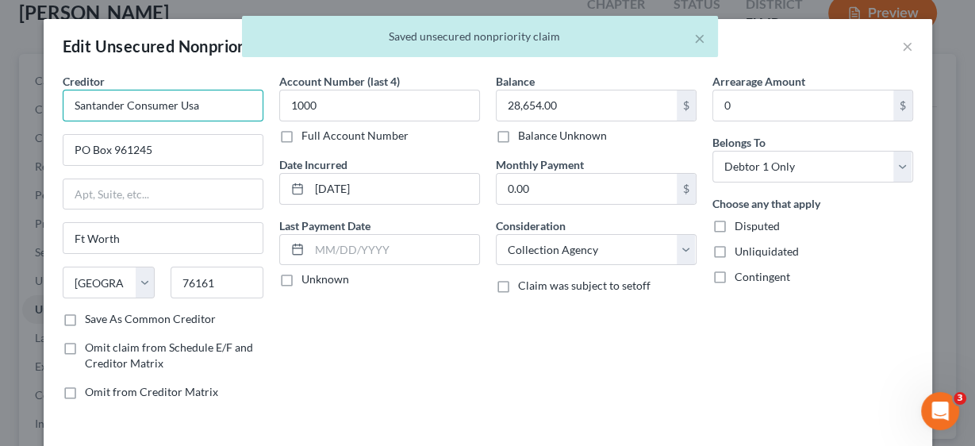
click at [214, 106] on input "Santander Consumer Usa" at bounding box center [163, 106] width 201 height 32
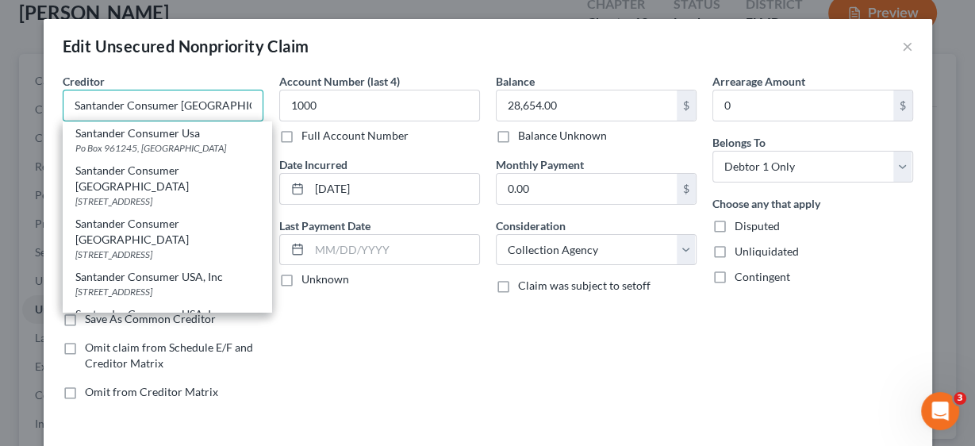
type input "Santander Consumer [GEOGRAPHIC_DATA]"
click at [511, 349] on div "Balance 28,654.00 $ Balance Unknown Balance Undetermined 28,654.00 $ Balance Un…" at bounding box center [596, 243] width 217 height 340
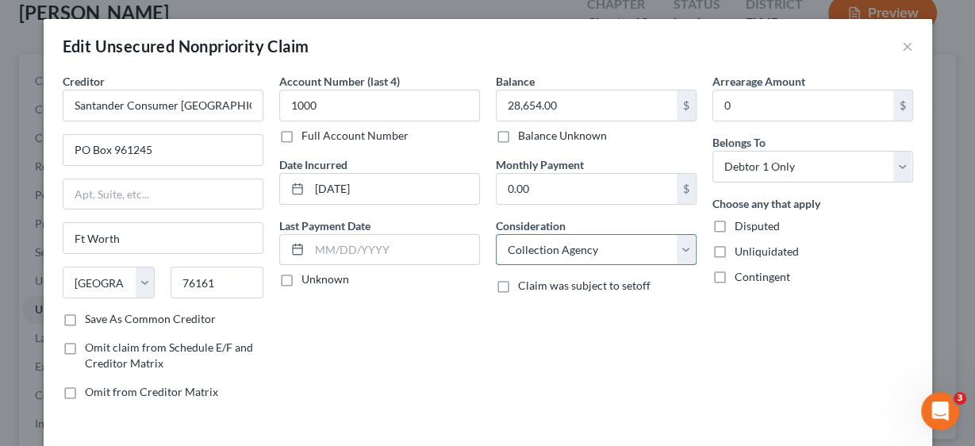
click at [687, 248] on select "Select Cable / Satellite Services Collection Agency Credit Card Debt Debt Couns…" at bounding box center [596, 250] width 201 height 32
select select "4"
click at [496, 234] on select "Select Cable / Satellite Services Collection Agency Credit Card Debt Debt Couns…" at bounding box center [596, 250] width 201 height 32
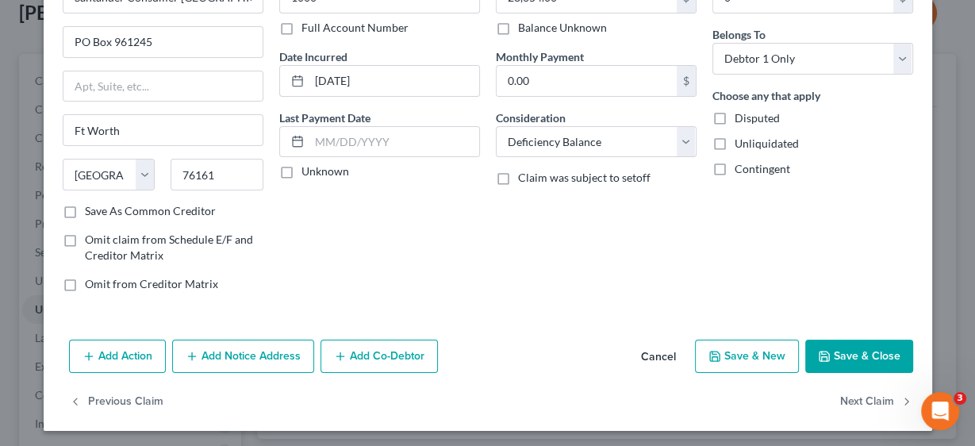
click at [864, 355] on button "Save & Close" at bounding box center [860, 356] width 108 height 33
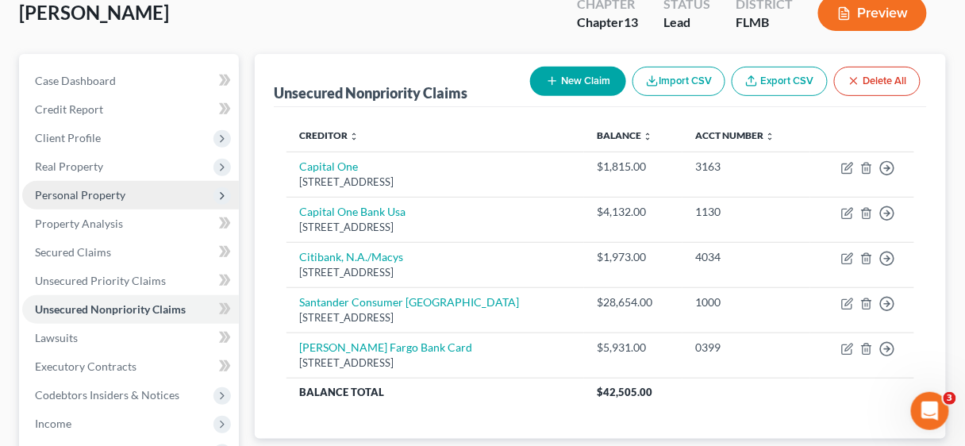
click at [91, 193] on span "Personal Property" at bounding box center [80, 194] width 90 height 13
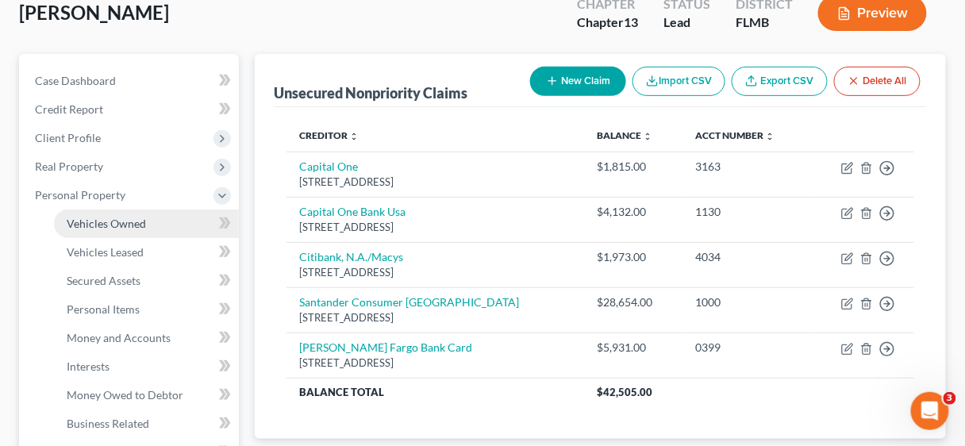
click at [103, 221] on span "Vehicles Owned" at bounding box center [106, 223] width 79 height 13
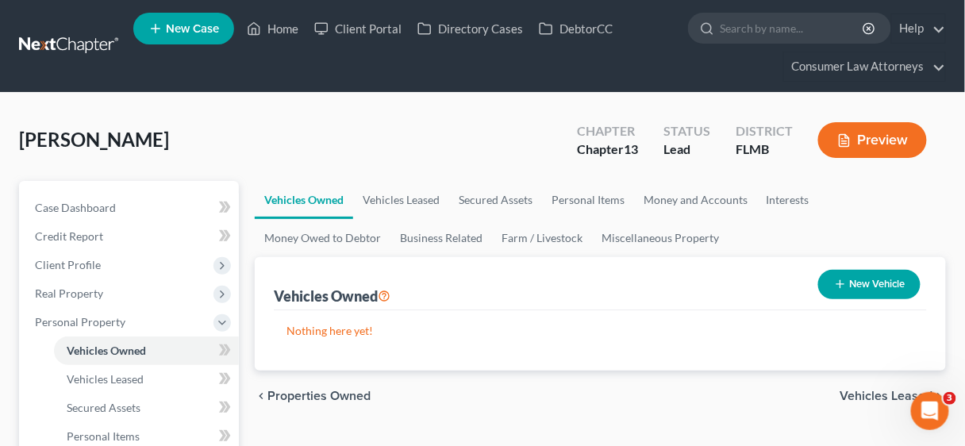
click at [862, 282] on button "New Vehicle" at bounding box center [869, 284] width 102 height 29
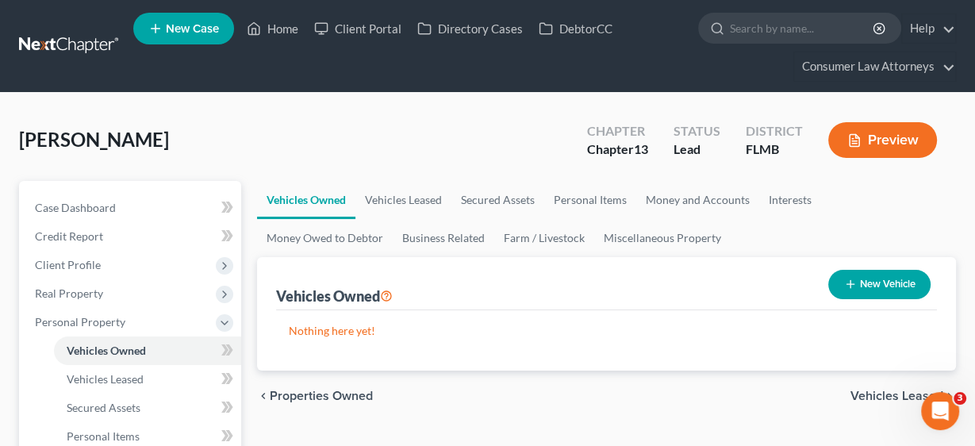
select select "0"
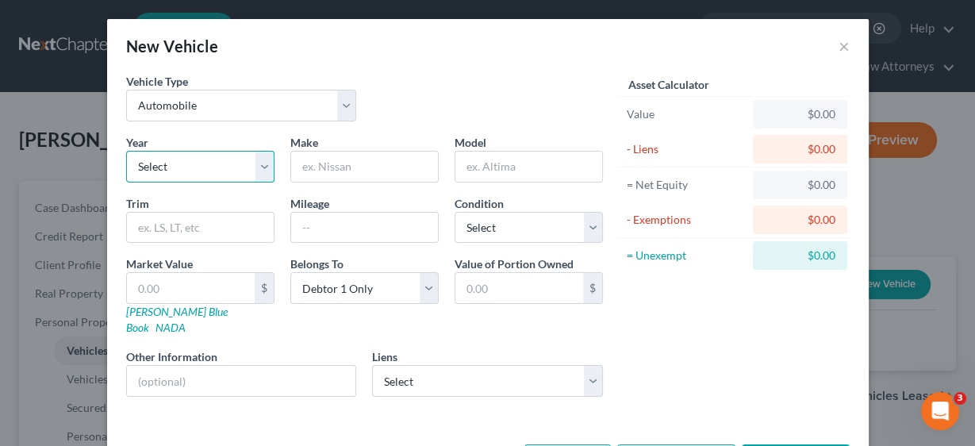
click at [262, 168] on select "Select 2026 2025 2024 2023 2022 2021 2020 2019 2018 2017 2016 2015 2014 2013 20…" at bounding box center [200, 167] width 148 height 32
click at [260, 168] on select "Select 2026 2025 2024 2023 2022 2021 2020 2019 2018 2017 2016 2015 2014 2013 20…" at bounding box center [200, 167] width 148 height 32
click at [260, 163] on select "Select 2026 2025 2024 2023 2022 2021 2020 2019 2018 2017 2016 2015 2014 2013 20…" at bounding box center [200, 167] width 148 height 32
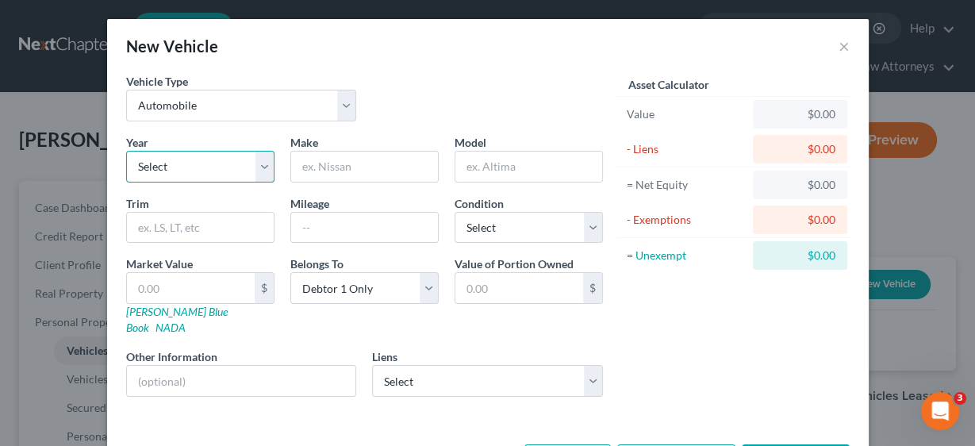
click at [260, 162] on select "Select 2026 2025 2024 2023 2022 2021 2020 2019 2018 2017 2016 2015 2014 2013 20…" at bounding box center [200, 167] width 148 height 32
click at [729, 324] on div "Asset Calculator Value $0.00 - Liens $0.00 = Net Equity $0.00 - Exemptions $0.0…" at bounding box center [734, 241] width 247 height 337
click at [839, 44] on button "×" at bounding box center [844, 46] width 11 height 19
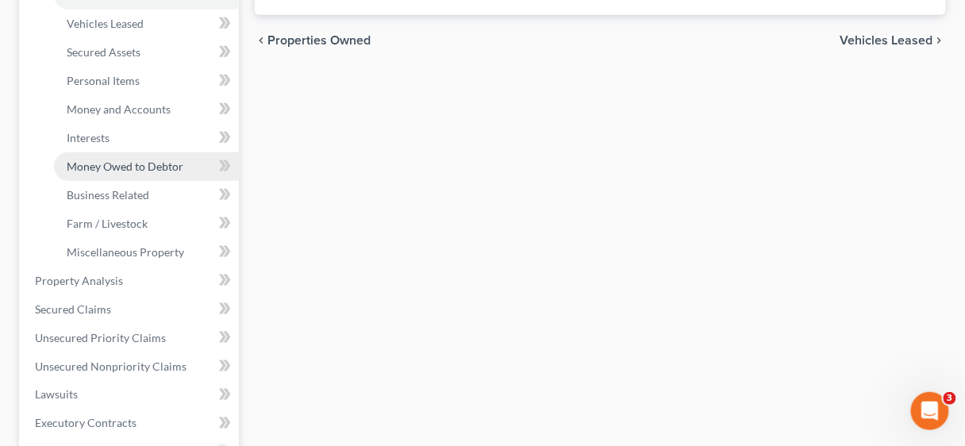
scroll to position [381, 0]
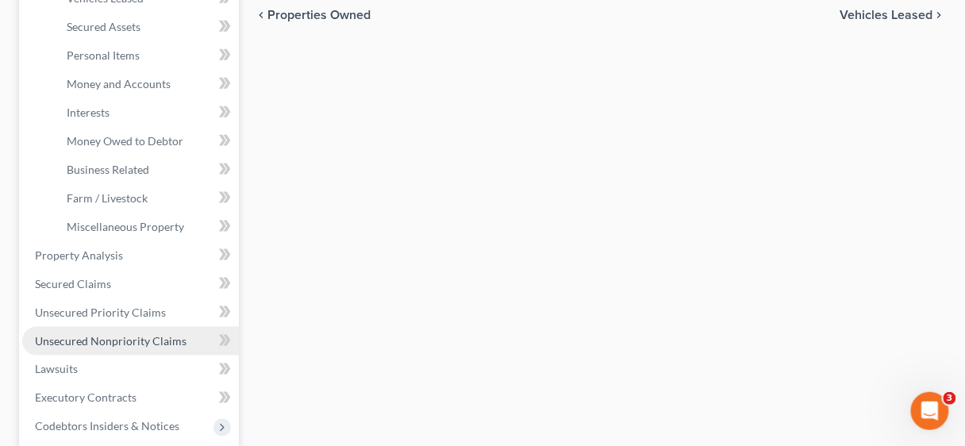
click at [104, 340] on span "Unsecured Nonpriority Claims" at bounding box center [111, 340] width 152 height 13
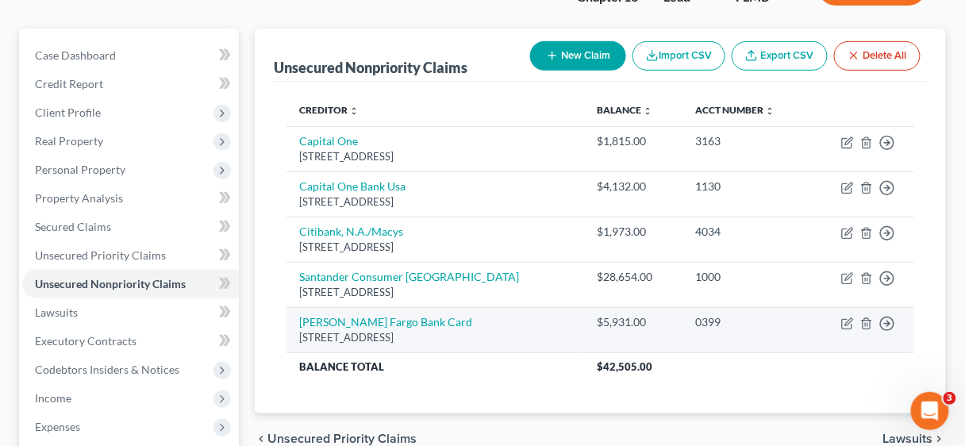
scroll to position [190, 0]
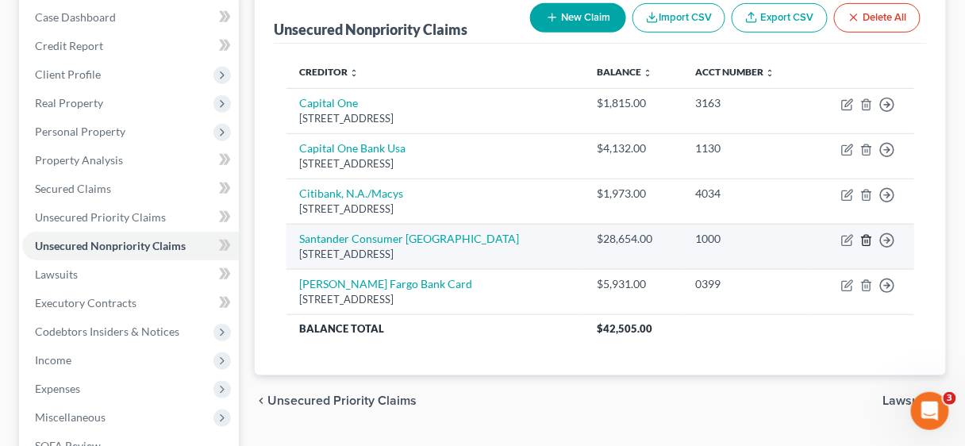
click at [867, 237] on icon "button" at bounding box center [866, 240] width 13 height 13
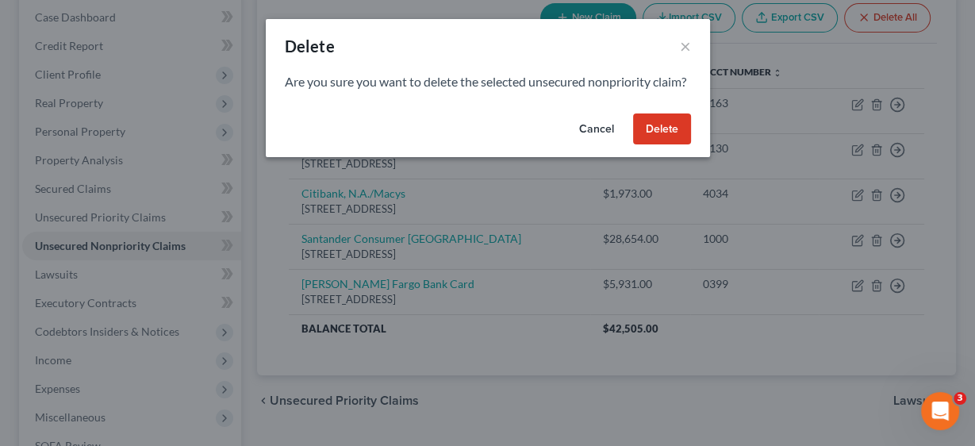
click at [657, 145] on button "Delete" at bounding box center [662, 129] width 58 height 32
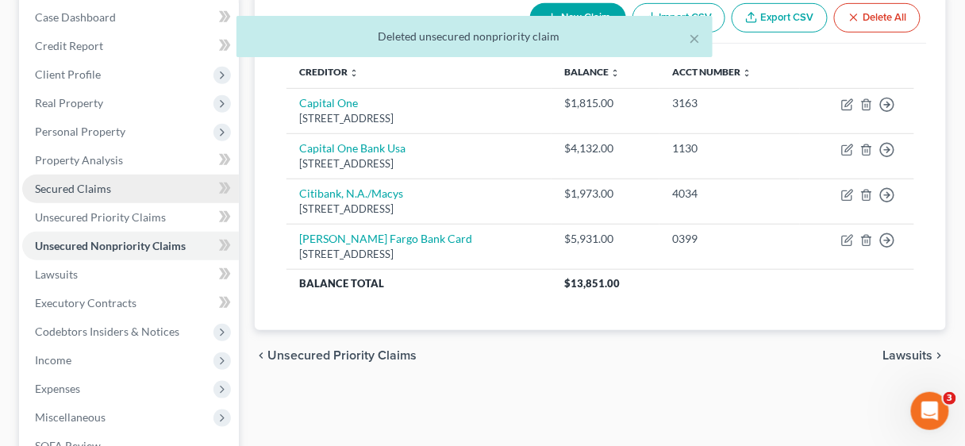
click at [64, 186] on span "Secured Claims" at bounding box center [73, 188] width 76 height 13
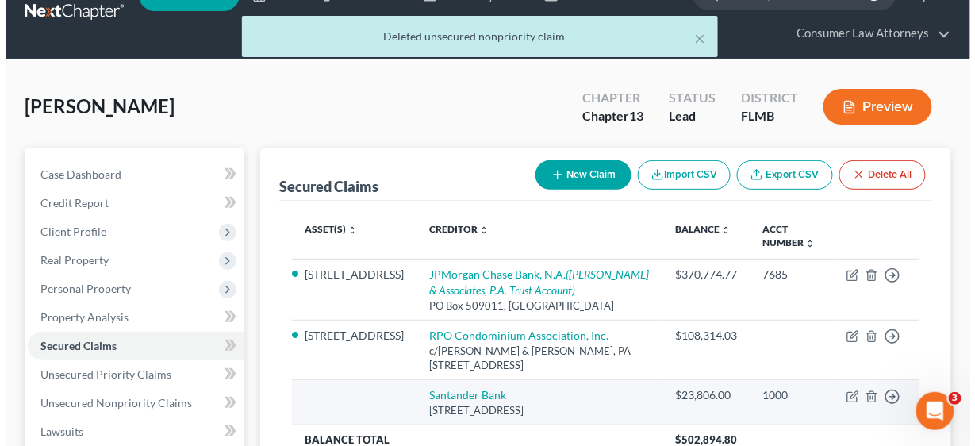
scroll to position [127, 0]
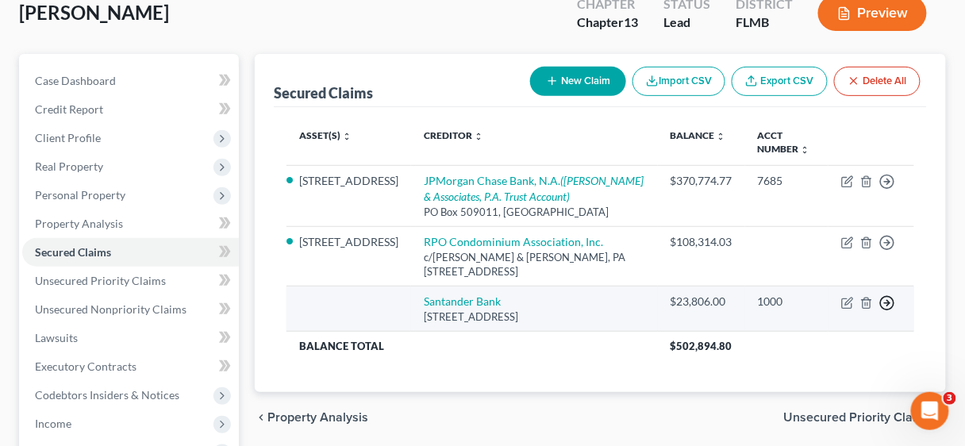
click at [890, 297] on icon "button" at bounding box center [887, 303] width 16 height 16
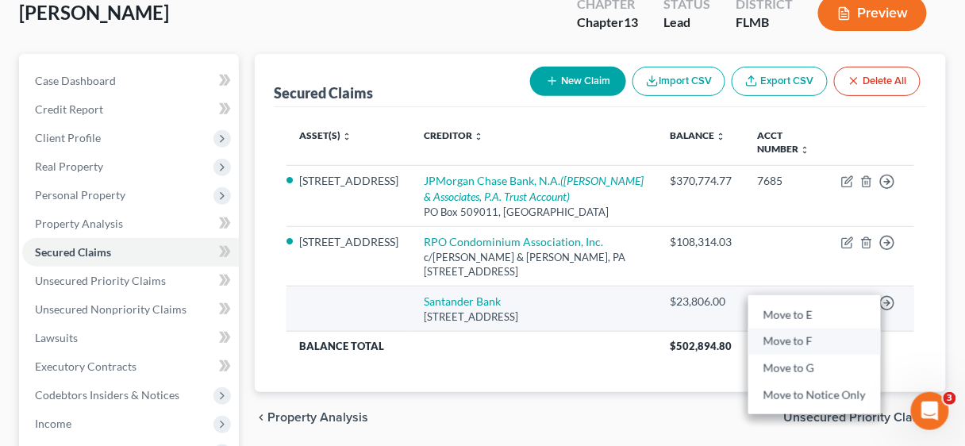
click at [808, 342] on link "Move to F" at bounding box center [814, 342] width 133 height 27
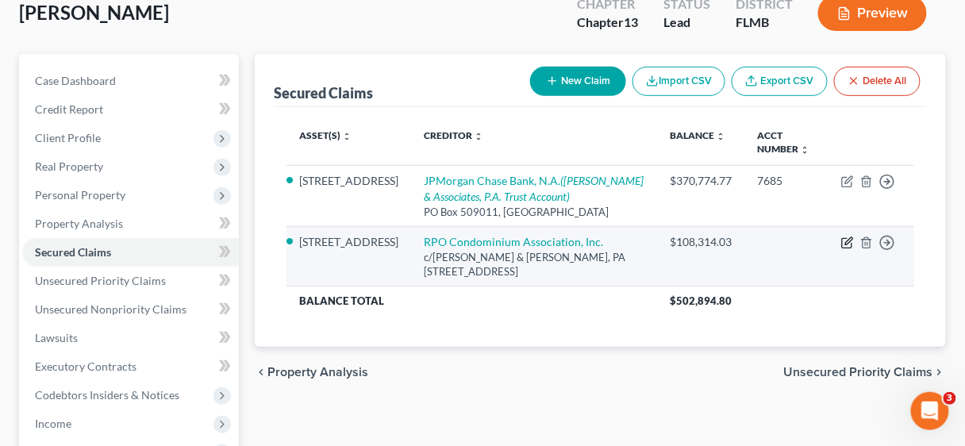
click at [846, 239] on icon "button" at bounding box center [847, 243] width 13 height 13
select select "9"
select select "2"
select select "3"
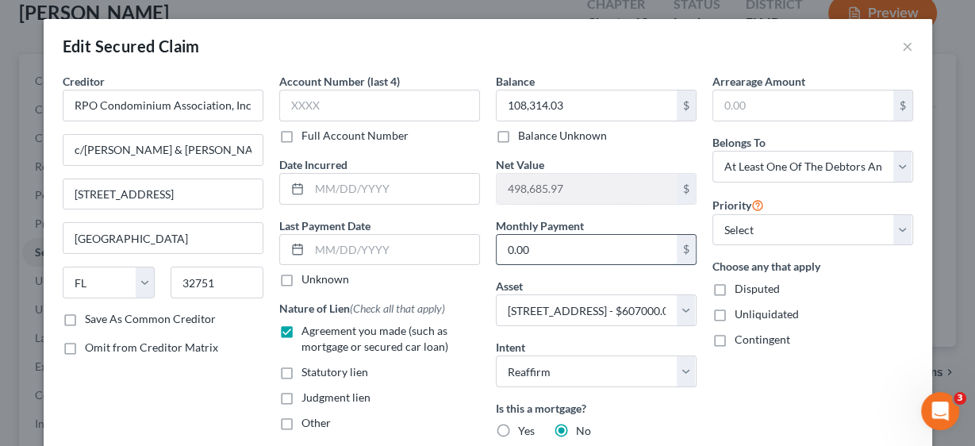
click at [575, 260] on input "0.00" at bounding box center [587, 250] width 180 height 30
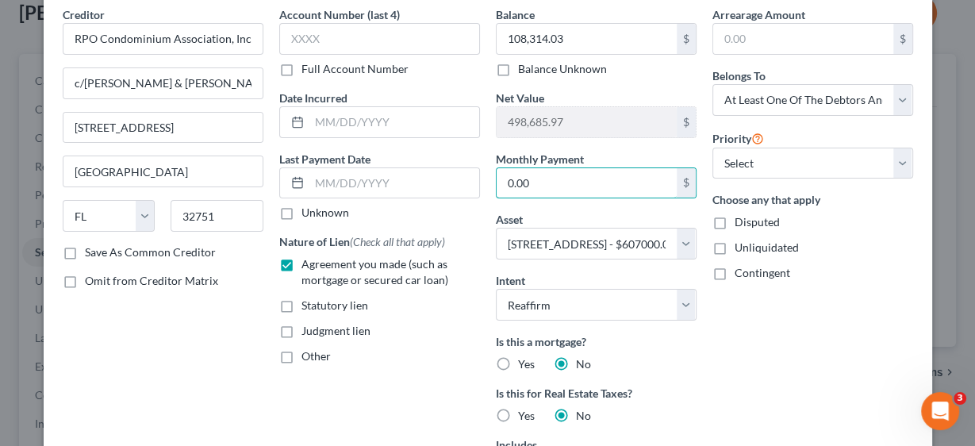
scroll to position [63, 0]
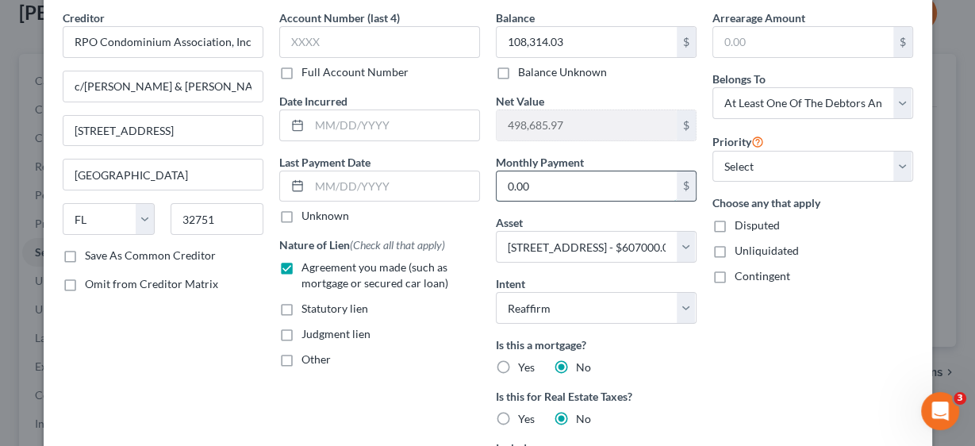
click at [561, 195] on input "0.00" at bounding box center [587, 186] width 180 height 30
drag, startPoint x: 561, startPoint y: 188, endPoint x: 498, endPoint y: 182, distance: 63.8
click at [498, 182] on input "0.00" at bounding box center [587, 186] width 180 height 30
click at [556, 181] on input "0.00" at bounding box center [587, 186] width 180 height 30
drag, startPoint x: 556, startPoint y: 181, endPoint x: 498, endPoint y: 186, distance: 58.1
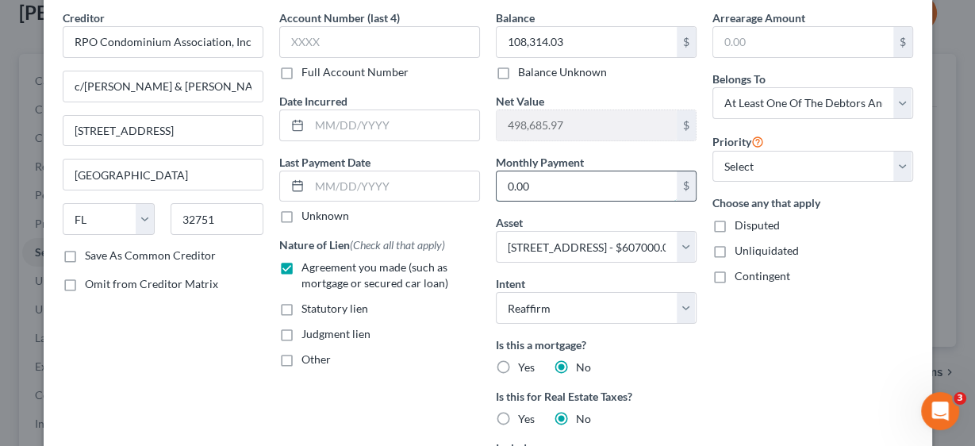
click at [498, 186] on input "0.00" at bounding box center [587, 186] width 180 height 30
type input "1,155.00"
click at [712, 355] on div "Arrearage Amount $ Belongs To * Select Debtor 1 Only Debtor 2 Only Debtor 1 And…" at bounding box center [813, 303] width 217 height 587
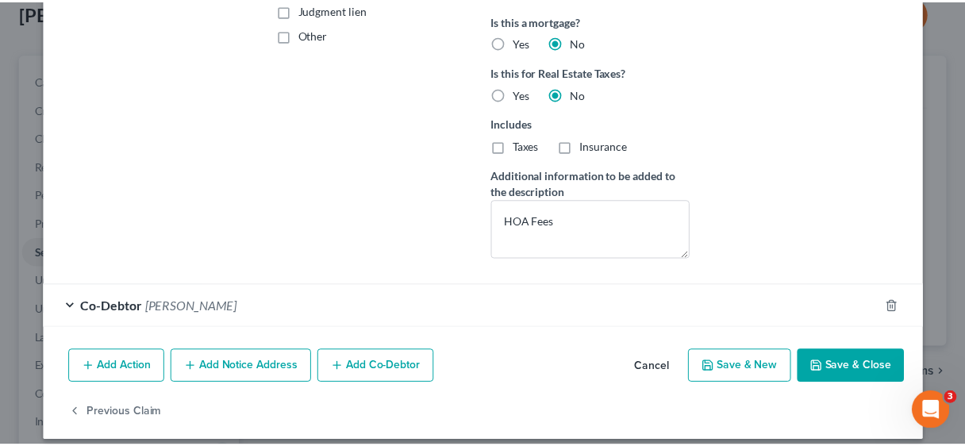
scroll to position [398, 0]
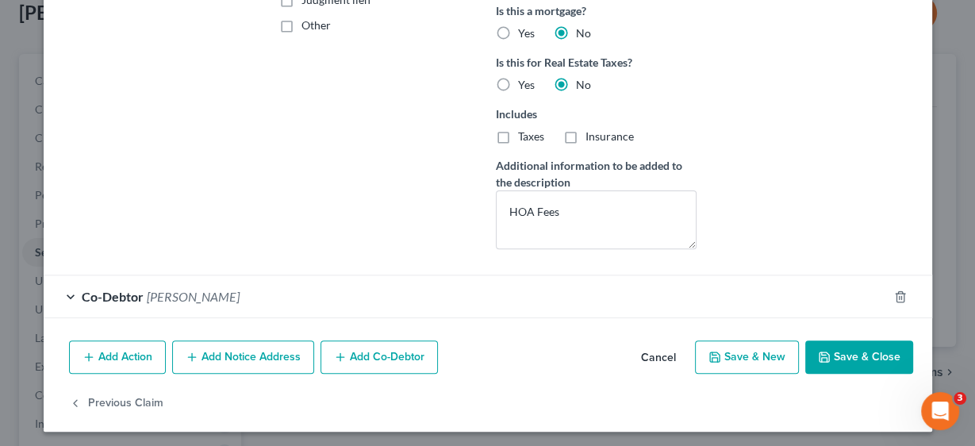
click at [852, 352] on button "Save & Close" at bounding box center [860, 356] width 108 height 33
select select
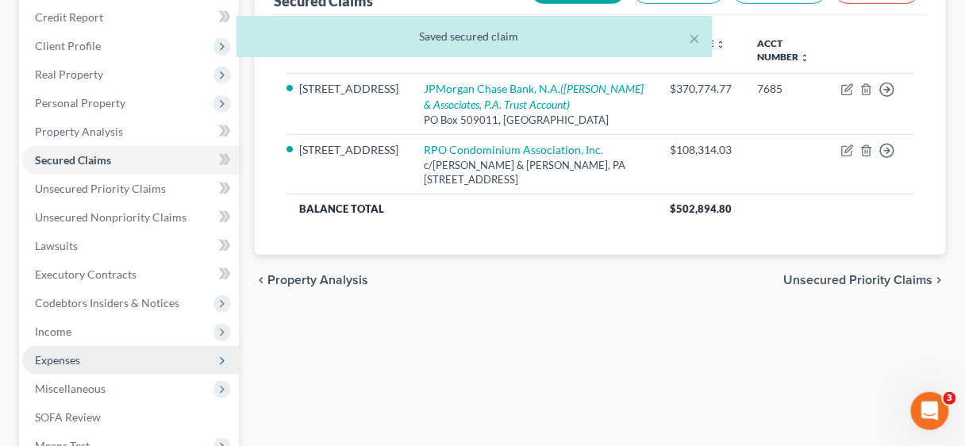
scroll to position [254, 0]
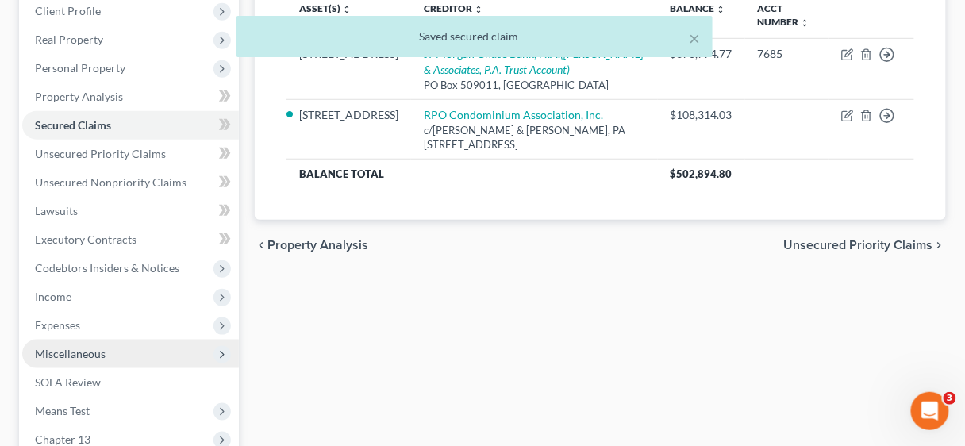
click at [90, 352] on span "Miscellaneous" at bounding box center [70, 353] width 71 height 13
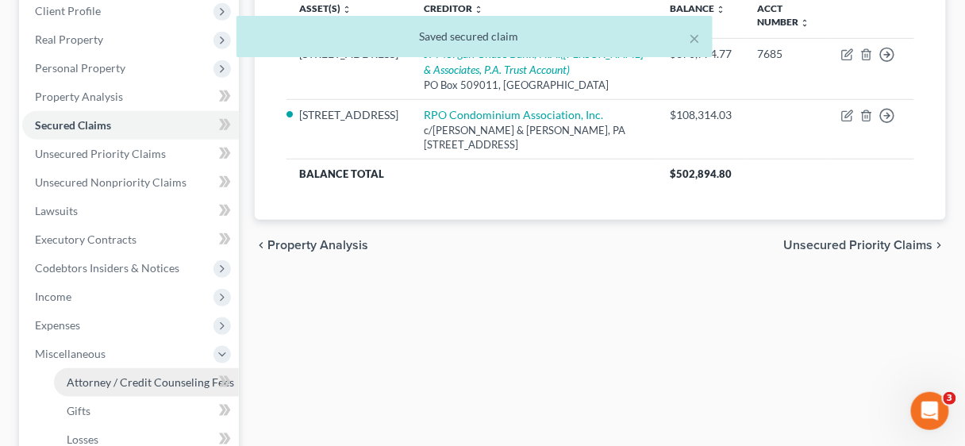
click at [126, 376] on span "Attorney / Credit Counseling Fees" at bounding box center [150, 381] width 167 height 13
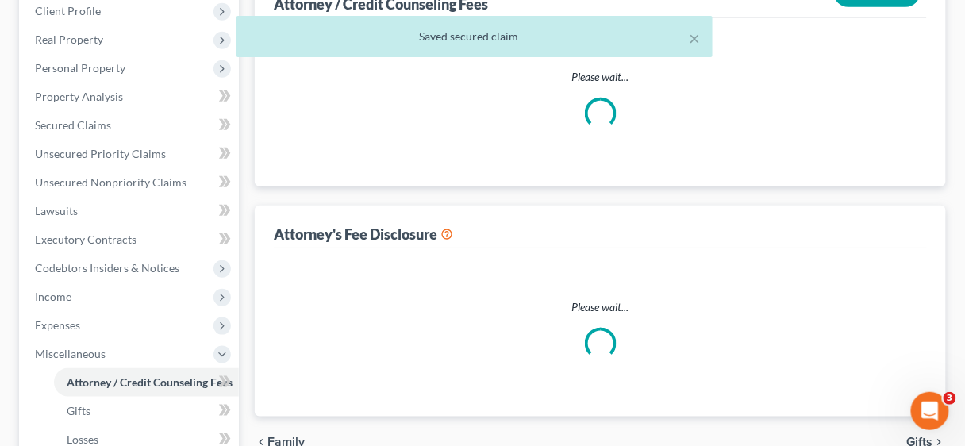
scroll to position [11, 0]
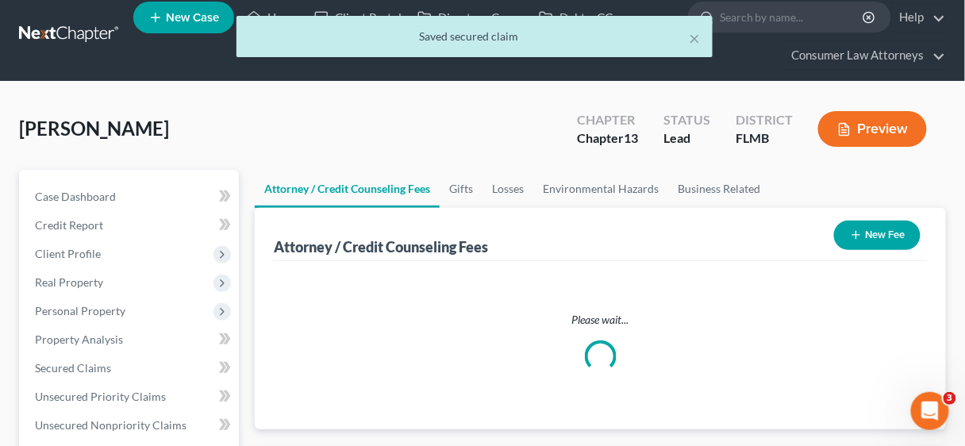
select select "2"
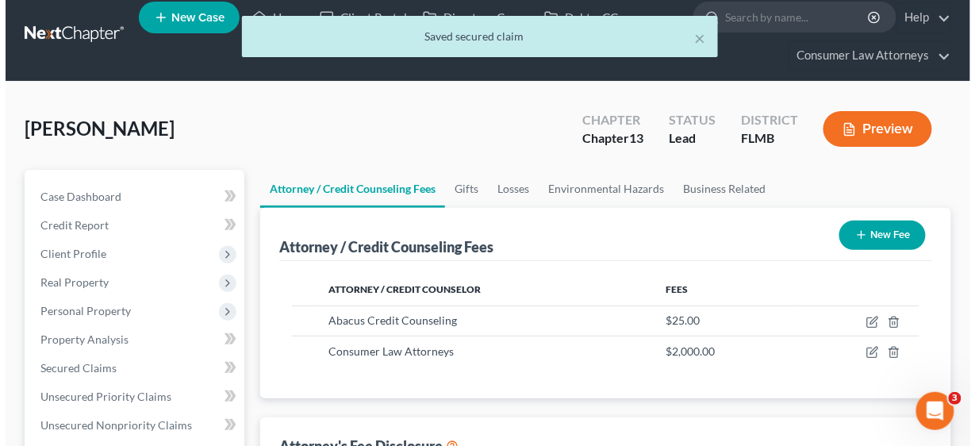
scroll to position [0, 0]
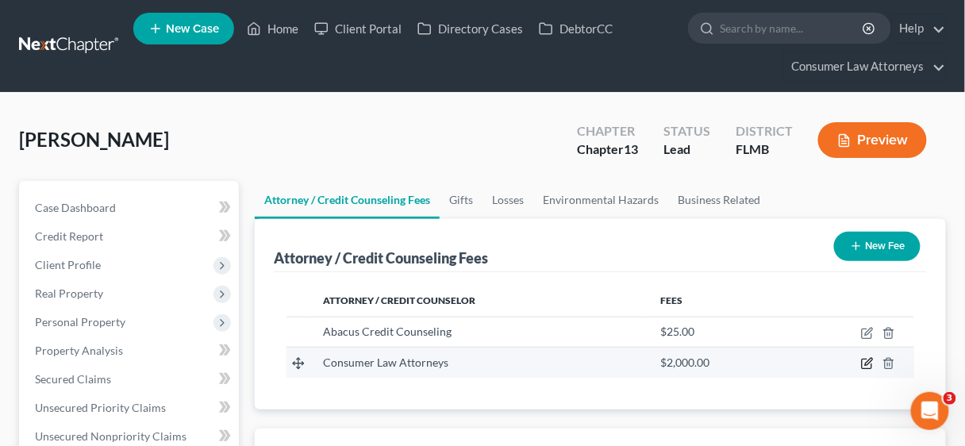
click at [867, 362] on icon "button" at bounding box center [867, 363] width 13 height 13
select select "9"
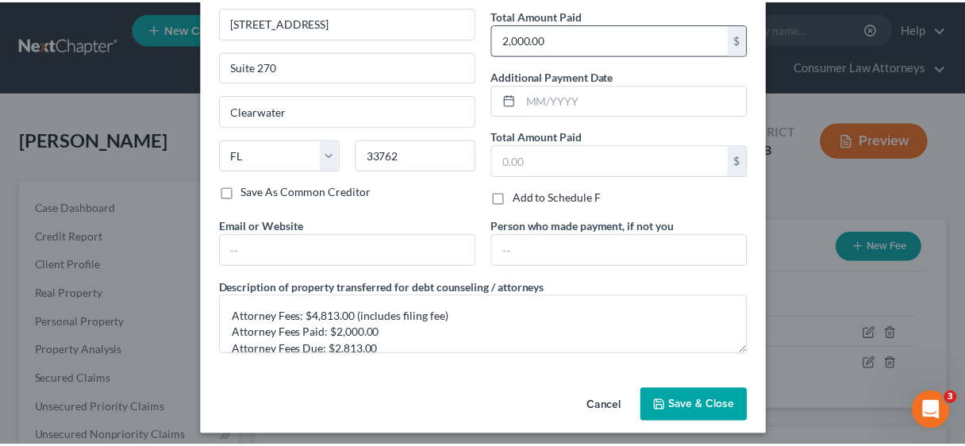
scroll to position [131, 0]
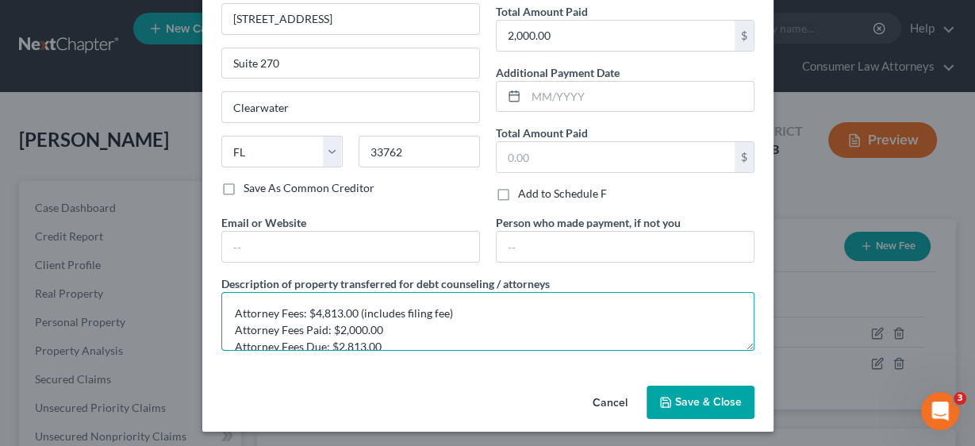
click at [393, 325] on textarea "Attorney Fees: $4,813.00 (includes filing fee) Attorney Fees Paid: $2,000.00 At…" at bounding box center [487, 321] width 533 height 59
click at [356, 327] on textarea "Attorney Fees: $4,813.00 (includes filing fee) Attorney Fees Paid: $ Attorney F…" at bounding box center [487, 321] width 533 height 59
type textarea "Attorney Fees: $4,813.00 (includes filing fee) Attorney Fees Paid: $1,687.00 At…"
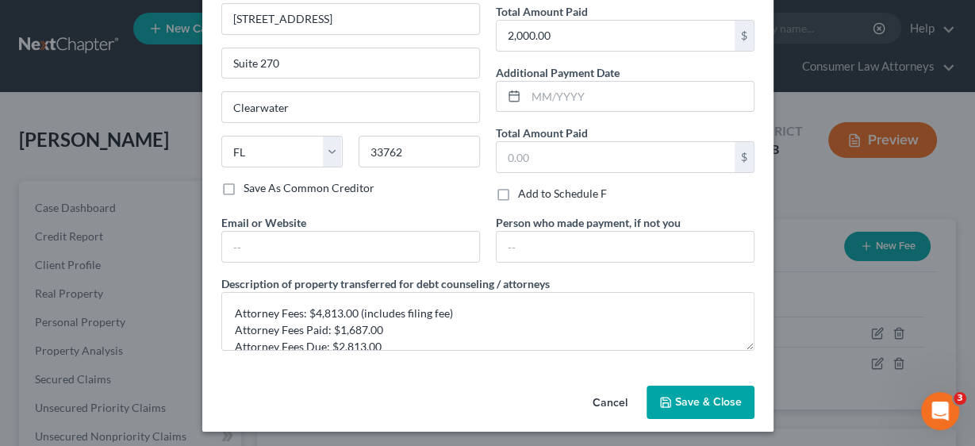
click at [678, 396] on span "Save & Close" at bounding box center [708, 401] width 67 height 13
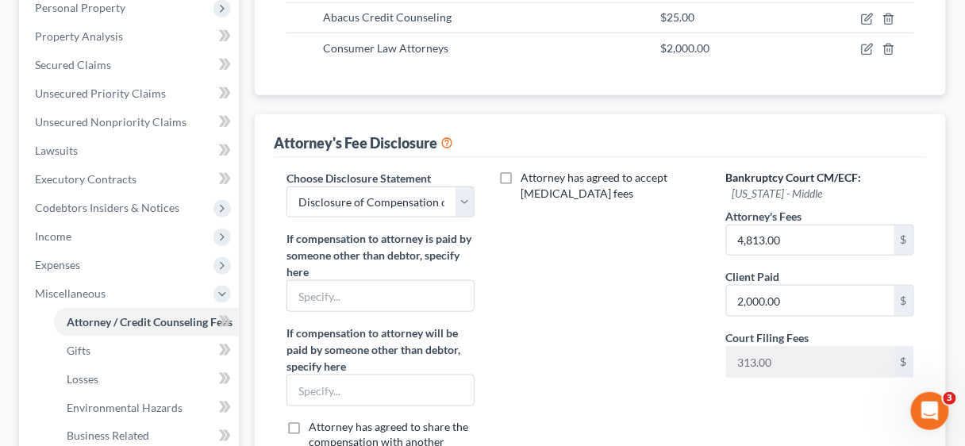
scroll to position [317, 0]
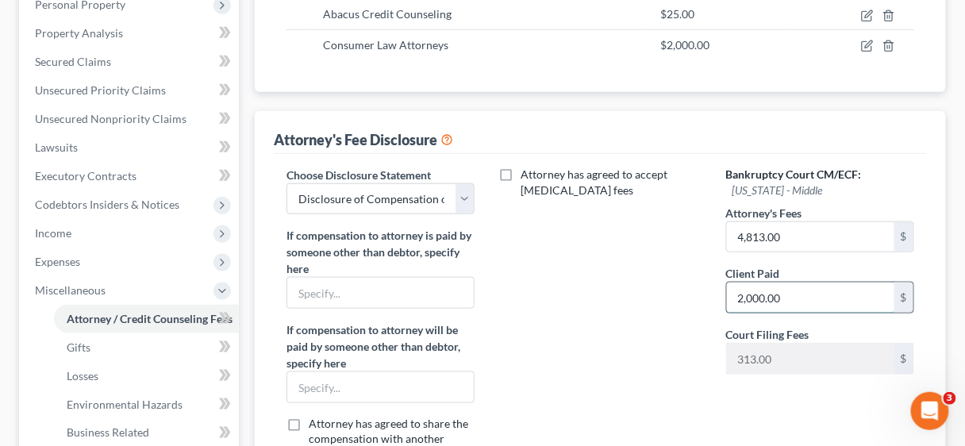
click at [794, 293] on input "2,000.00" at bounding box center [810, 298] width 167 height 30
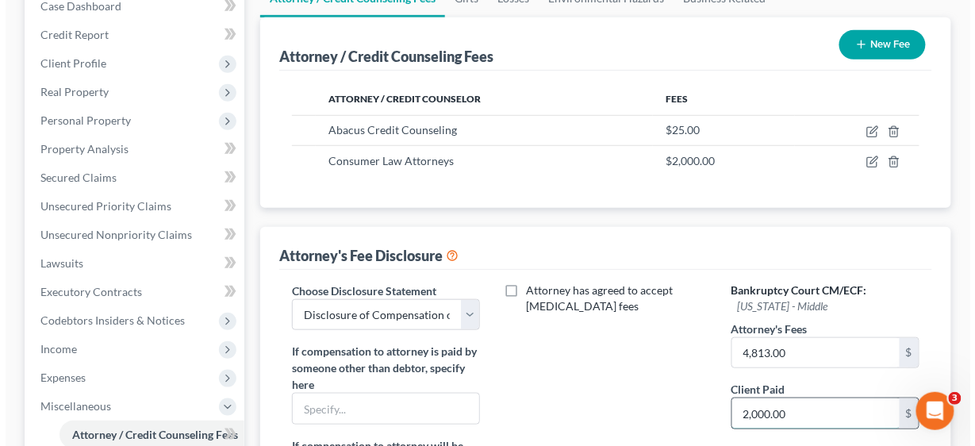
scroll to position [190, 0]
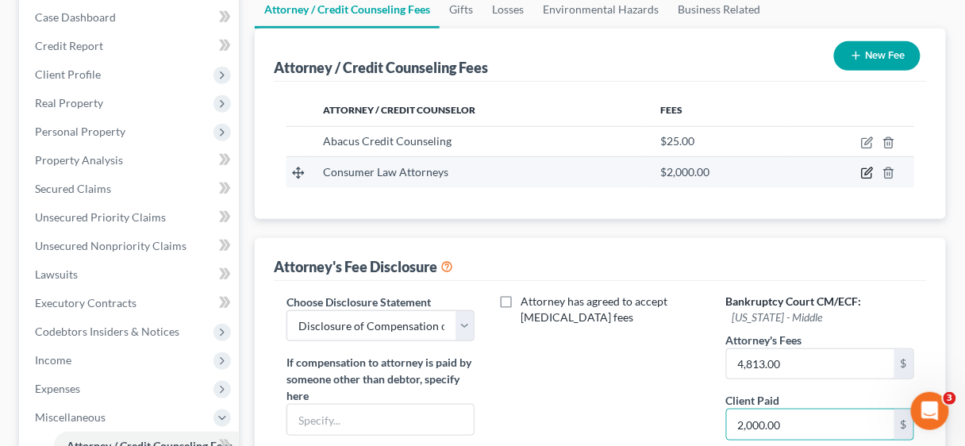
click at [863, 169] on icon "button" at bounding box center [867, 173] width 13 height 13
select select "9"
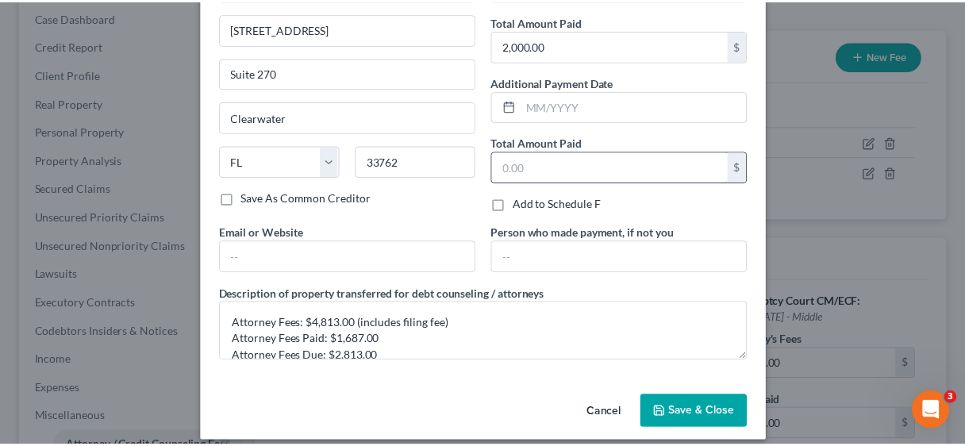
scroll to position [127, 0]
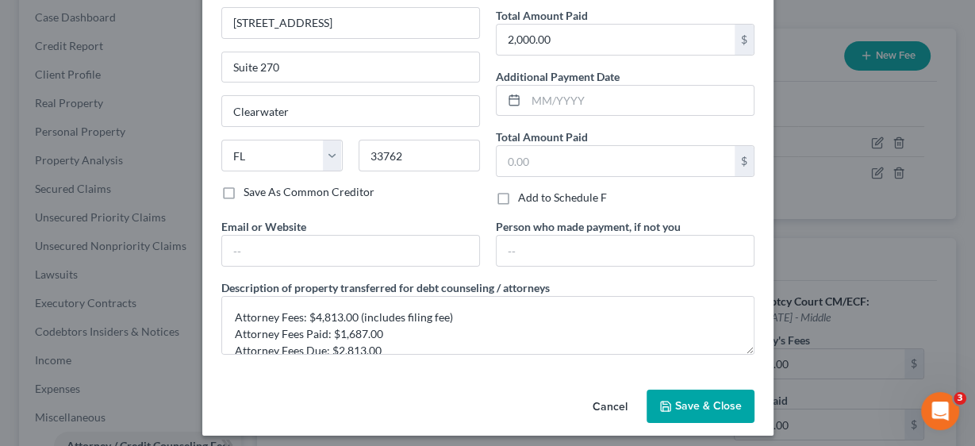
click at [722, 395] on button "Save & Close" at bounding box center [701, 406] width 108 height 33
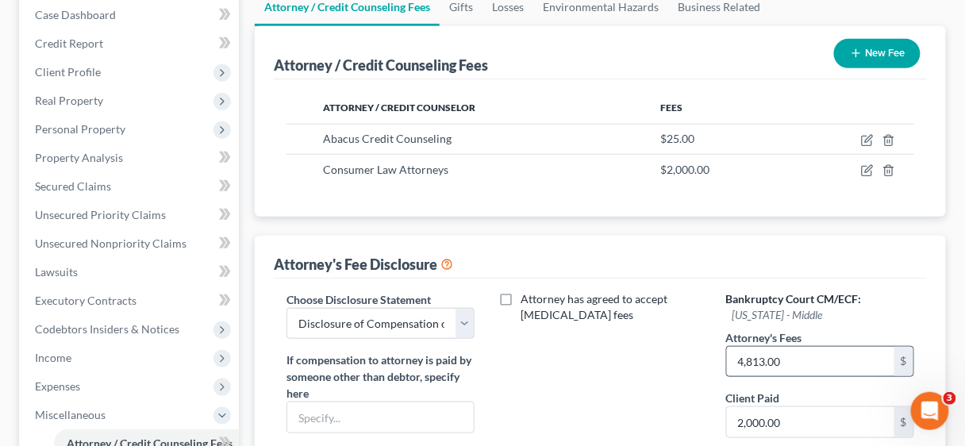
scroll to position [254, 0]
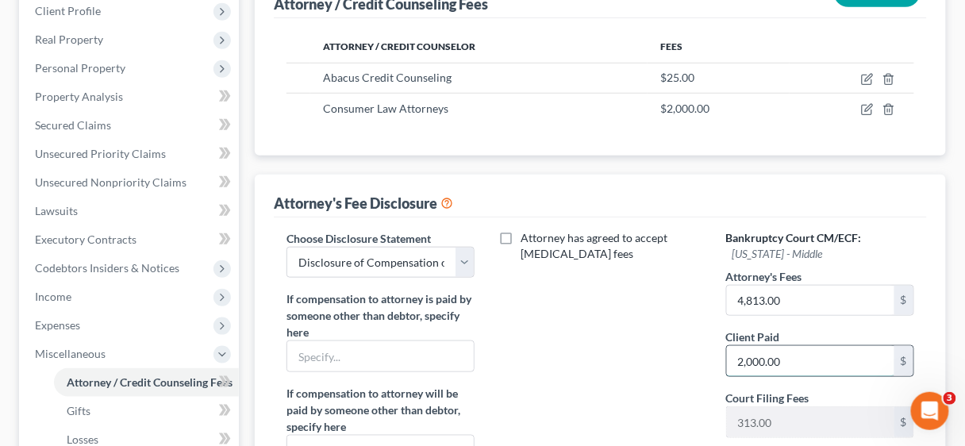
click at [806, 350] on input "2,000.00" at bounding box center [810, 361] width 167 height 30
type input "2,000.00"
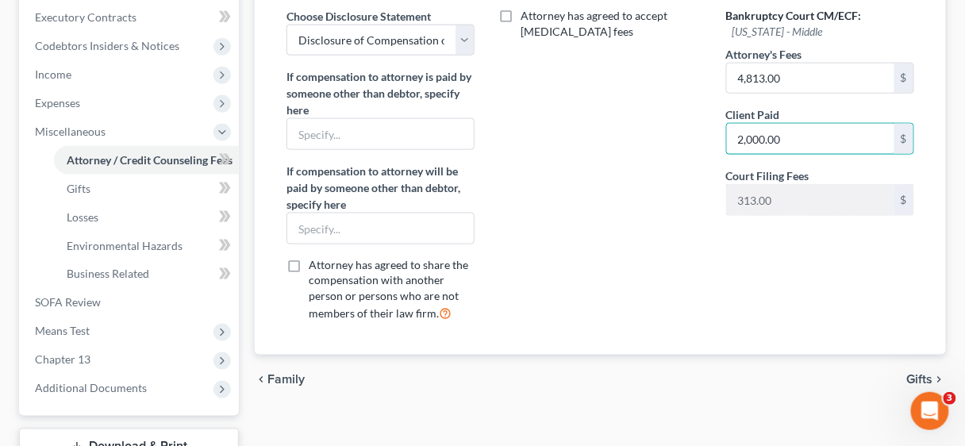
scroll to position [508, 0]
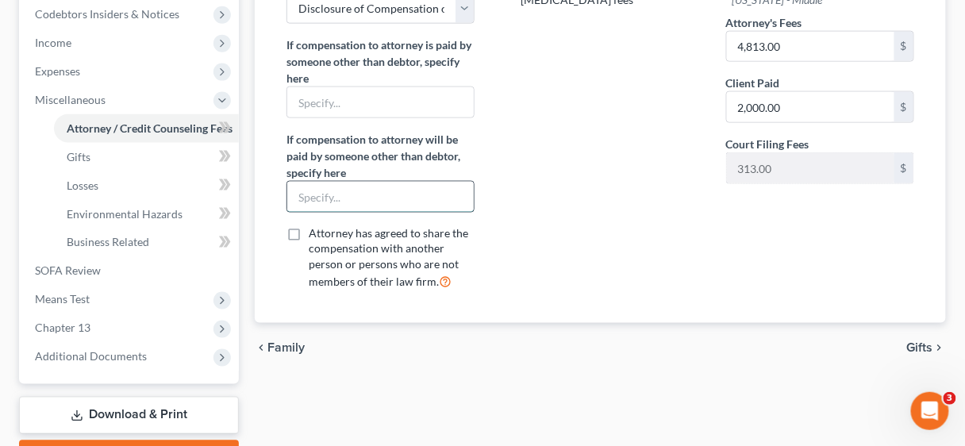
click at [374, 198] on input "text" at bounding box center [380, 197] width 187 height 30
type input "Balance to be paid by Trustee through Ch 13 plan payments"
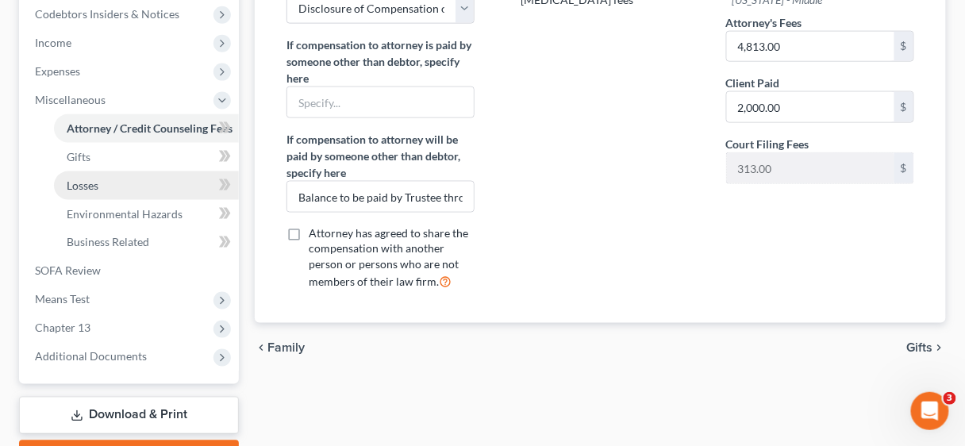
scroll to position [595, 0]
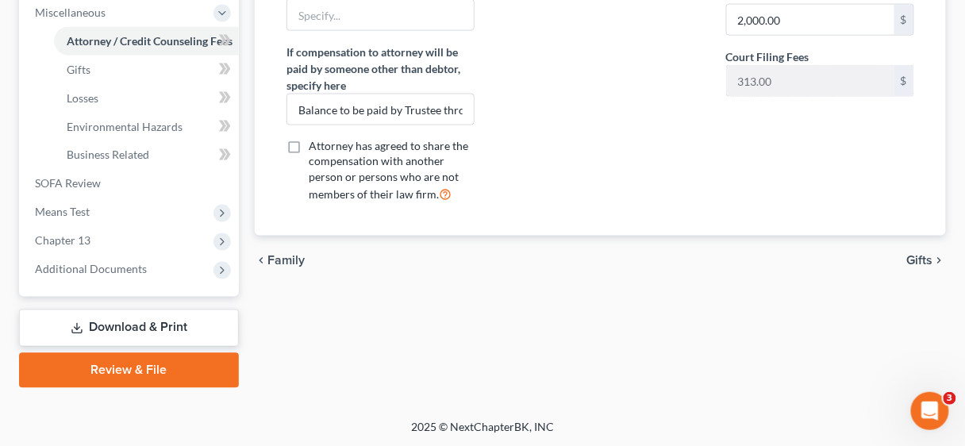
click at [161, 370] on link "Review & File" at bounding box center [129, 370] width 220 height 35
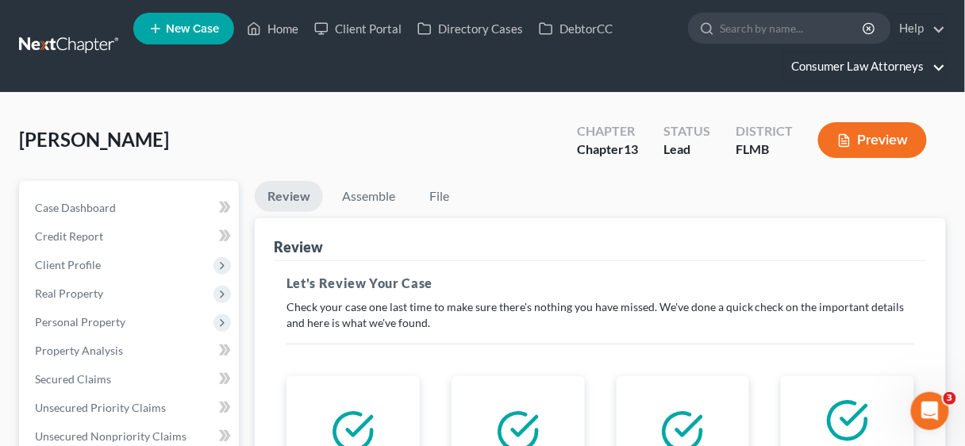
click at [875, 70] on link "Consumer Law Attorneys" at bounding box center [864, 66] width 161 height 29
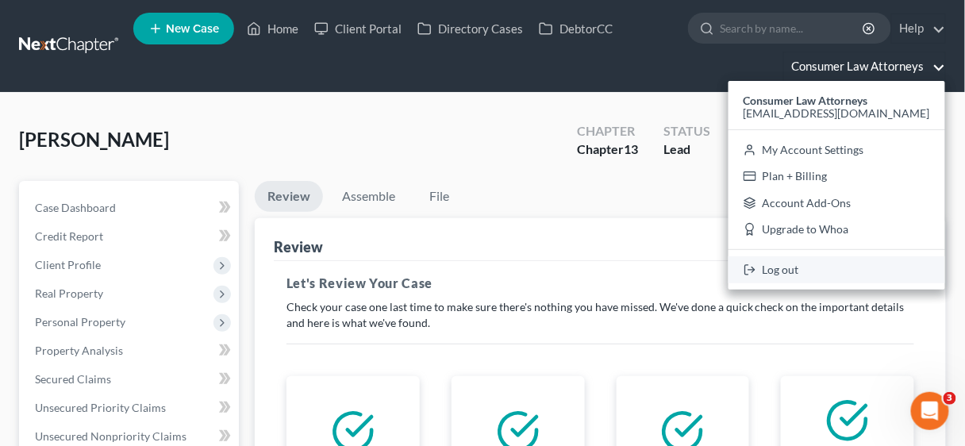
click at [811, 264] on link "Log out" at bounding box center [837, 269] width 217 height 27
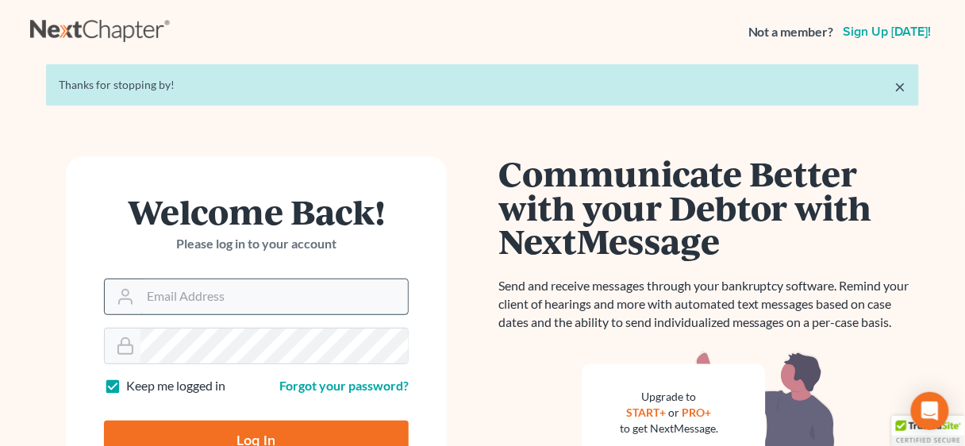
type input "[EMAIL_ADDRESS][DOMAIN_NAME]"
click at [344, 294] on input "[EMAIL_ADDRESS][DOMAIN_NAME]" at bounding box center [273, 296] width 267 height 35
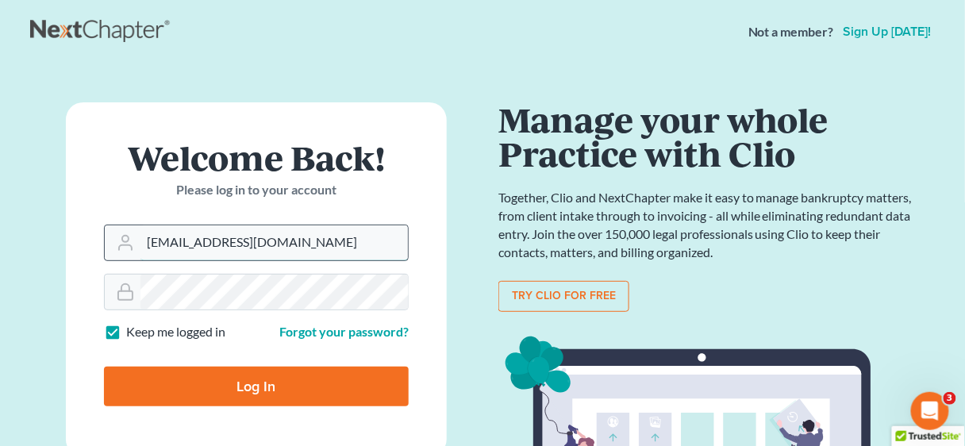
click at [387, 244] on input "[EMAIL_ADDRESS][DOMAIN_NAME]" at bounding box center [273, 242] width 267 height 35
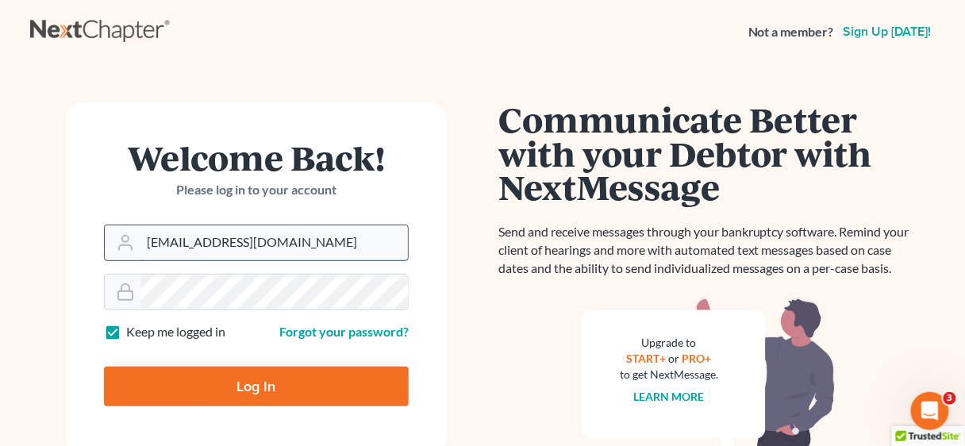
drag, startPoint x: 387, startPoint y: 244, endPoint x: 142, endPoint y: 244, distance: 244.4
click at [142, 244] on input "[EMAIL_ADDRESS][DOMAIN_NAME]" at bounding box center [273, 242] width 267 height 35
click at [366, 248] on input "[EMAIL_ADDRESS][DOMAIN_NAME]" at bounding box center [273, 242] width 267 height 35
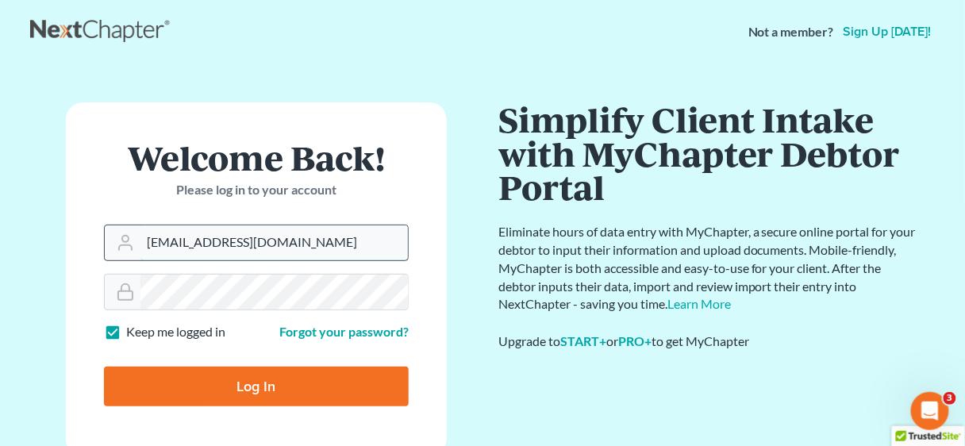
drag, startPoint x: 366, startPoint y: 248, endPoint x: 145, endPoint y: 246, distance: 220.6
click at [145, 246] on input "pwillis@consumerlawattorneys.com" at bounding box center [273, 242] width 267 height 35
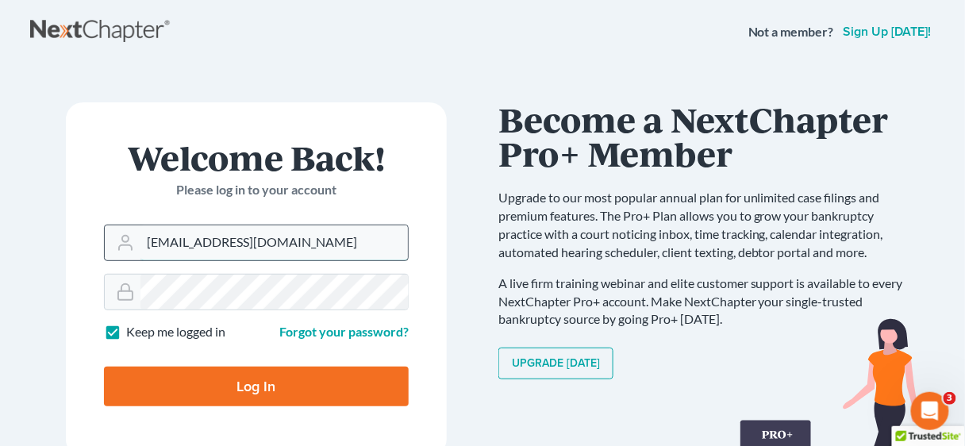
click at [363, 252] on input "pwillis@consumerlawattorneys.com" at bounding box center [273, 242] width 267 height 35
drag, startPoint x: 363, startPoint y: 252, endPoint x: 149, endPoint y: 249, distance: 214.3
click at [149, 249] on input "pwillis@consumerlawattorneys.com" at bounding box center [273, 242] width 267 height 35
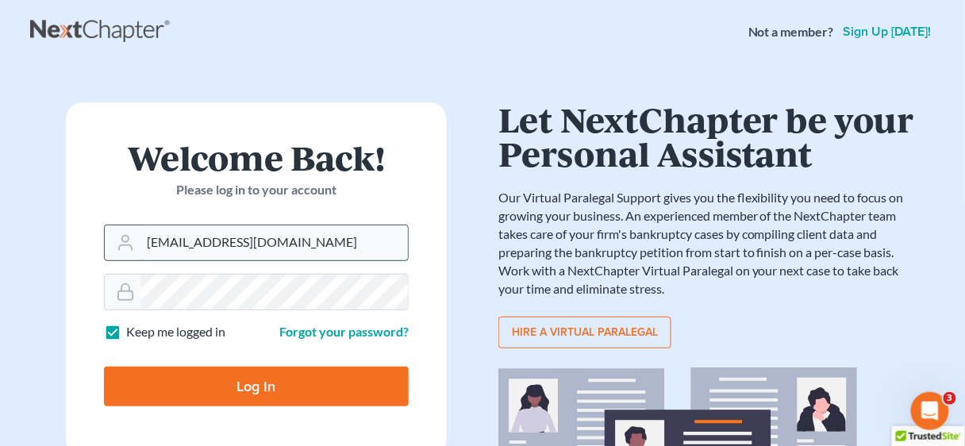
click at [385, 246] on input "pwillis@consumerlawattorneys.com" at bounding box center [273, 242] width 267 height 35
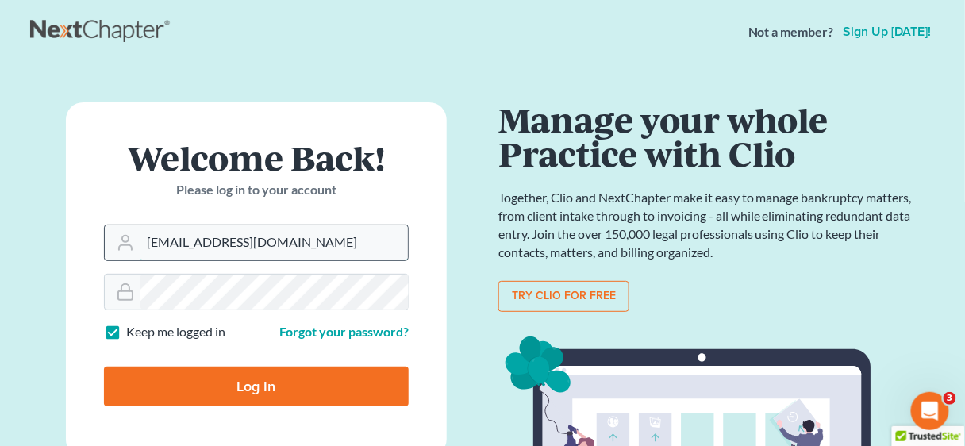
drag, startPoint x: 374, startPoint y: 245, endPoint x: 156, endPoint y: 248, distance: 218.3
click at [136, 245] on div "pwillis@consumerlawattorneys.com" at bounding box center [256, 243] width 305 height 37
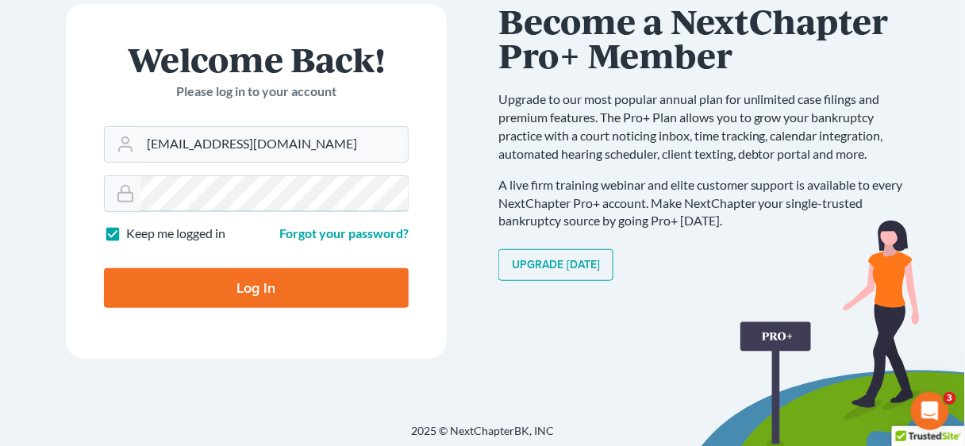
scroll to position [103, 0]
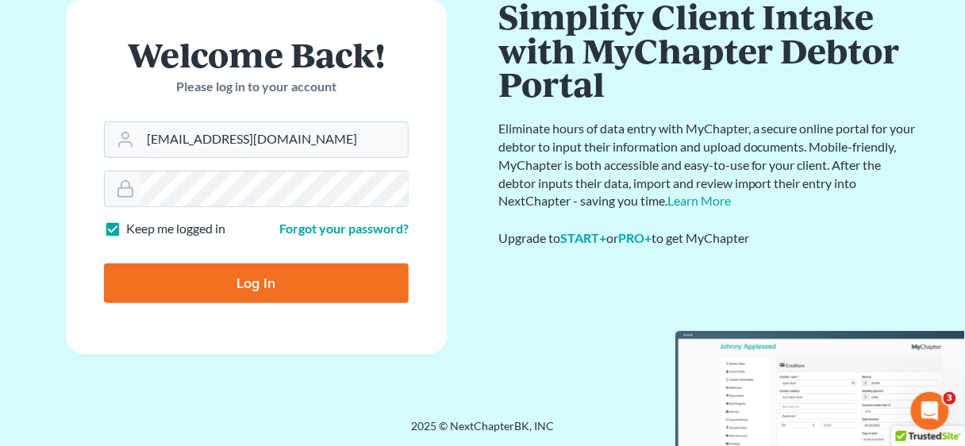
click at [265, 283] on input "Log In" at bounding box center [256, 283] width 305 height 40
type input "Thinking..."
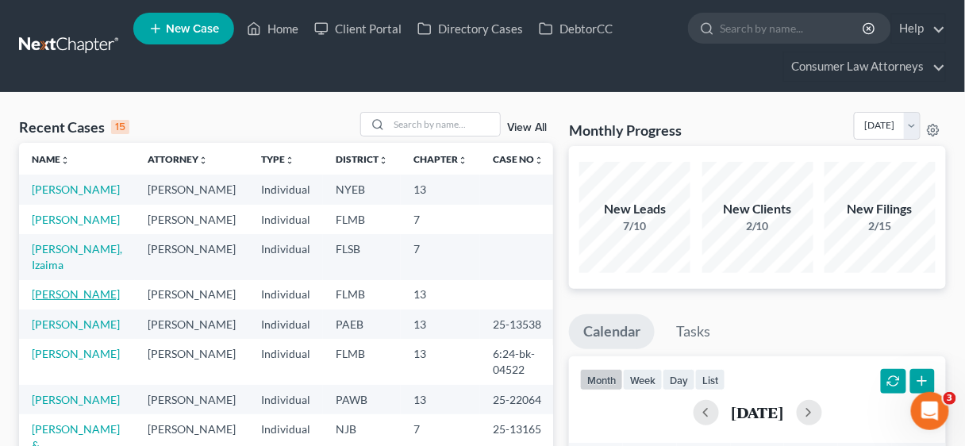
click at [70, 290] on link "[PERSON_NAME]" at bounding box center [76, 293] width 88 height 13
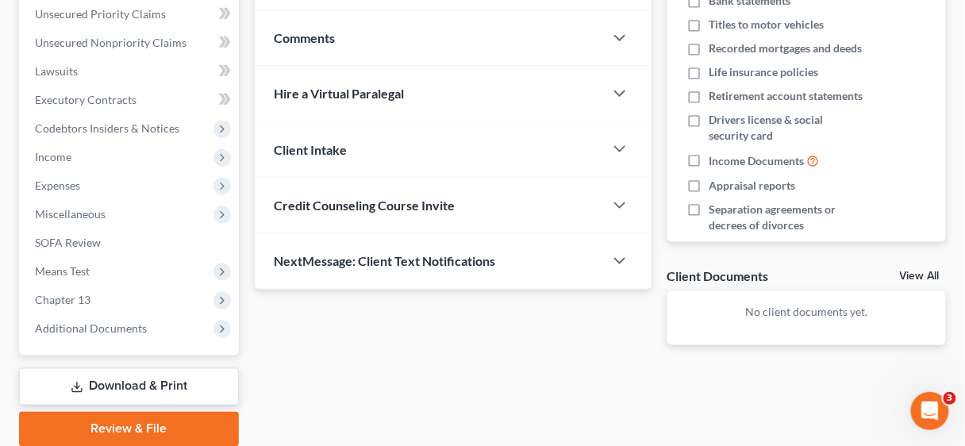
scroll to position [452, 0]
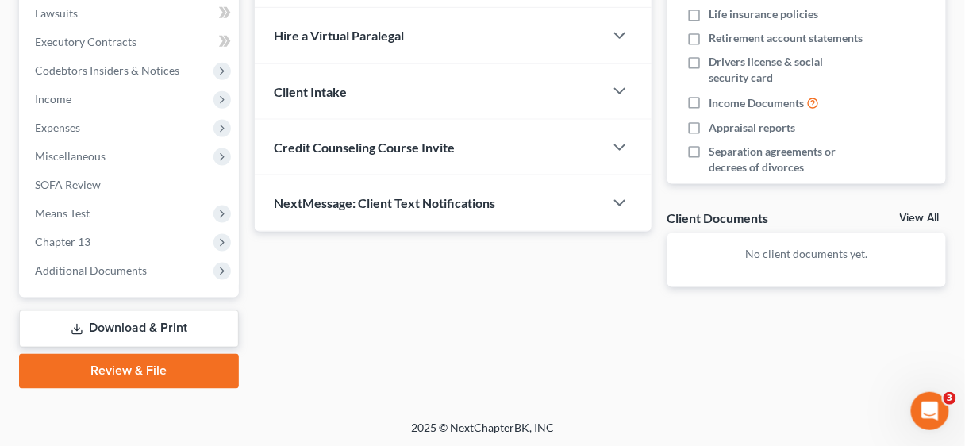
click at [186, 363] on link "Review & File" at bounding box center [129, 371] width 220 height 35
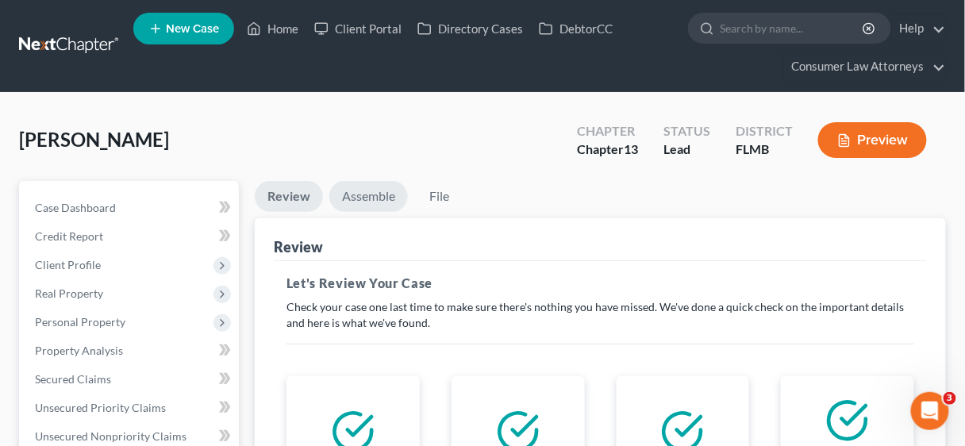
click at [359, 192] on link "Assemble" at bounding box center [368, 196] width 79 height 31
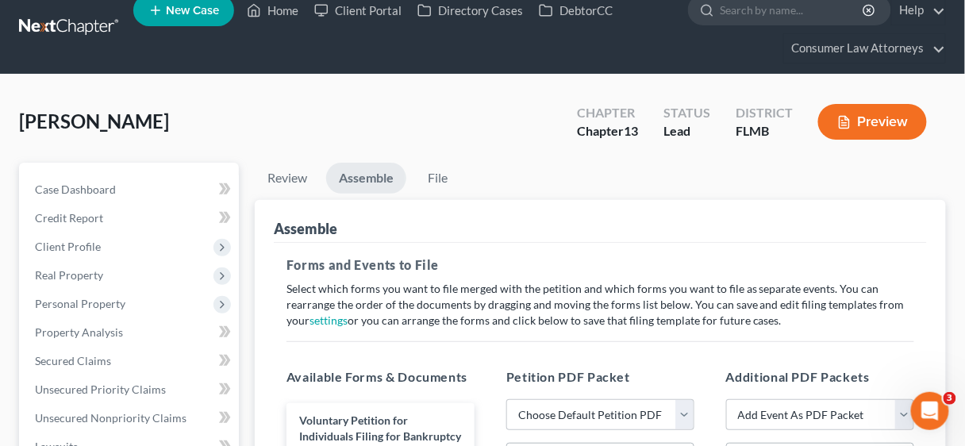
scroll to position [190, 0]
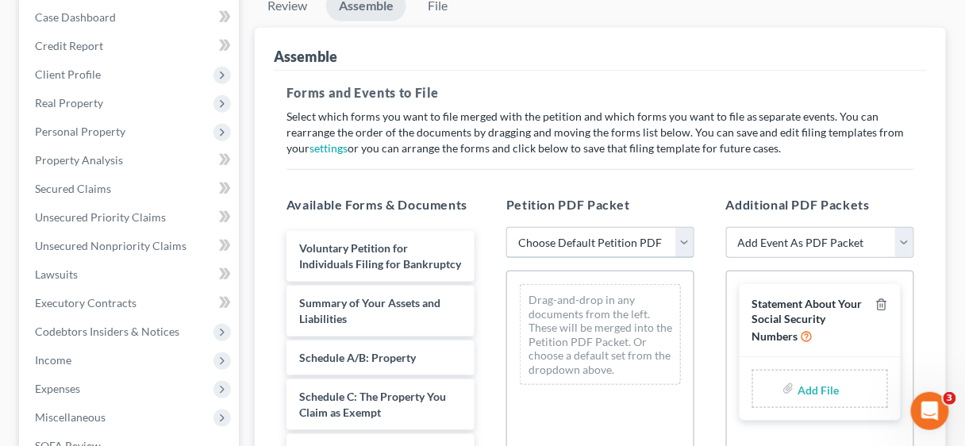
click at [689, 241] on select "Choose Default Petition PDF Packet Complete Bankruptcy Petition (all forms and …" at bounding box center [600, 243] width 188 height 32
select select "1"
click at [506, 227] on select "Choose Default Petition PDF Packet Complete Bankruptcy Petition (all forms and …" at bounding box center [600, 243] width 188 height 32
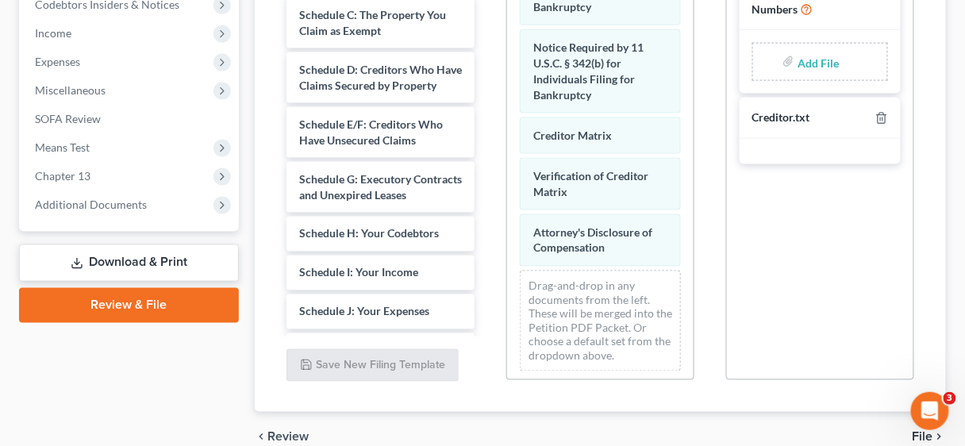
scroll to position [317, 0]
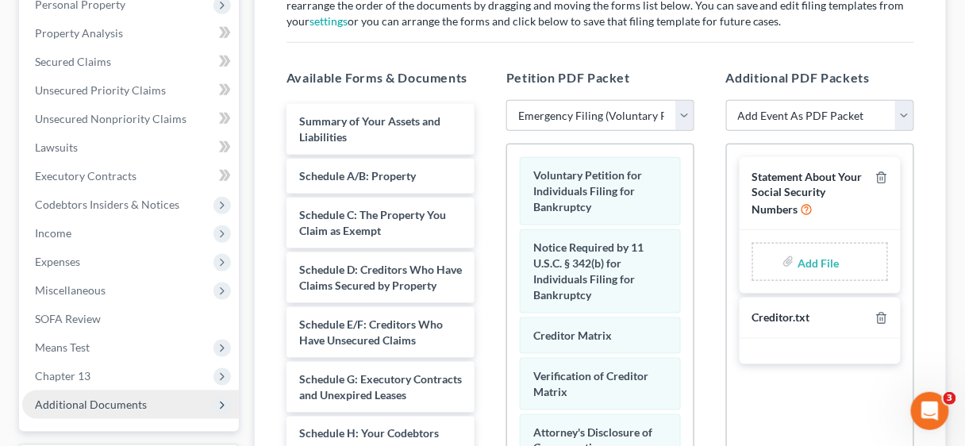
click at [106, 398] on span "Additional Documents" at bounding box center [91, 404] width 112 height 13
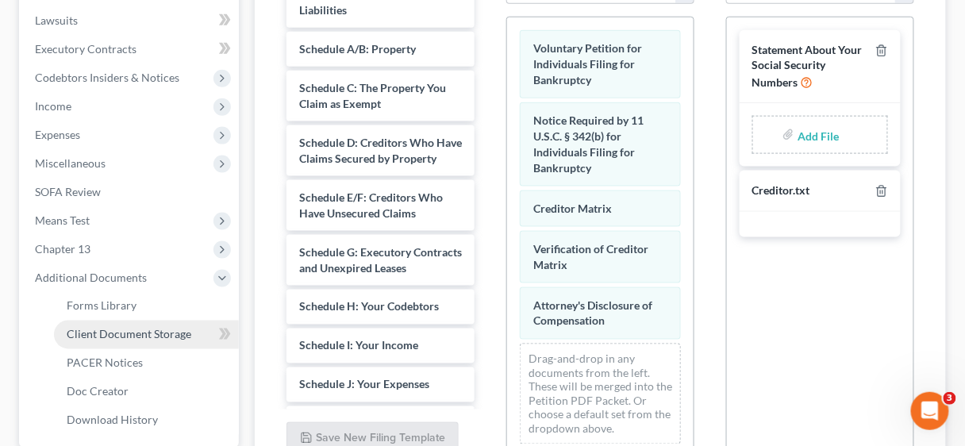
click at [153, 332] on span "Client Document Storage" at bounding box center [129, 334] width 125 height 13
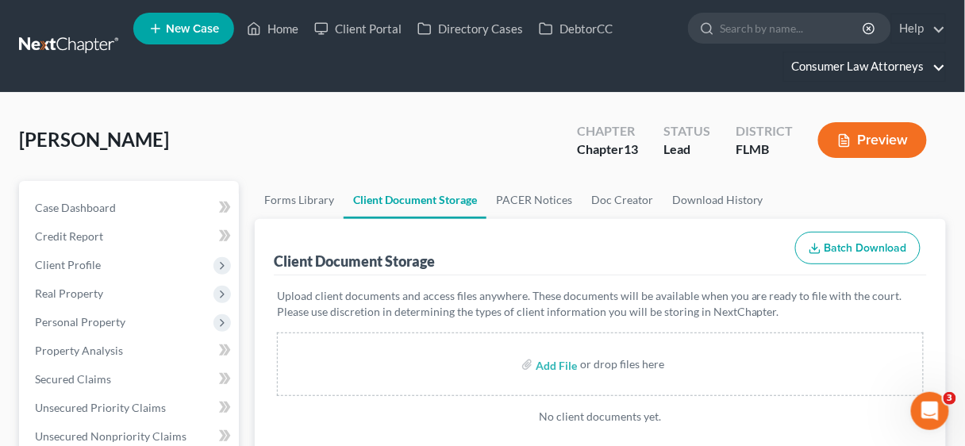
click at [902, 64] on link "Consumer Law Attorneys" at bounding box center [864, 66] width 161 height 29
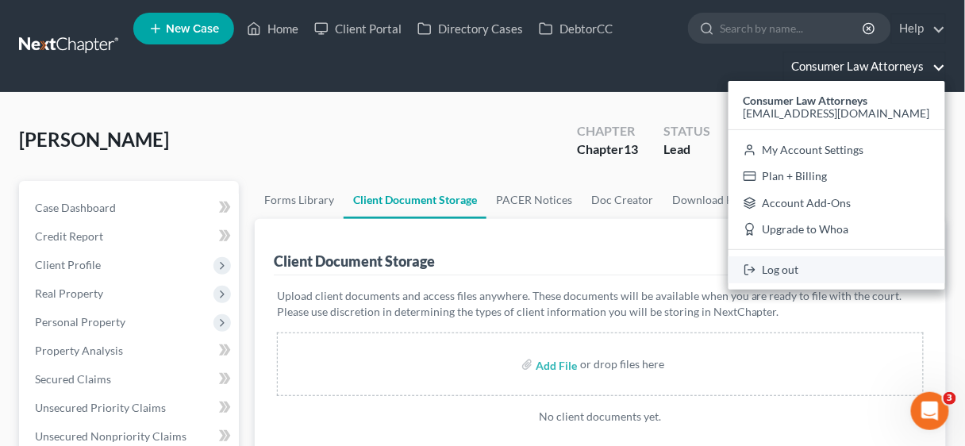
click at [821, 267] on link "Log out" at bounding box center [837, 269] width 217 height 27
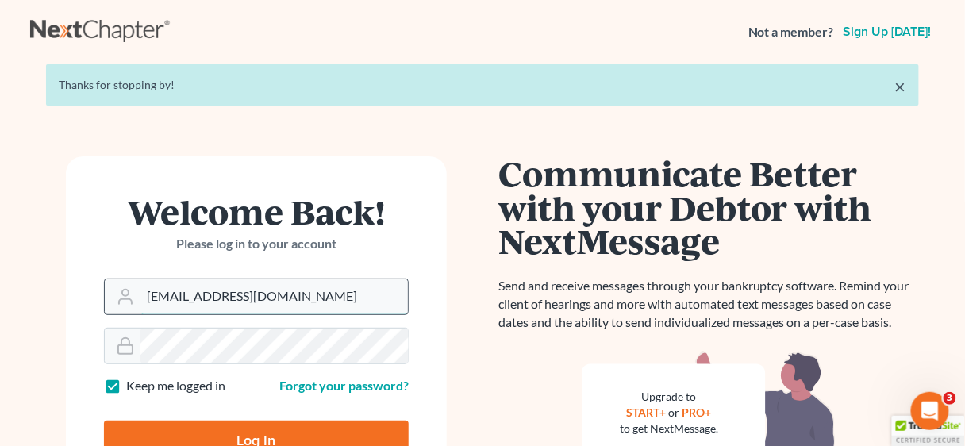
drag, startPoint x: 343, startPoint y: 301, endPoint x: 121, endPoint y: 294, distance: 222.3
click at [121, 294] on div "[EMAIL_ADDRESS][DOMAIN_NAME]" at bounding box center [256, 297] width 305 height 37
type input "Y"
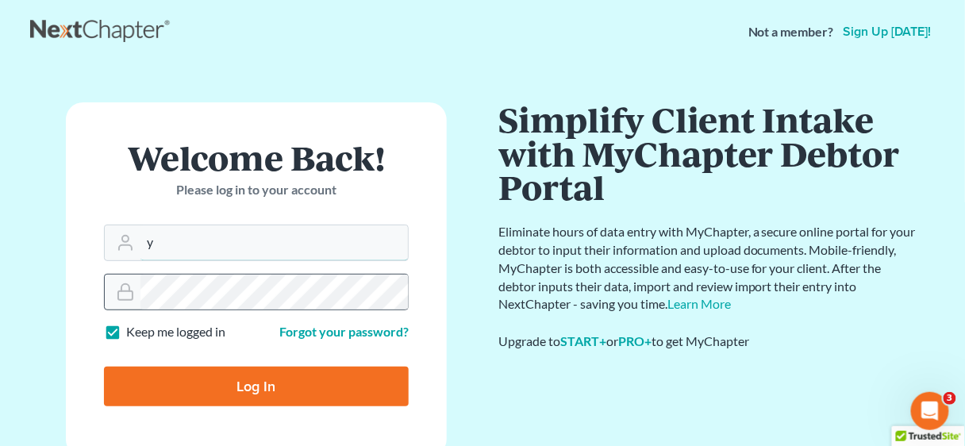
type input "ykim@consumerlawattorneys.com"
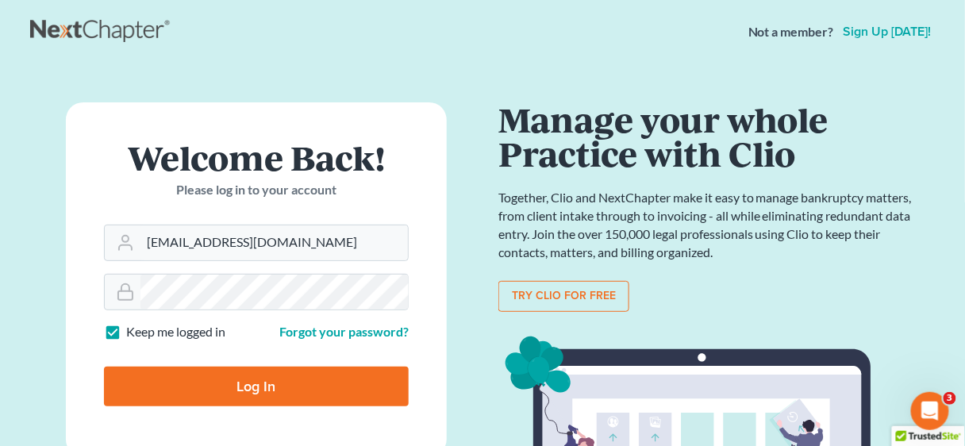
click at [252, 391] on input "Log In" at bounding box center [256, 387] width 305 height 40
type input "Thinking..."
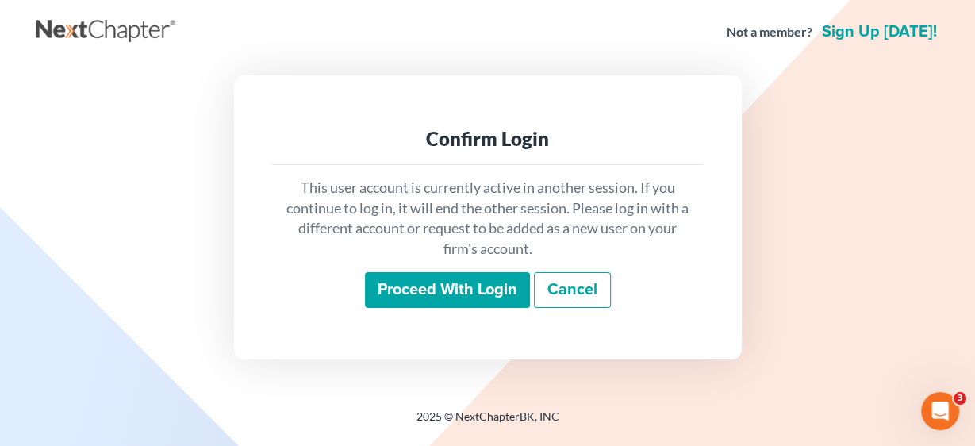
click at [448, 294] on input "Proceed with login" at bounding box center [447, 290] width 165 height 37
